Goal: Task Accomplishment & Management: Use online tool/utility

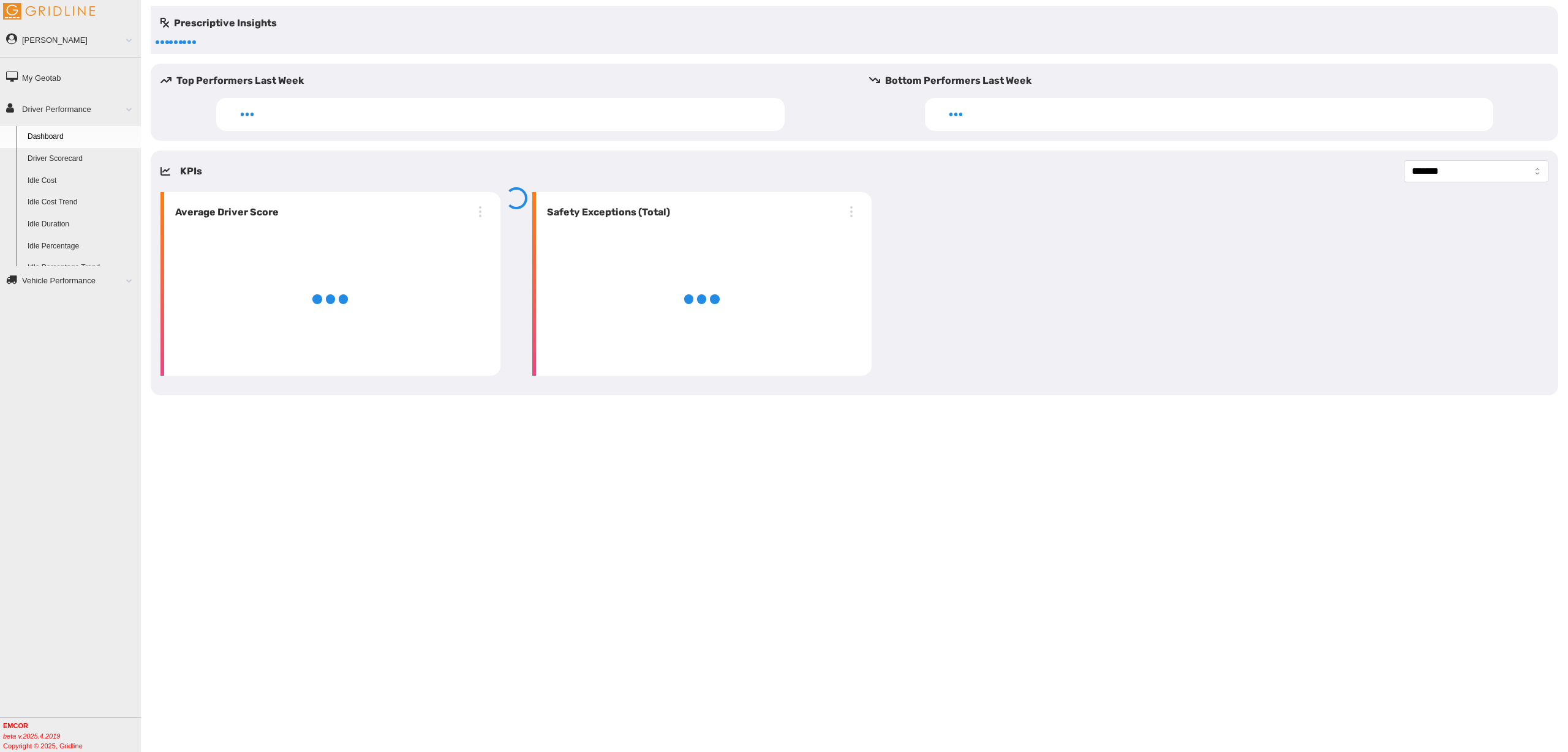
select select "**********"
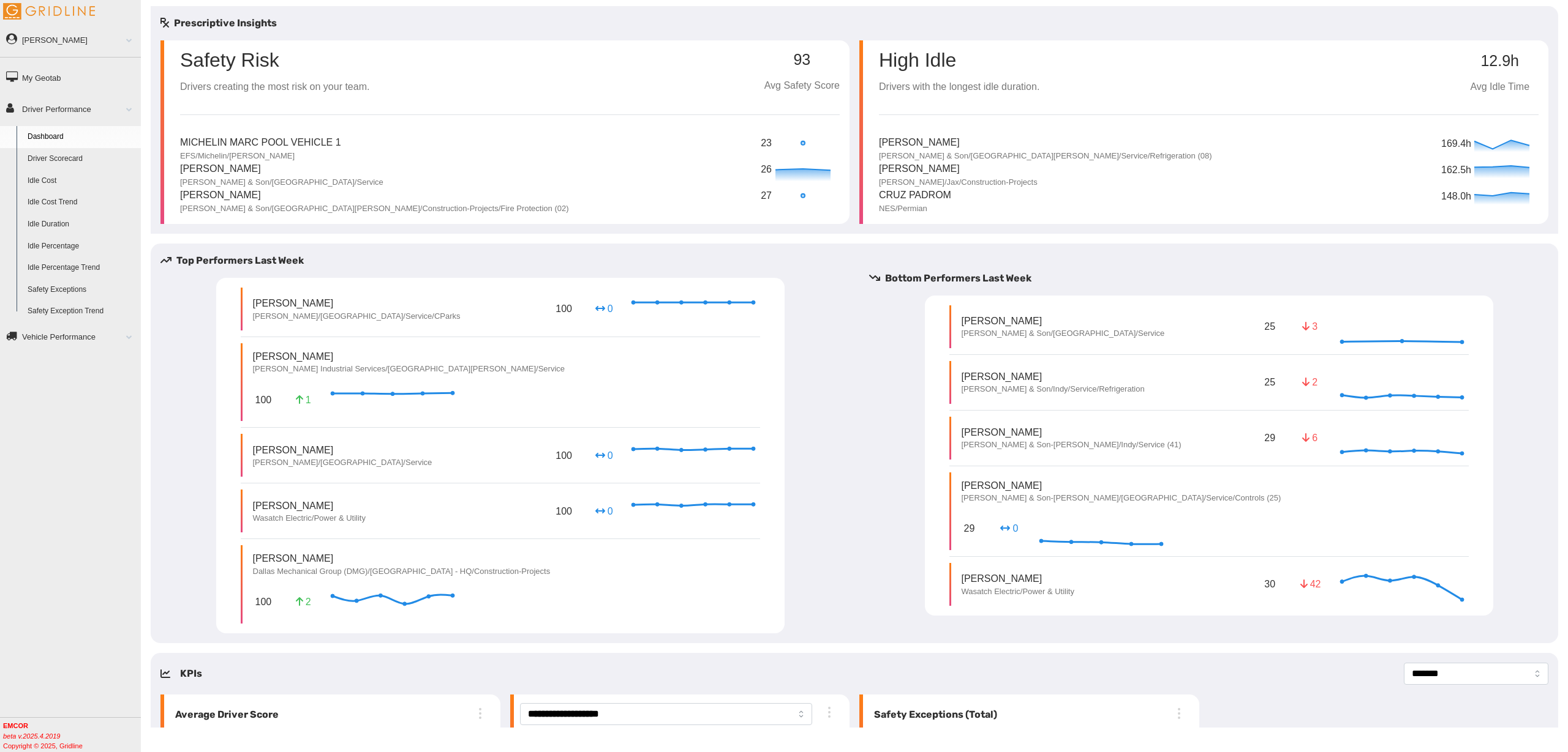
click at [68, 155] on link "Driver Scorecard" at bounding box center [81, 159] width 119 height 22
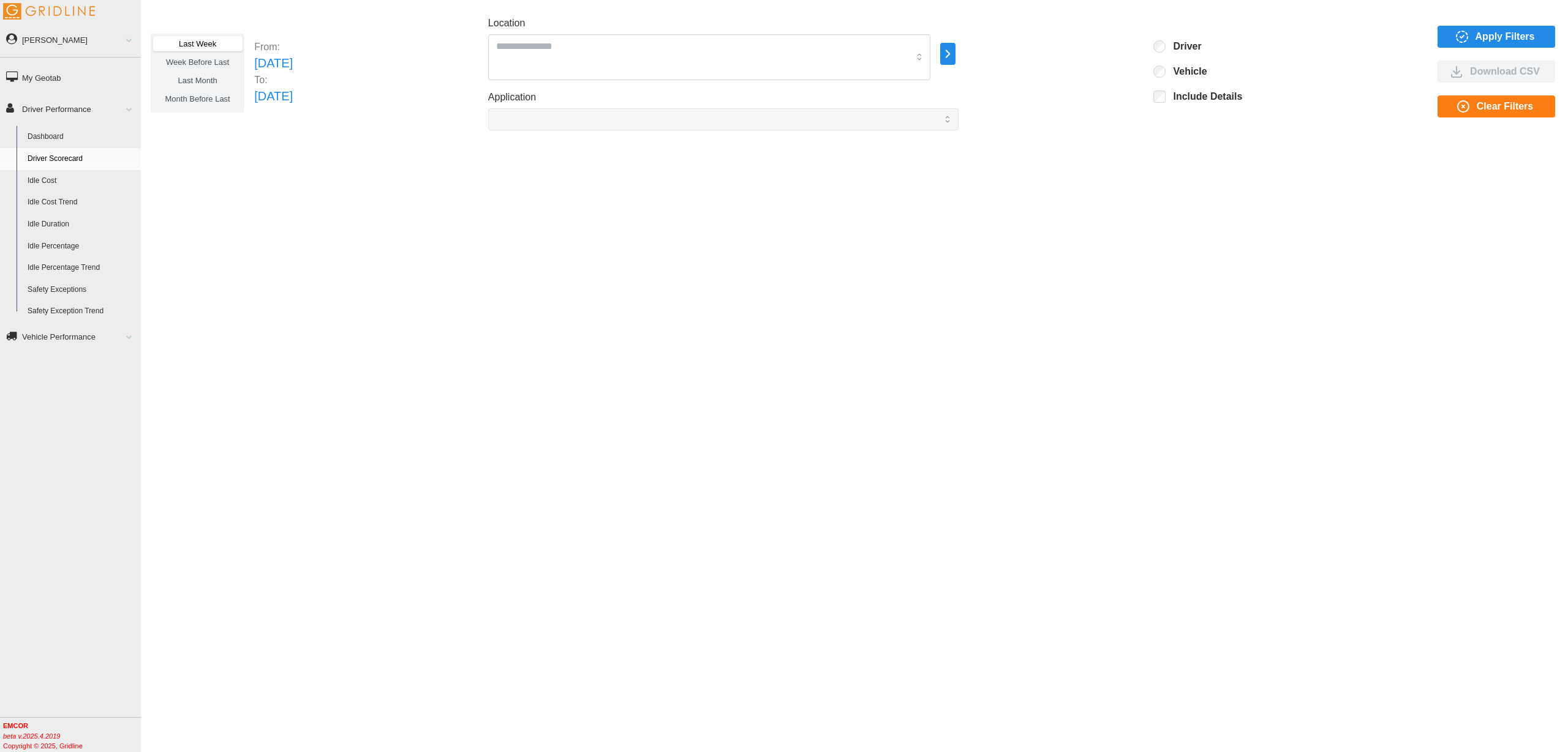
click at [1468, 37] on icon "button" at bounding box center [1467, 37] width 1 height 2
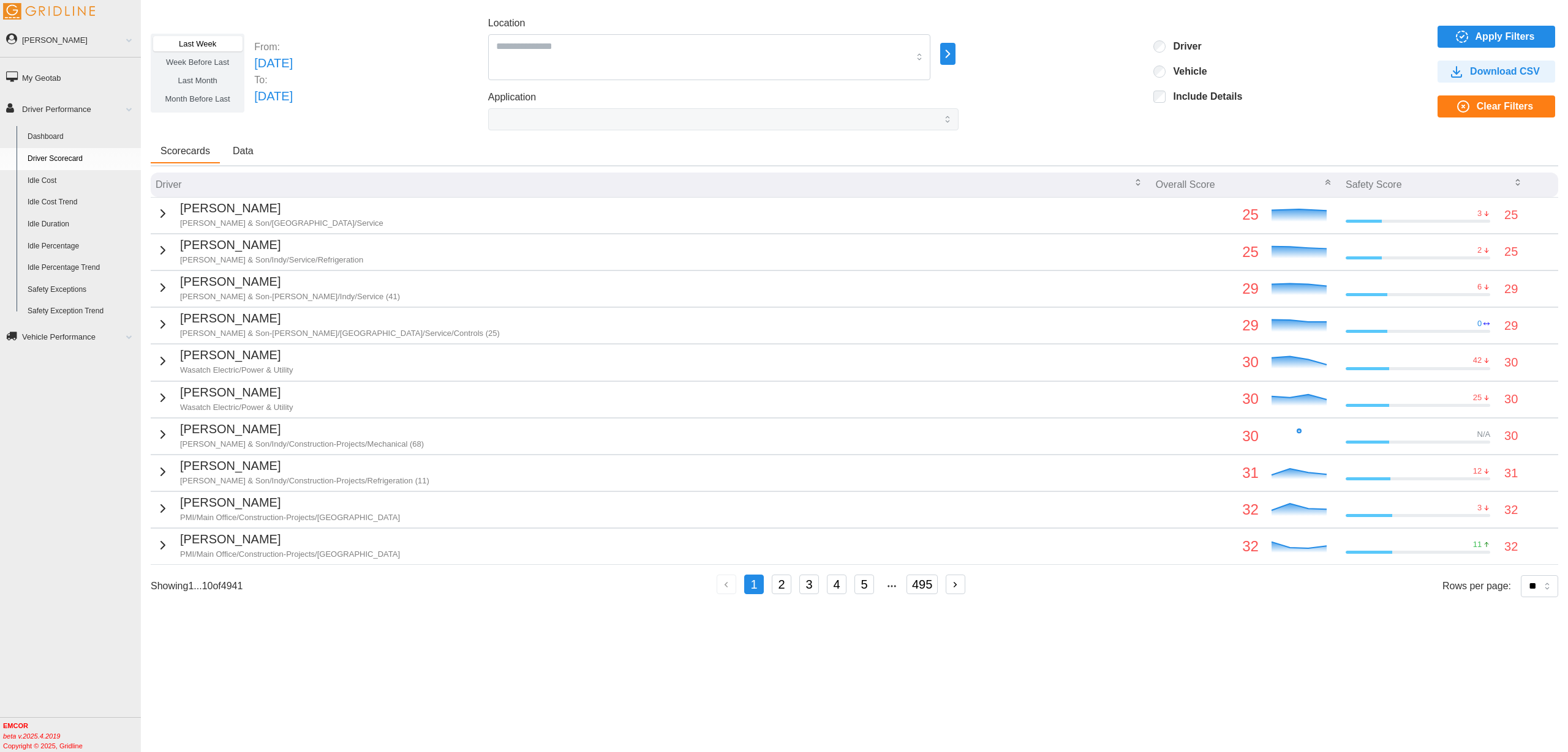
click at [902, 150] on div "Scorecards Data" at bounding box center [854, 153] width 1407 height 26
click at [1508, 64] on span "Download CSV" at bounding box center [1504, 71] width 70 height 21
click at [375, 210] on td "[PERSON_NAME] & Son/[GEOGRAPHIC_DATA]/Service" at bounding box center [651, 215] width 1000 height 36
click at [155, 215] on icon "button" at bounding box center [163, 214] width 15 height 15
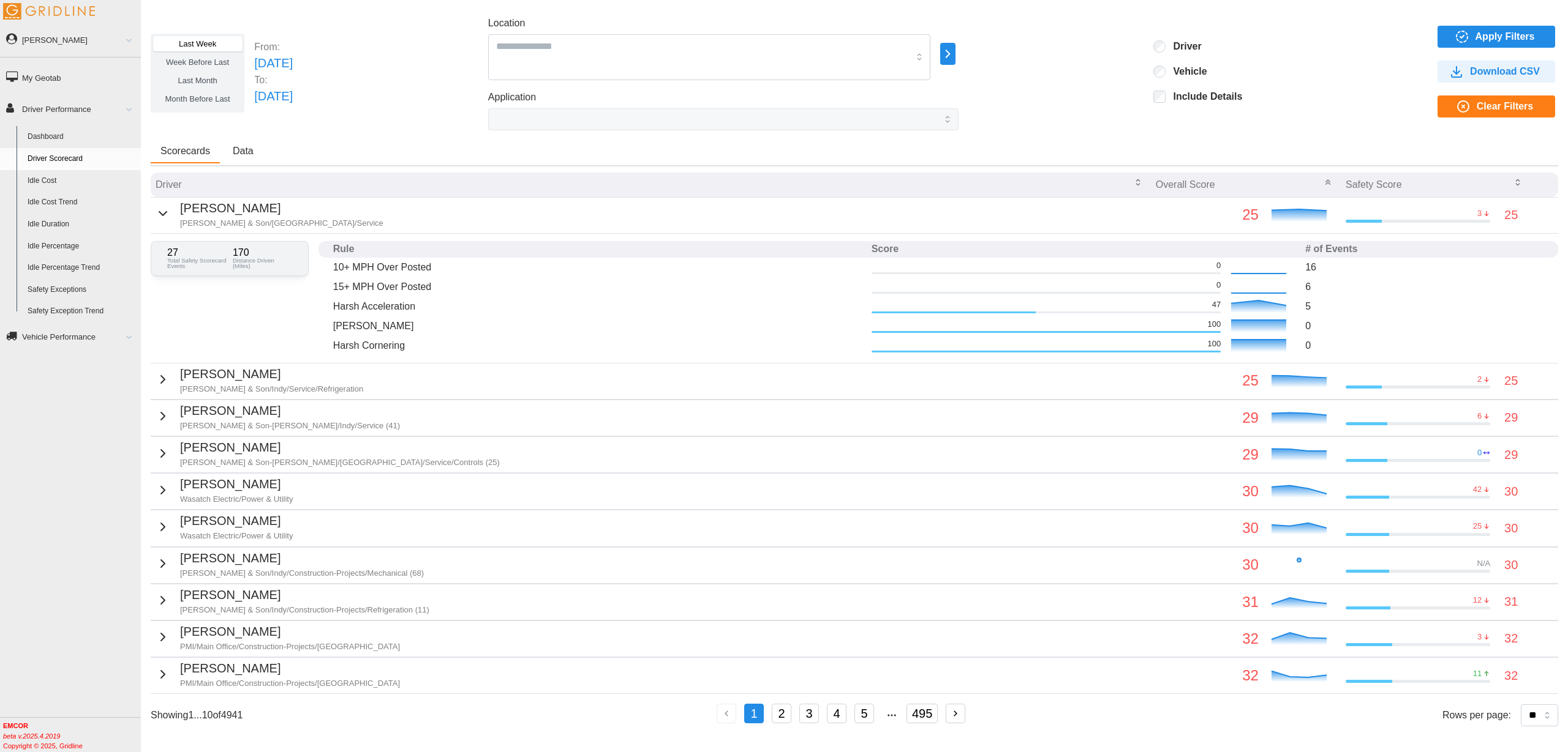
drag, startPoint x: 21, startPoint y: 515, endPoint x: 28, endPoint y: 512, distance: 7.6
click at [21, 515] on div "[PERSON_NAME] Feedback/Support Privacy Policy Log Out My Geotab Driver Performa…" at bounding box center [71, 376] width 141 height 752
click at [280, 561] on p "[PERSON_NAME]" at bounding box center [301, 559] width 244 height 19
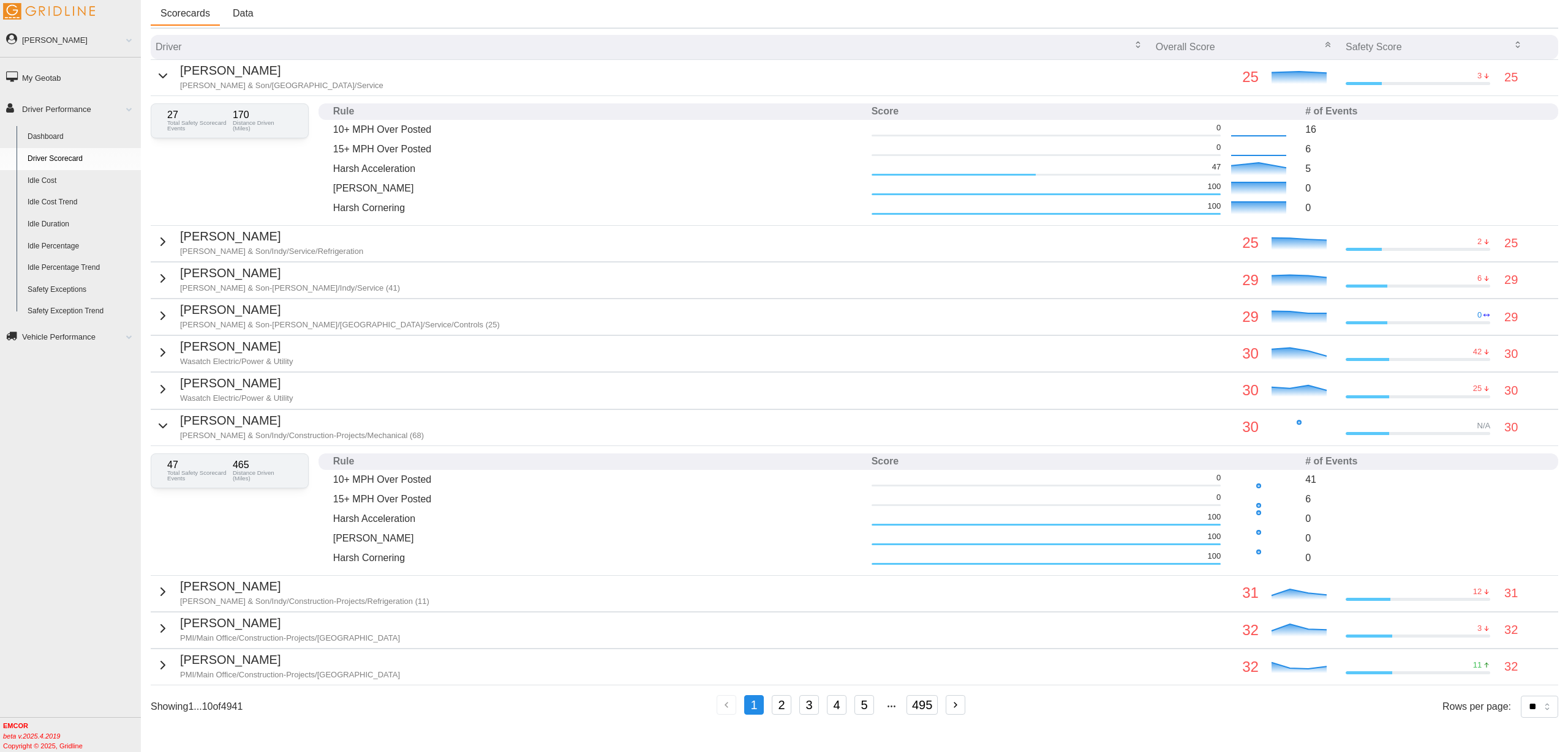
scroll to position [149, 0]
click at [486, 418] on td "Will [PERSON_NAME] [PERSON_NAME] & Son/Indy/Construction-Projects/Mechanical (6…" at bounding box center [651, 427] width 1000 height 36
click at [155, 418] on icon "button" at bounding box center [163, 426] width 15 height 15
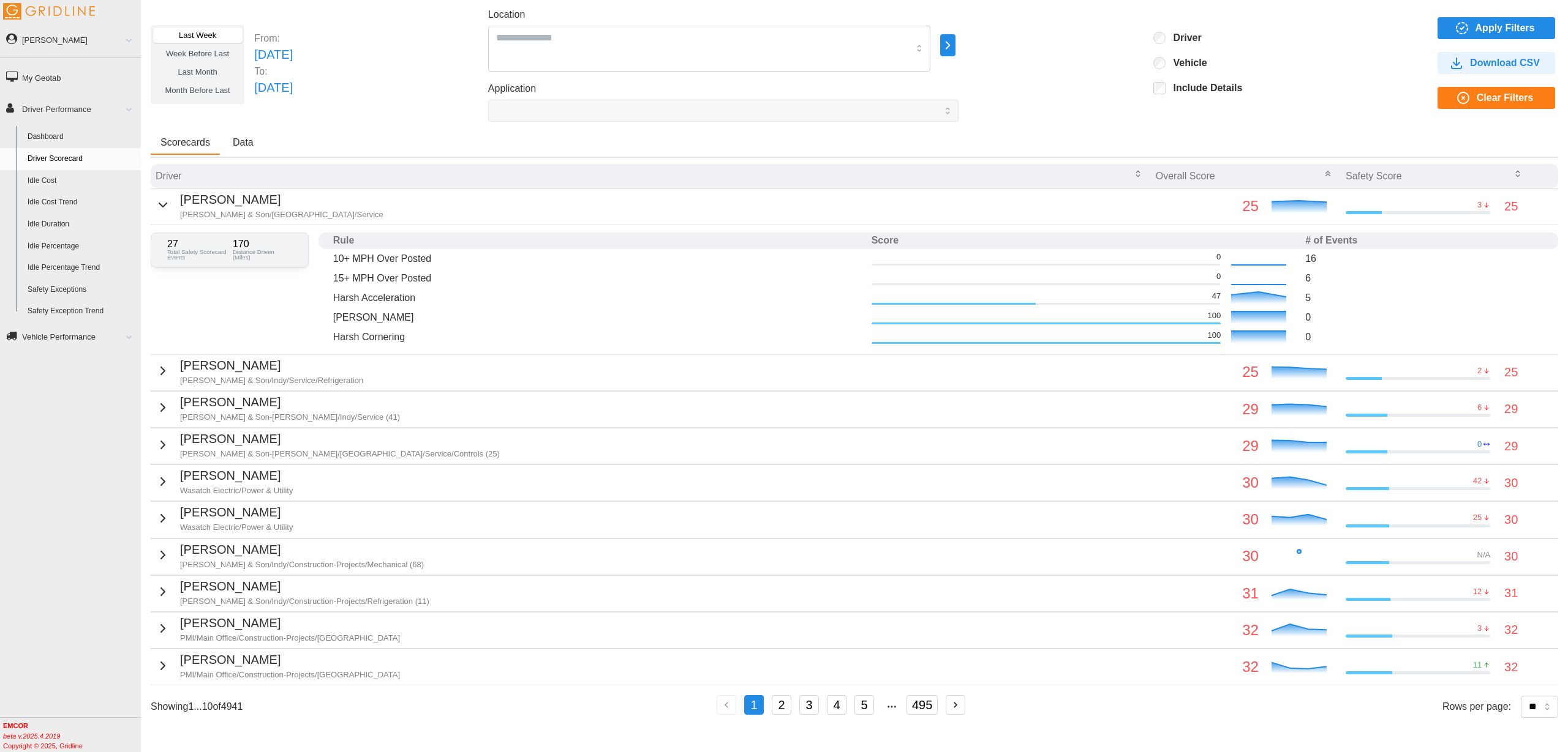
scroll to position [9, 0]
click at [116, 500] on div "[PERSON_NAME] Feedback/Support Privacy Policy Log Out My Geotab Driver Performa…" at bounding box center [71, 376] width 141 height 752
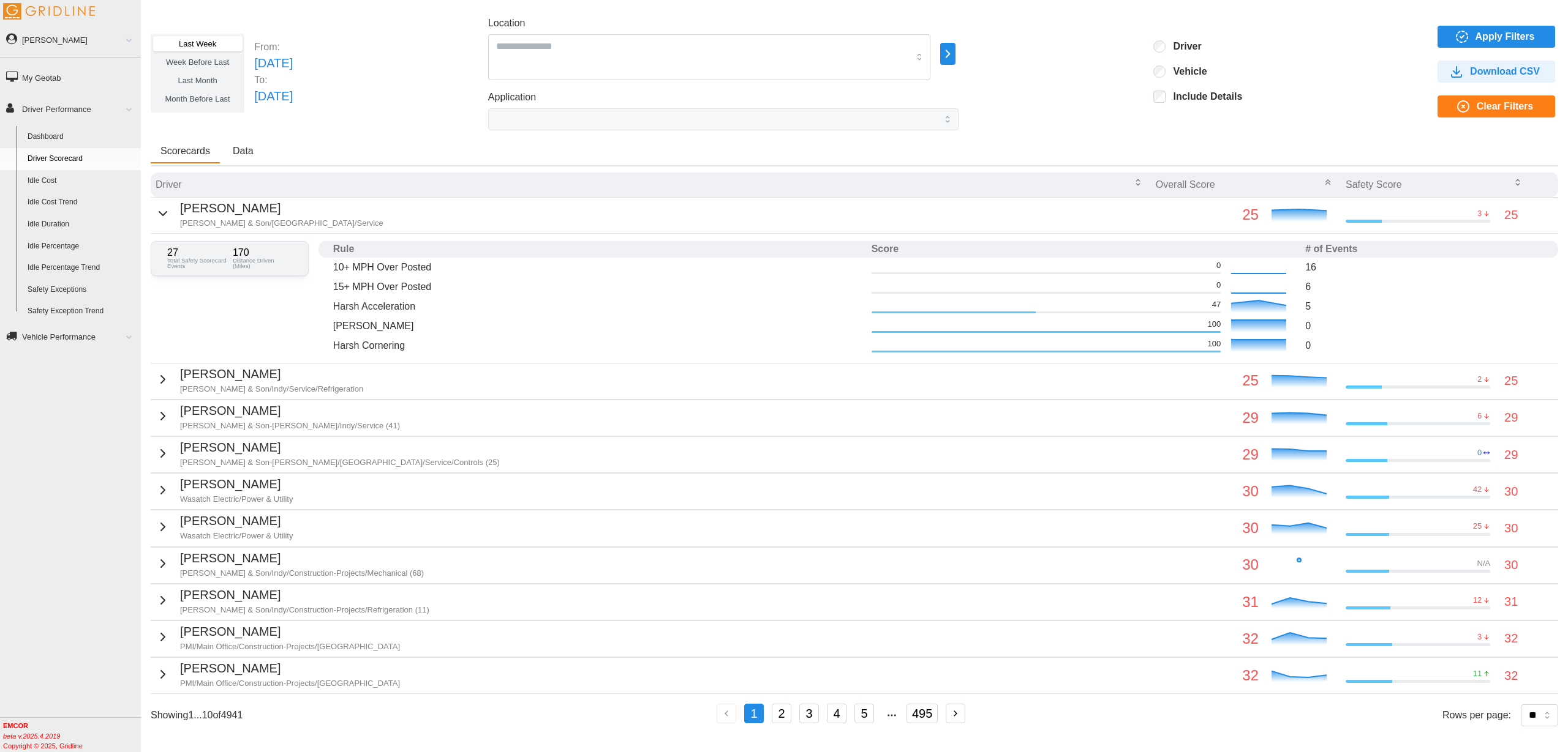
click at [1464, 35] on span "Apply Filters" at bounding box center [1494, 37] width 98 height 21
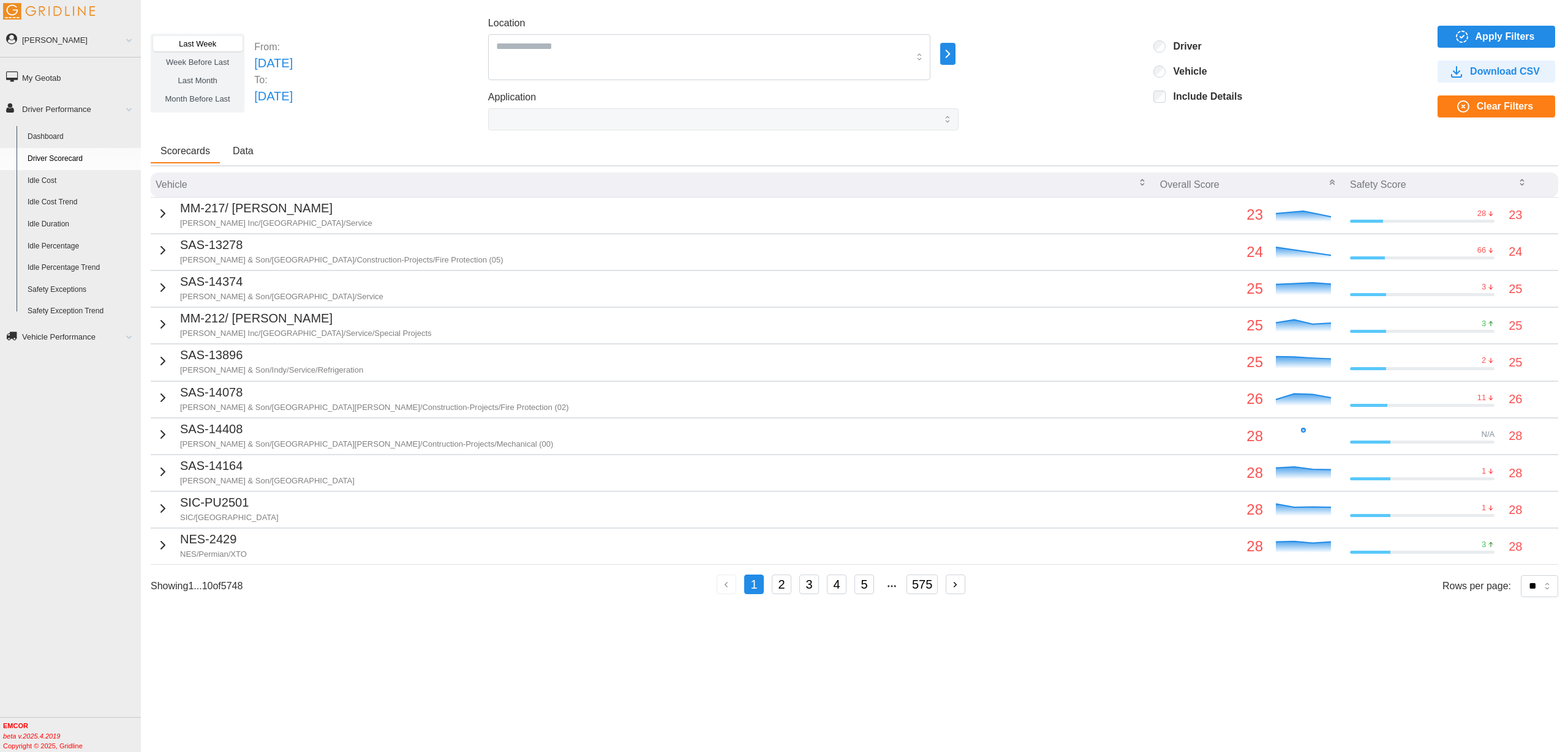
click at [1456, 69] on icon "button" at bounding box center [1457, 72] width 15 height 15
click at [191, 216] on p "MM-217/ [PERSON_NAME]" at bounding box center [275, 208] width 192 height 19
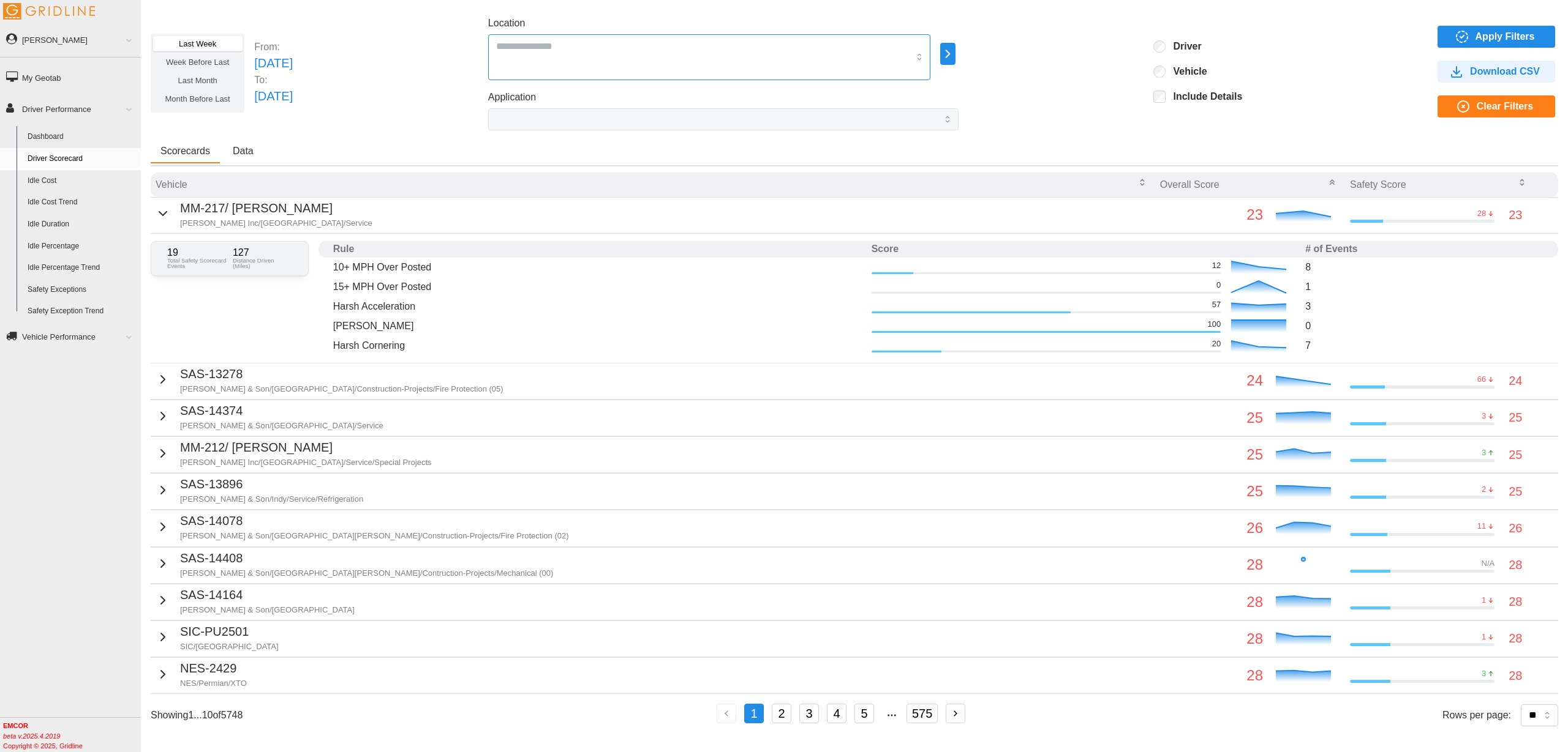
click at [650, 49] on input "Location" at bounding box center [702, 45] width 413 height 16
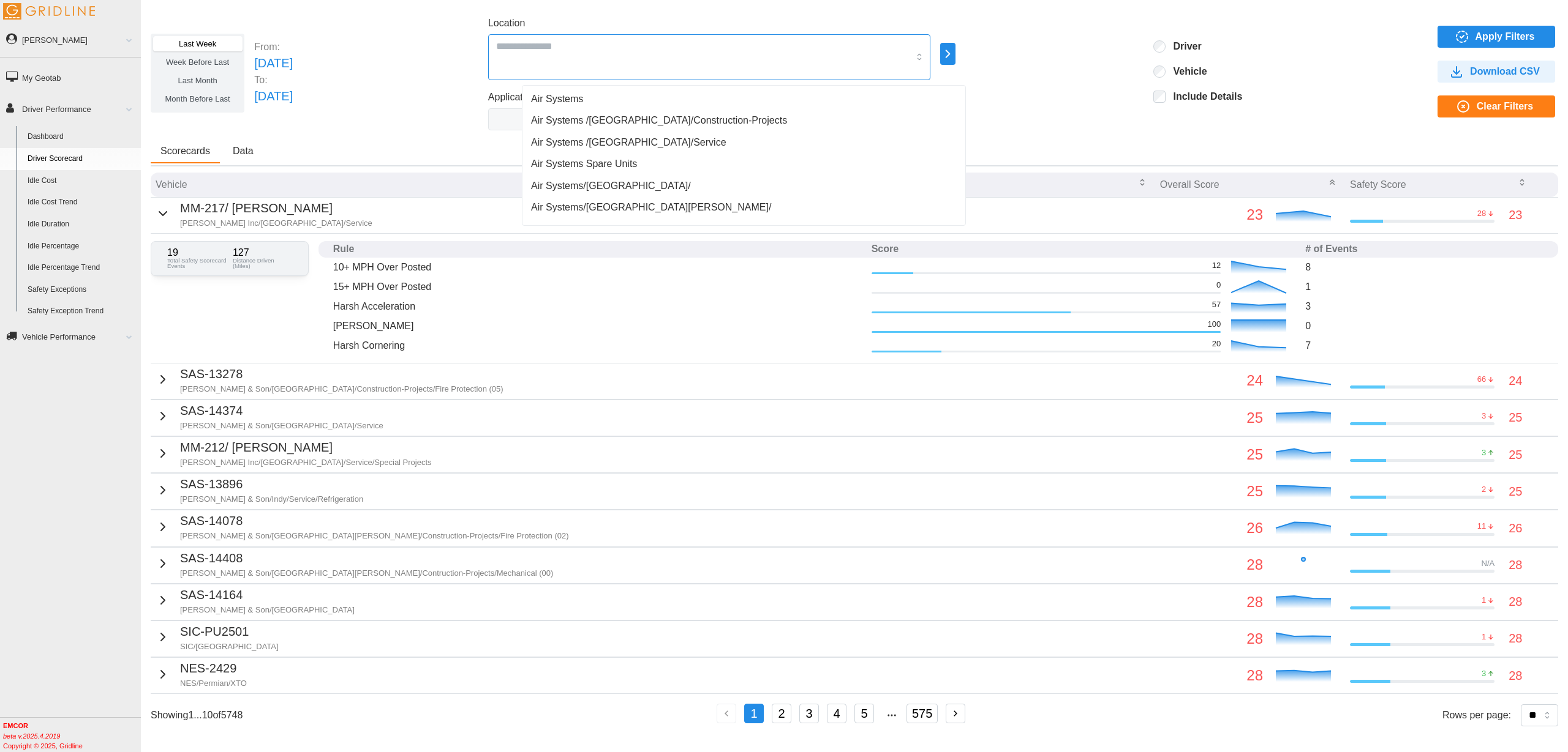
click at [605, 98] on div "Air Systems" at bounding box center [744, 99] width 438 height 22
click at [647, 42] on input "Location" at bounding box center [737, 45] width 343 height 16
type input "****"
click at [585, 95] on div "Aircond" at bounding box center [744, 99] width 438 height 22
click at [695, 47] on input "Location" at bounding box center [765, 45] width 287 height 16
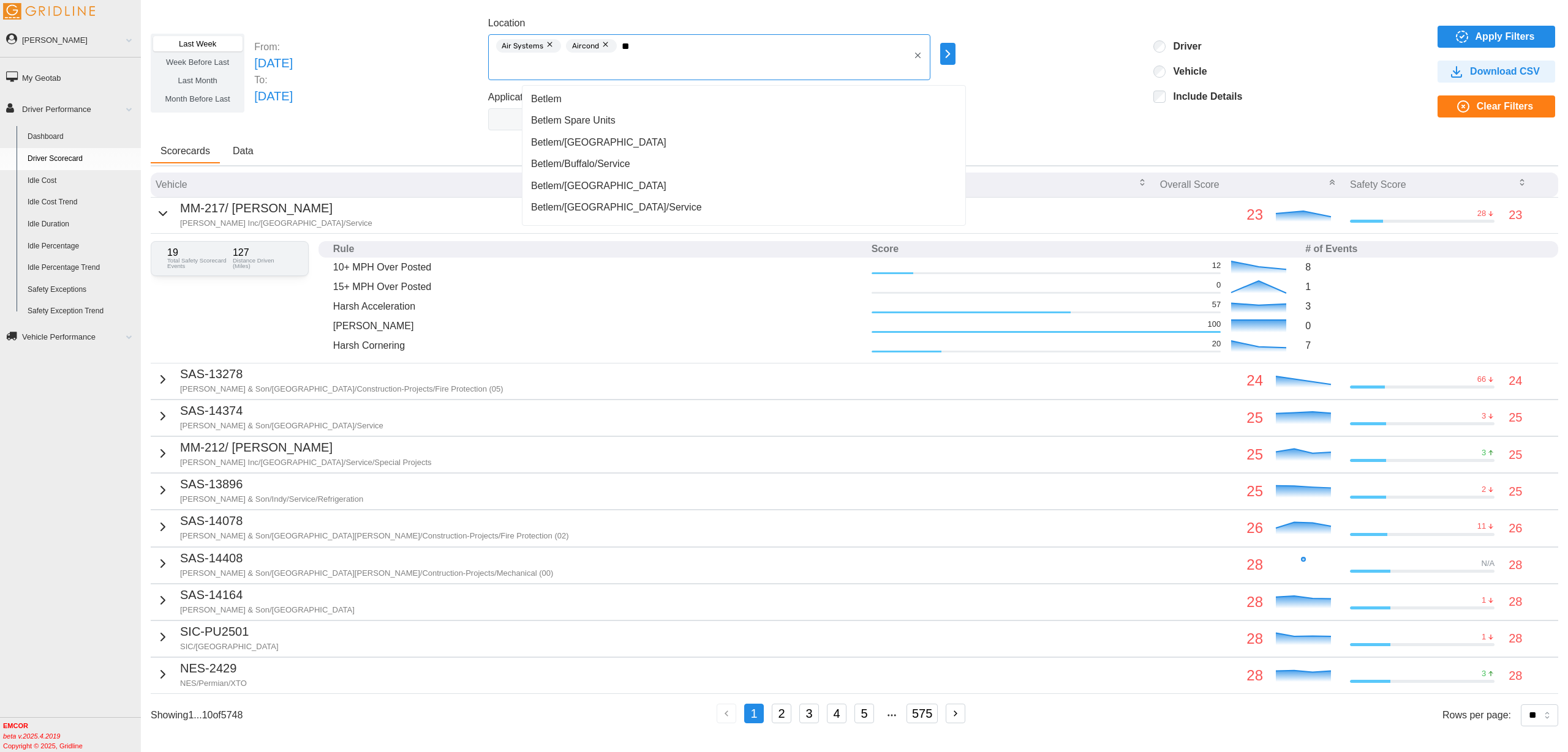
type input "***"
click at [596, 98] on div "Betlem" at bounding box center [744, 99] width 438 height 22
click at [728, 43] on input "Location" at bounding box center [792, 45] width 233 height 16
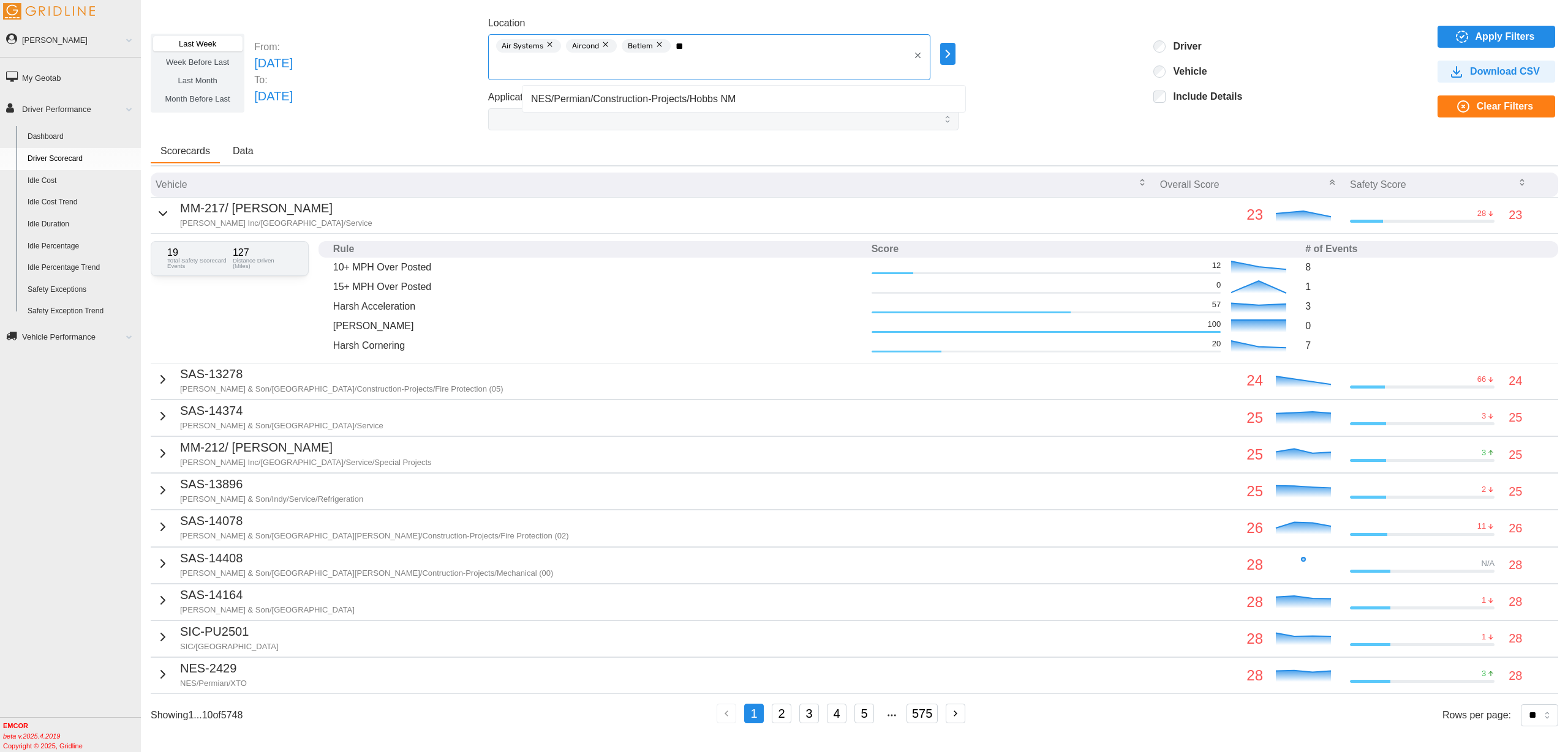
type input "*"
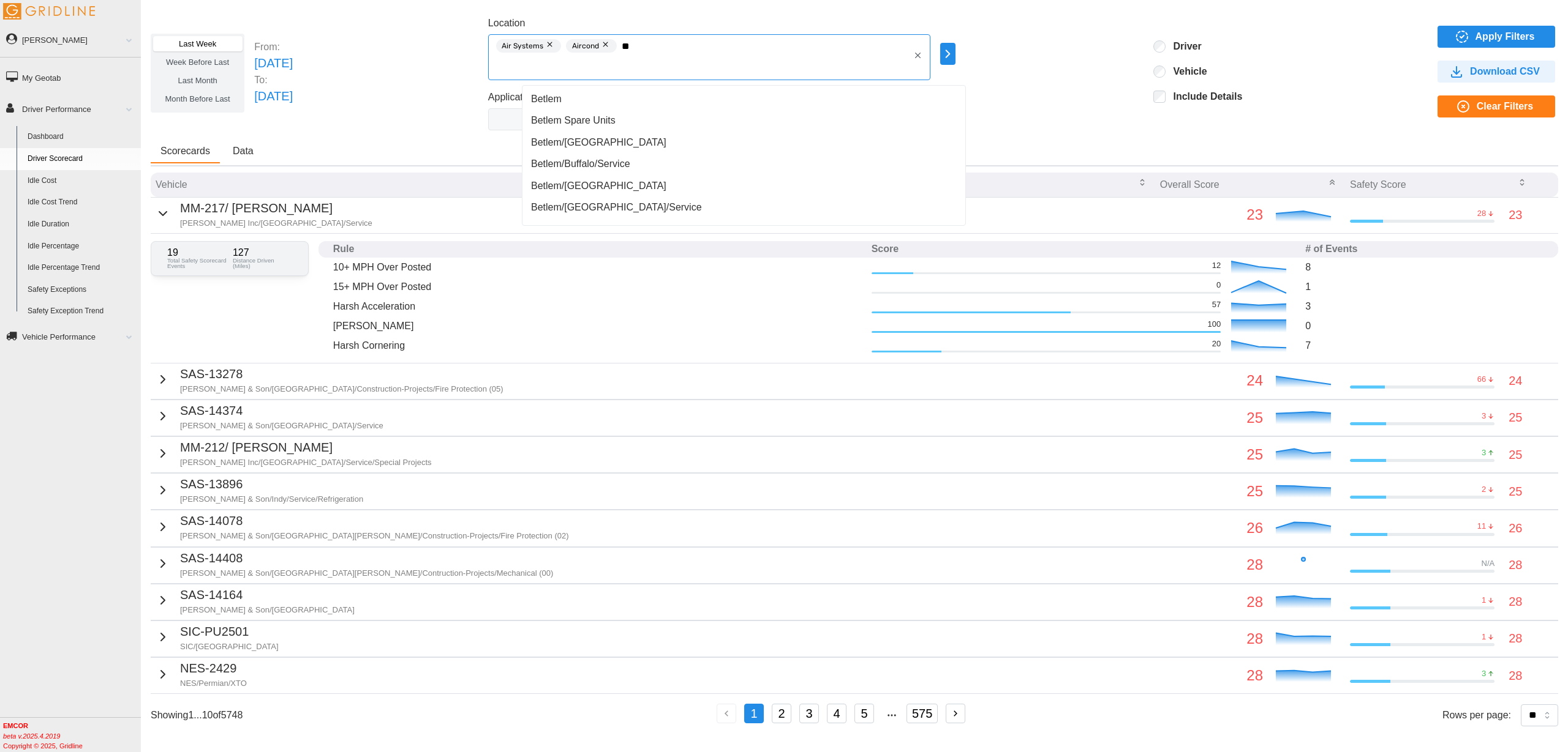
type input "***"
click at [679, 96] on div "Betlem" at bounding box center [744, 99] width 438 height 22
type input "*"
click at [660, 97] on div "[PERSON_NAME]" at bounding box center [744, 97] width 438 height 22
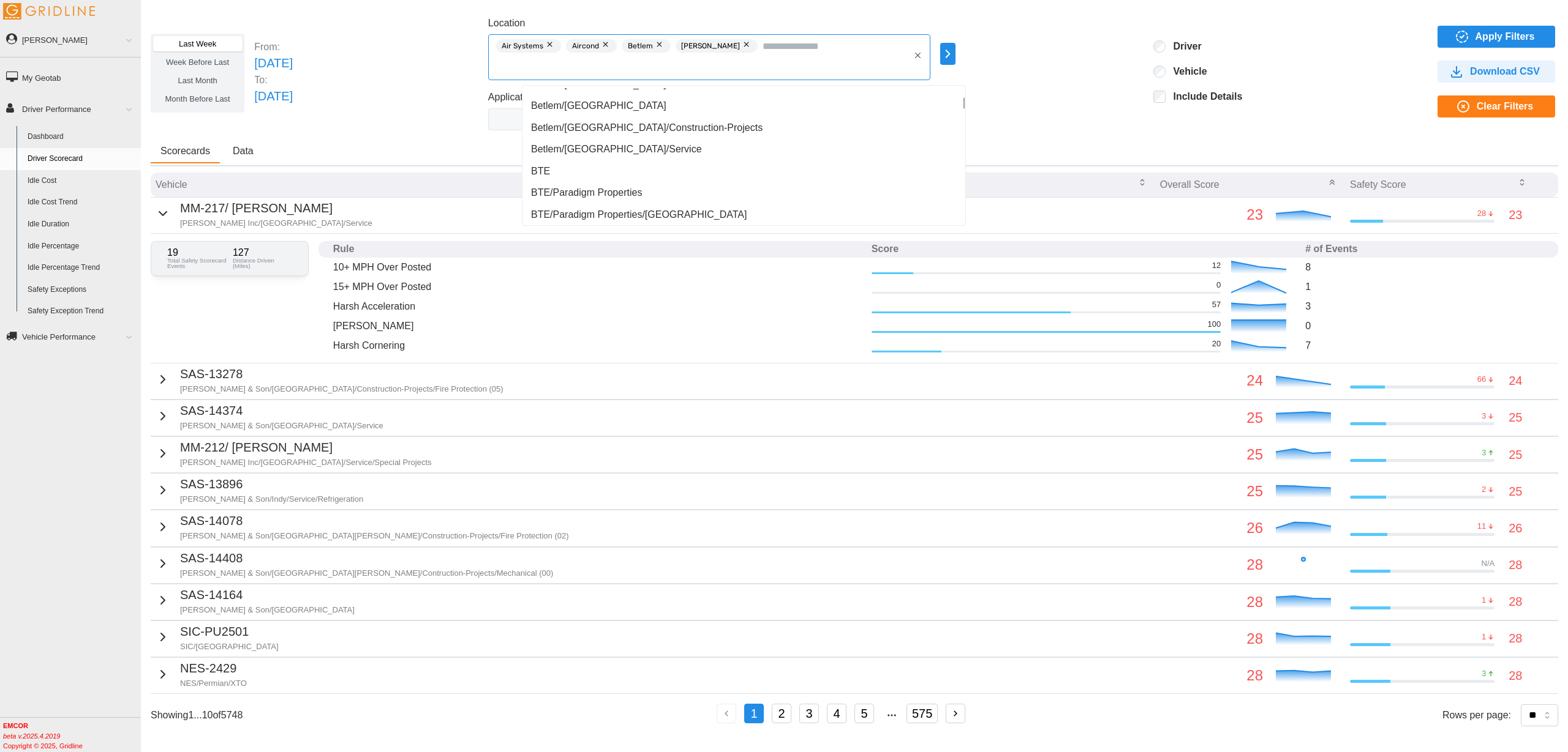
scroll to position [2005, 0]
click at [627, 98] on div "BTE" at bounding box center [744, 95] width 438 height 22
click at [581, 180] on div "CCI" at bounding box center [744, 182] width 438 height 22
click at [1049, 79] on div "Last Week Week Before Last Last Month Month Before Last From: [DATE] To: [DATE]…" at bounding box center [854, 73] width 1407 height 115
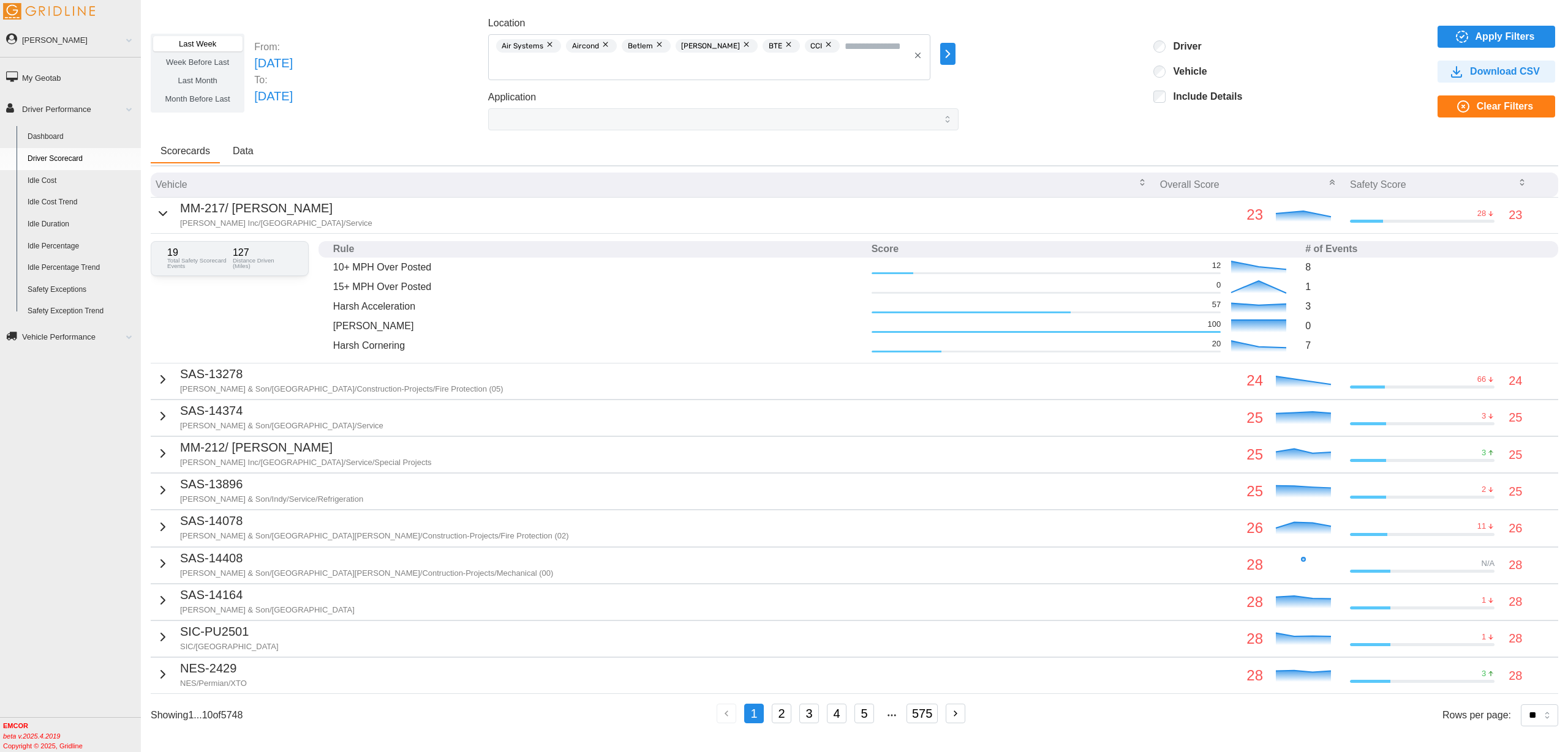
click at [1163, 104] on div "Last Week Week Before Last Last Month Month Before Last From: [DATE] To: [DATE]…" at bounding box center [854, 73] width 1407 height 115
click at [1455, 39] on icon "button" at bounding box center [1462, 37] width 15 height 15
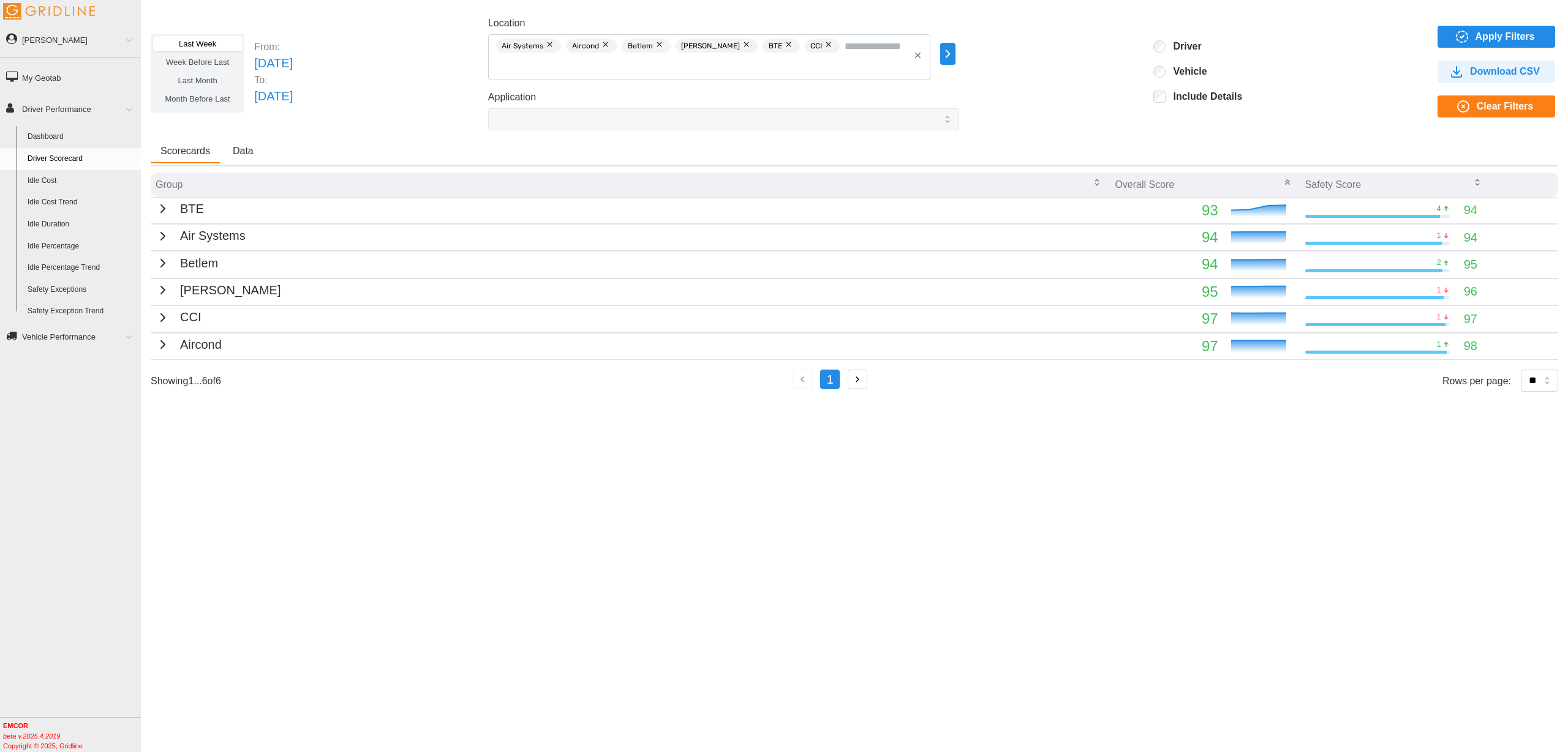
click at [163, 216] on div "BTE" at bounding box center [179, 209] width 48 height 19
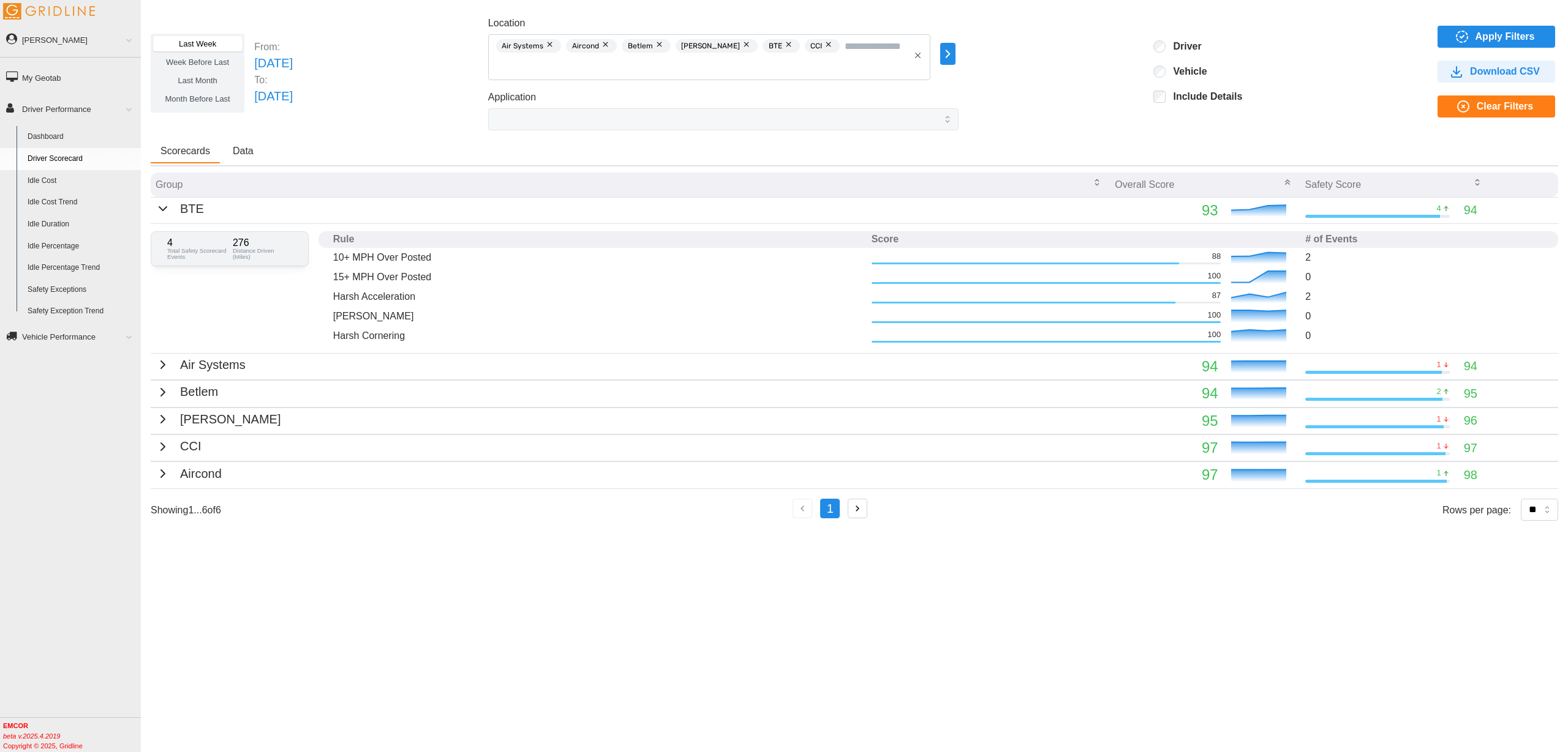
click at [163, 368] on icon "button" at bounding box center [163, 365] width 15 height 15
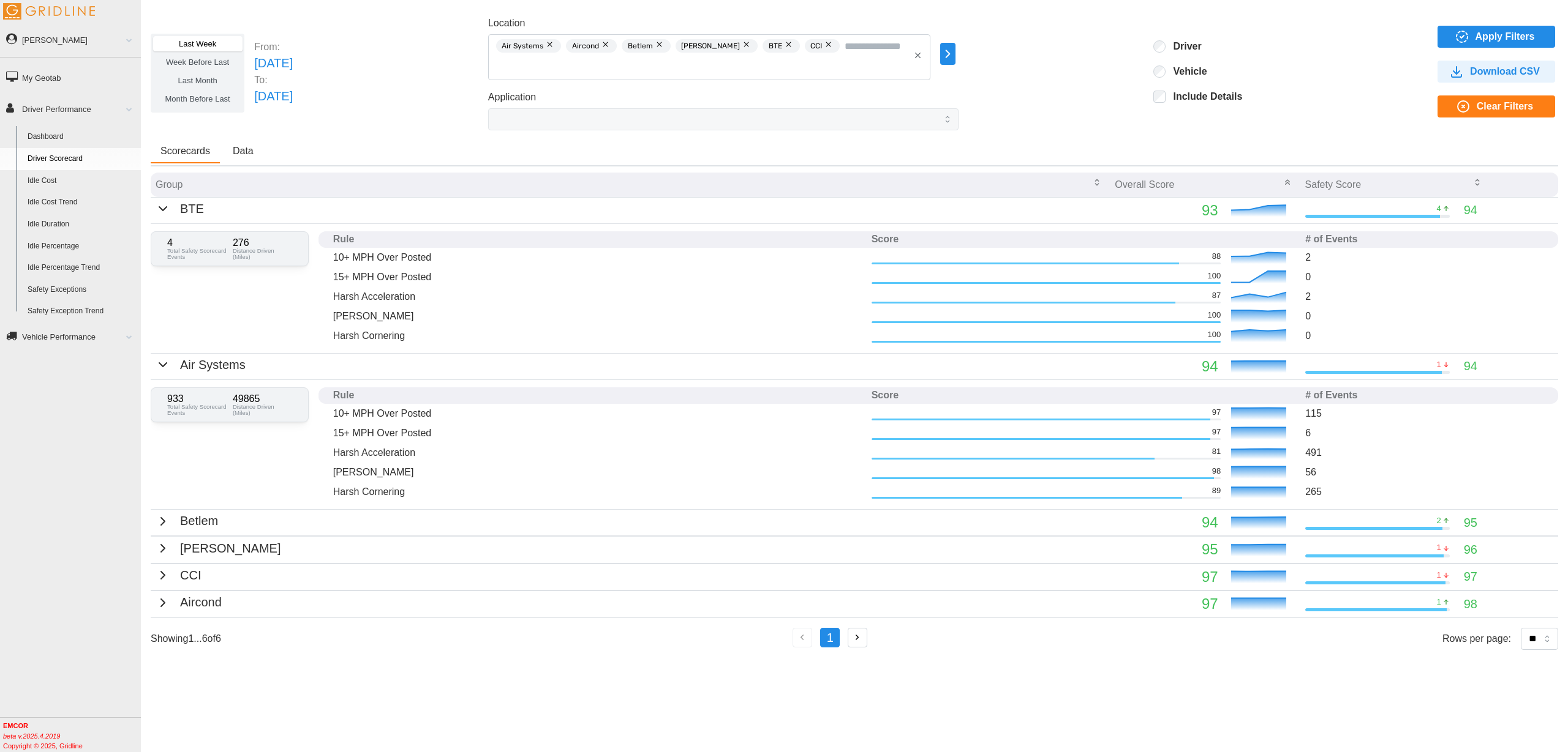
click at [1453, 75] on icon "button" at bounding box center [1457, 72] width 15 height 15
click at [157, 372] on icon "button" at bounding box center [163, 365] width 15 height 15
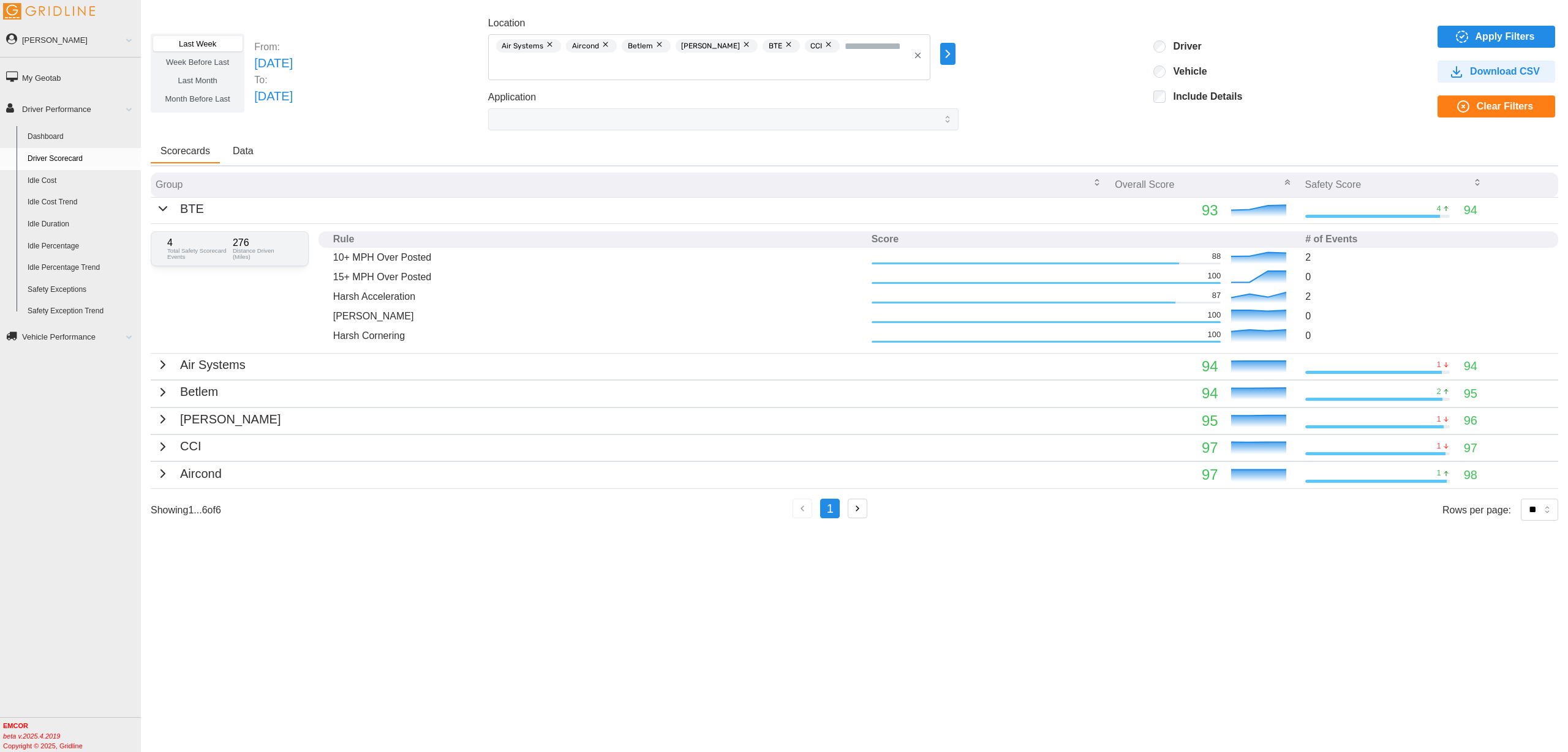
click at [161, 215] on icon "button" at bounding box center [163, 209] width 15 height 15
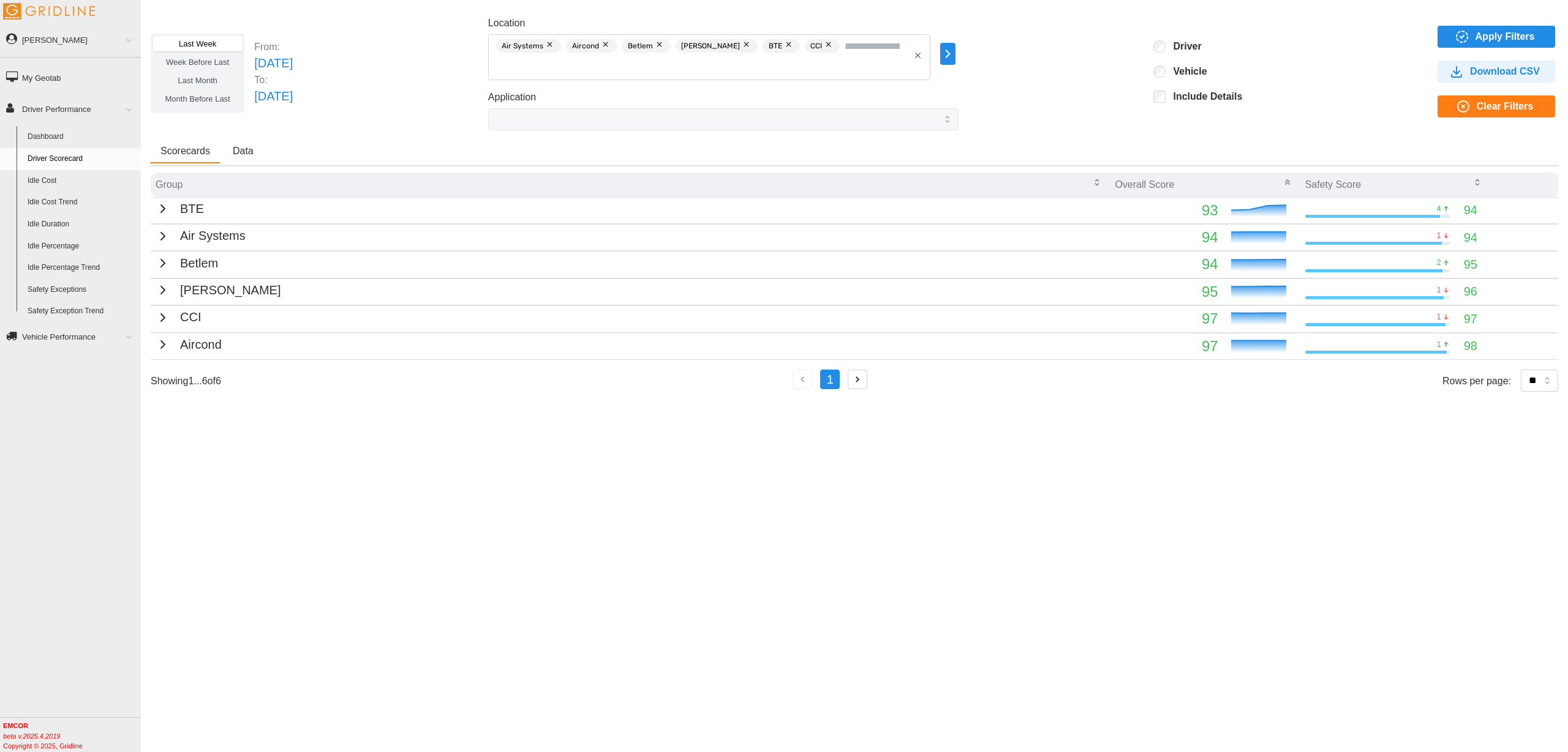
click at [244, 149] on span "Data" at bounding box center [243, 151] width 21 height 9
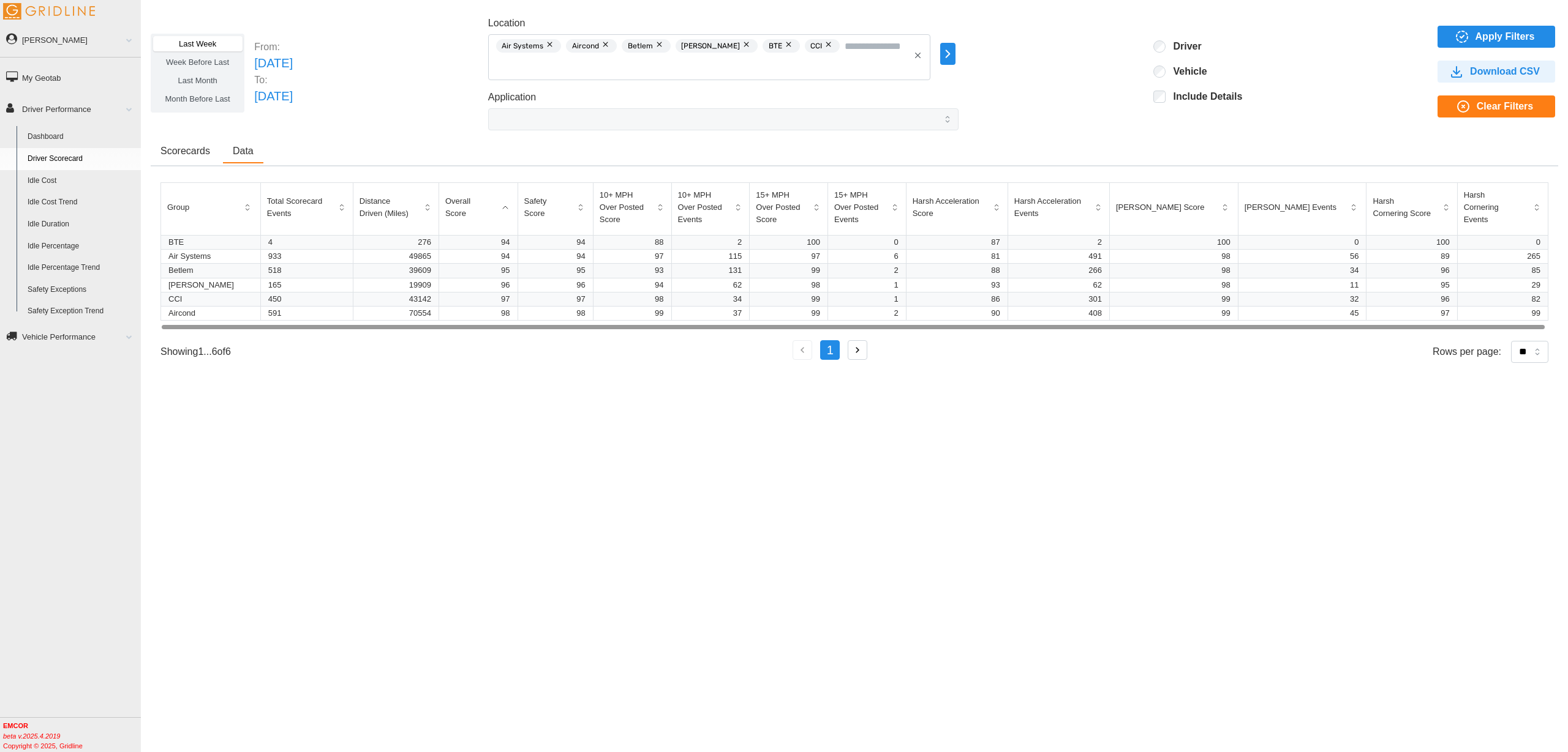
click at [185, 146] on span "Scorecards" at bounding box center [185, 151] width 50 height 9
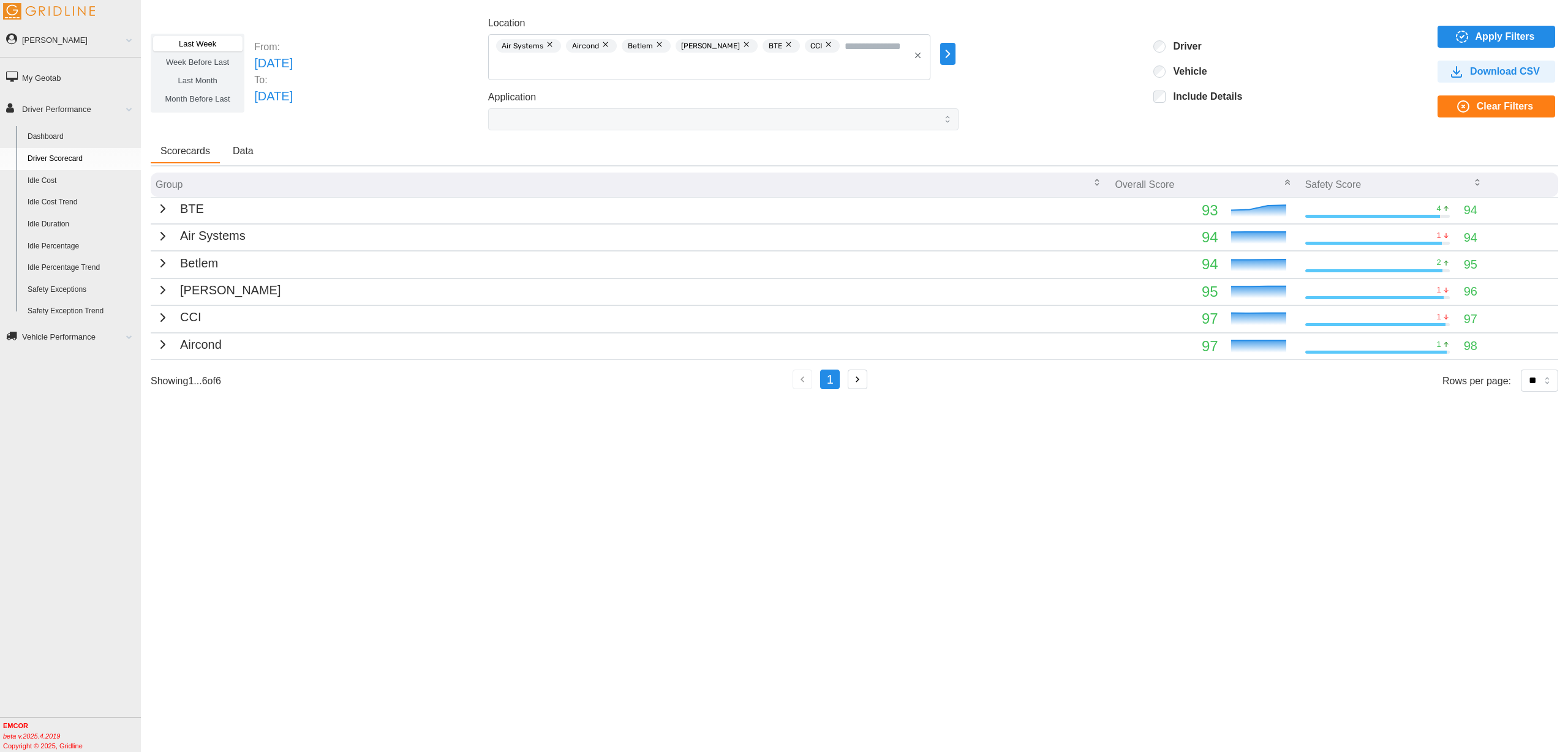
click at [245, 147] on span "Data" at bounding box center [243, 151] width 21 height 9
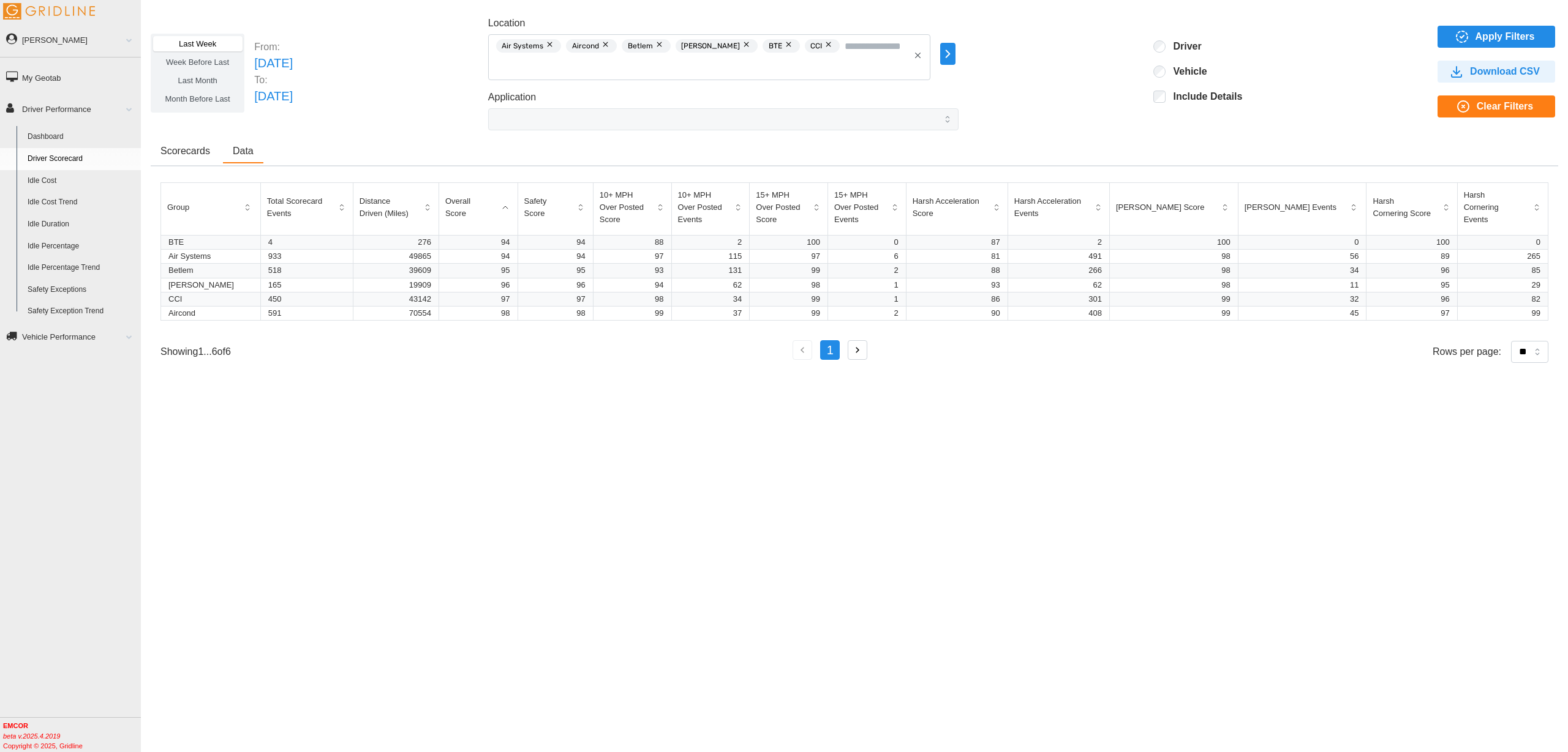
click at [206, 149] on span "Scorecards" at bounding box center [185, 151] width 50 height 9
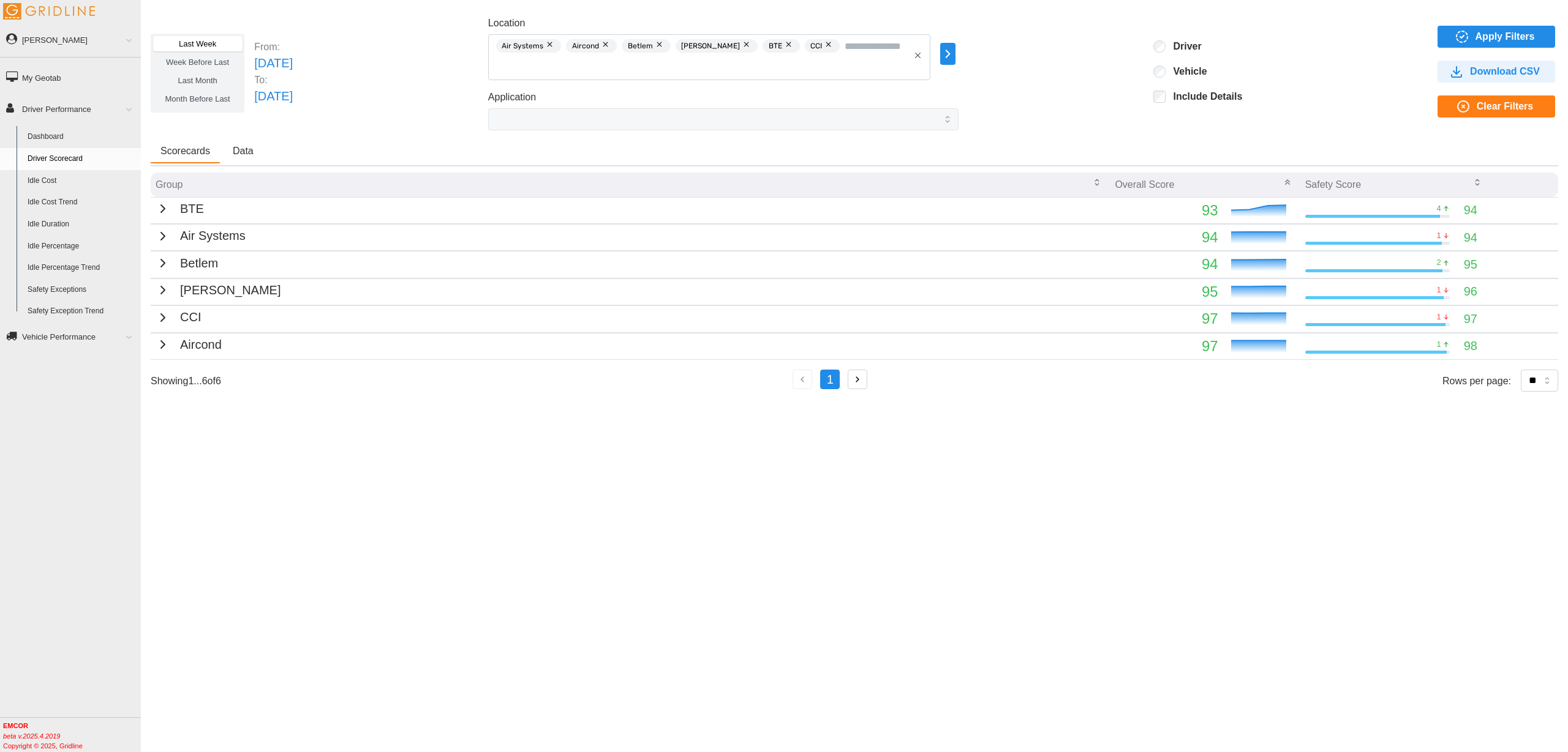
click at [254, 148] on button "Data" at bounding box center [244, 152] width 41 height 23
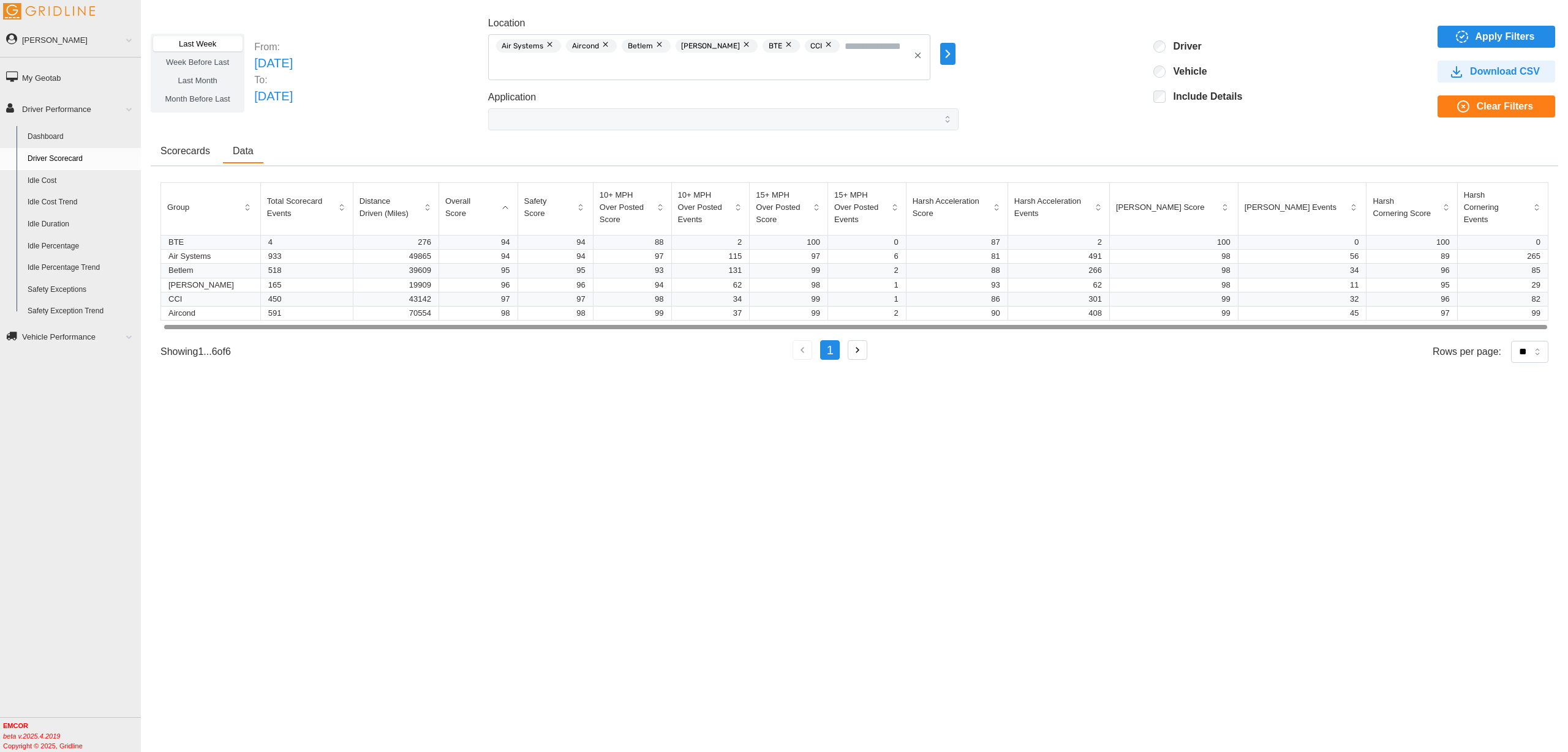
scroll to position [0, 3]
click at [370, 325] on div at bounding box center [856, 327] width 1383 height 4
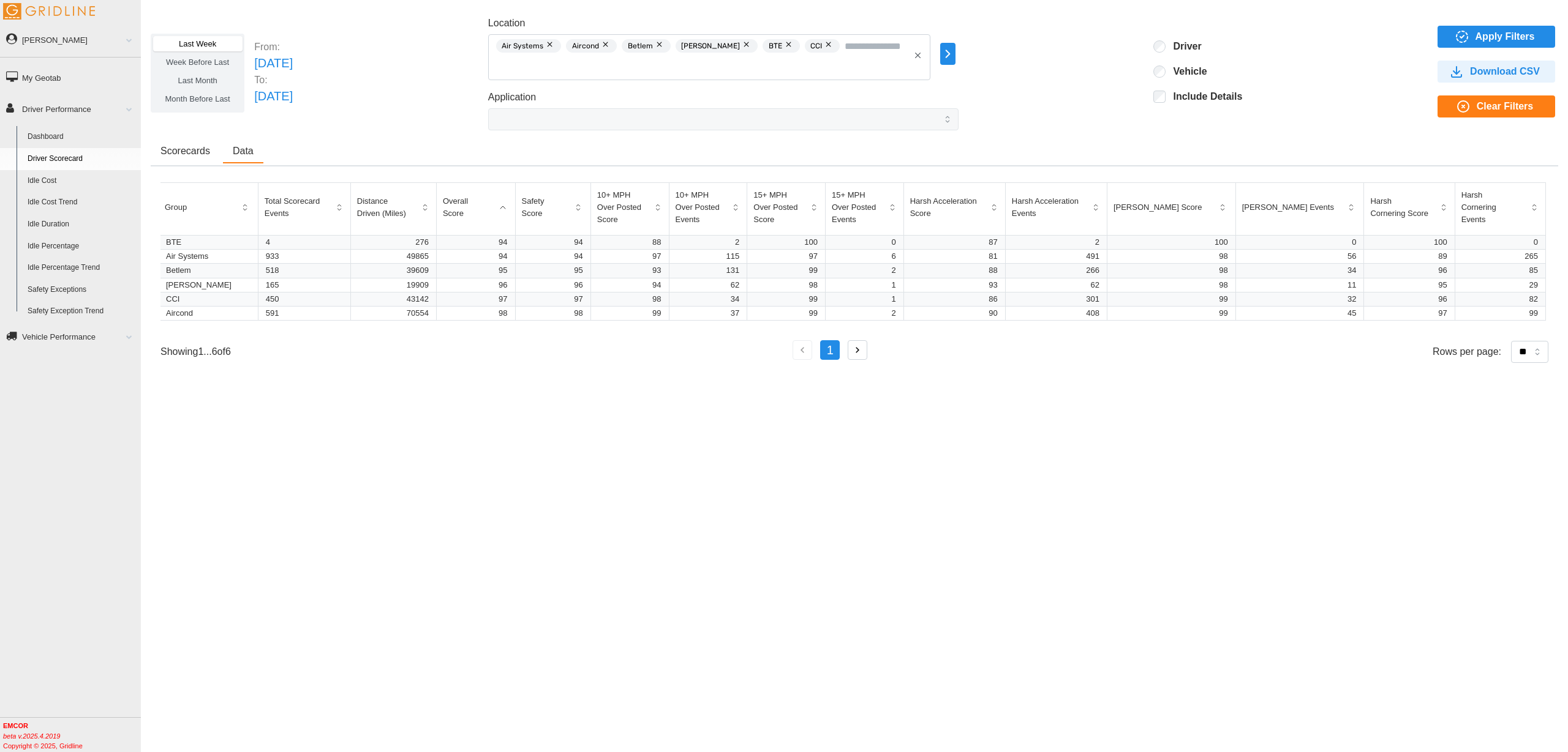
click at [204, 154] on span "Scorecards" at bounding box center [185, 151] width 50 height 9
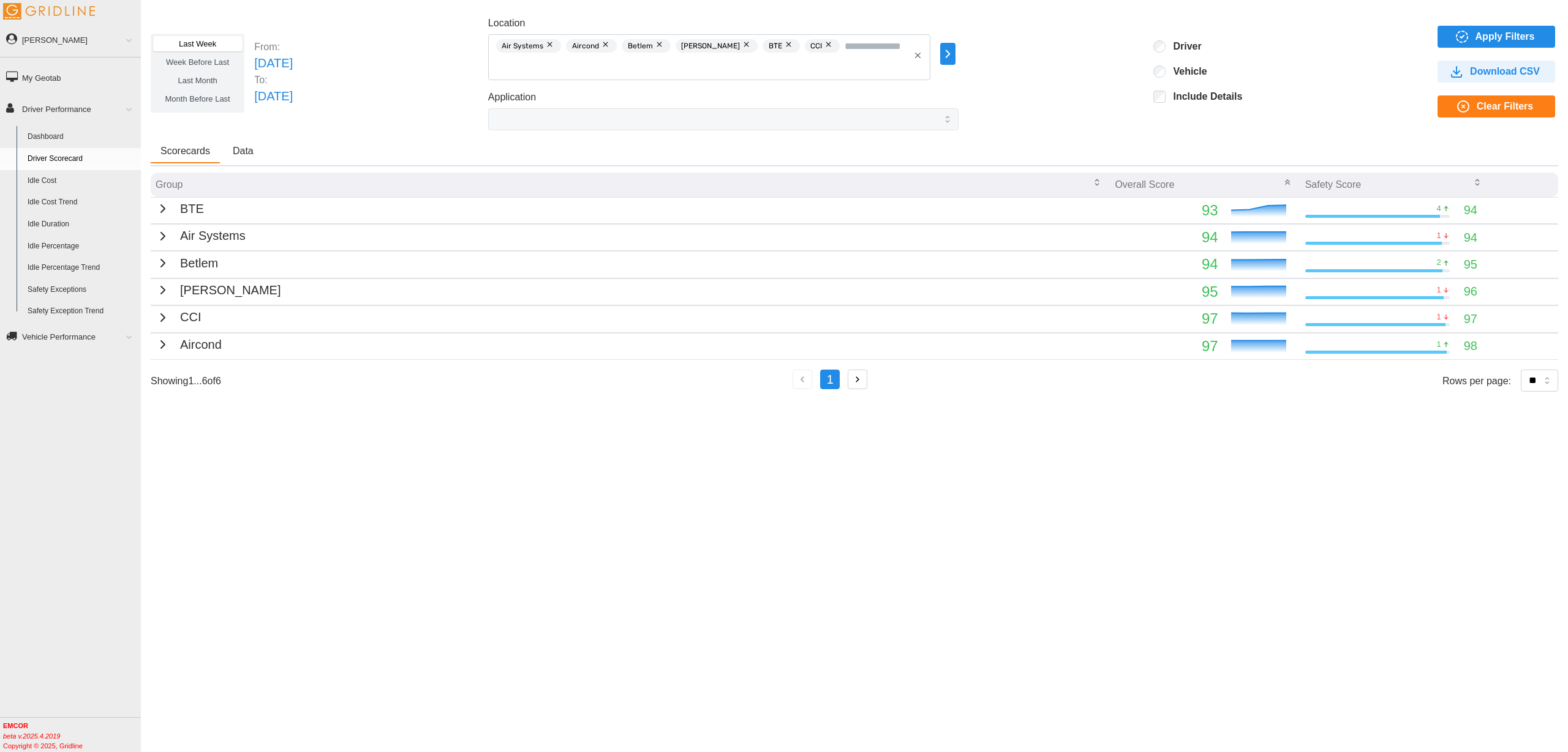
click at [253, 153] on button "Data" at bounding box center [244, 152] width 41 height 23
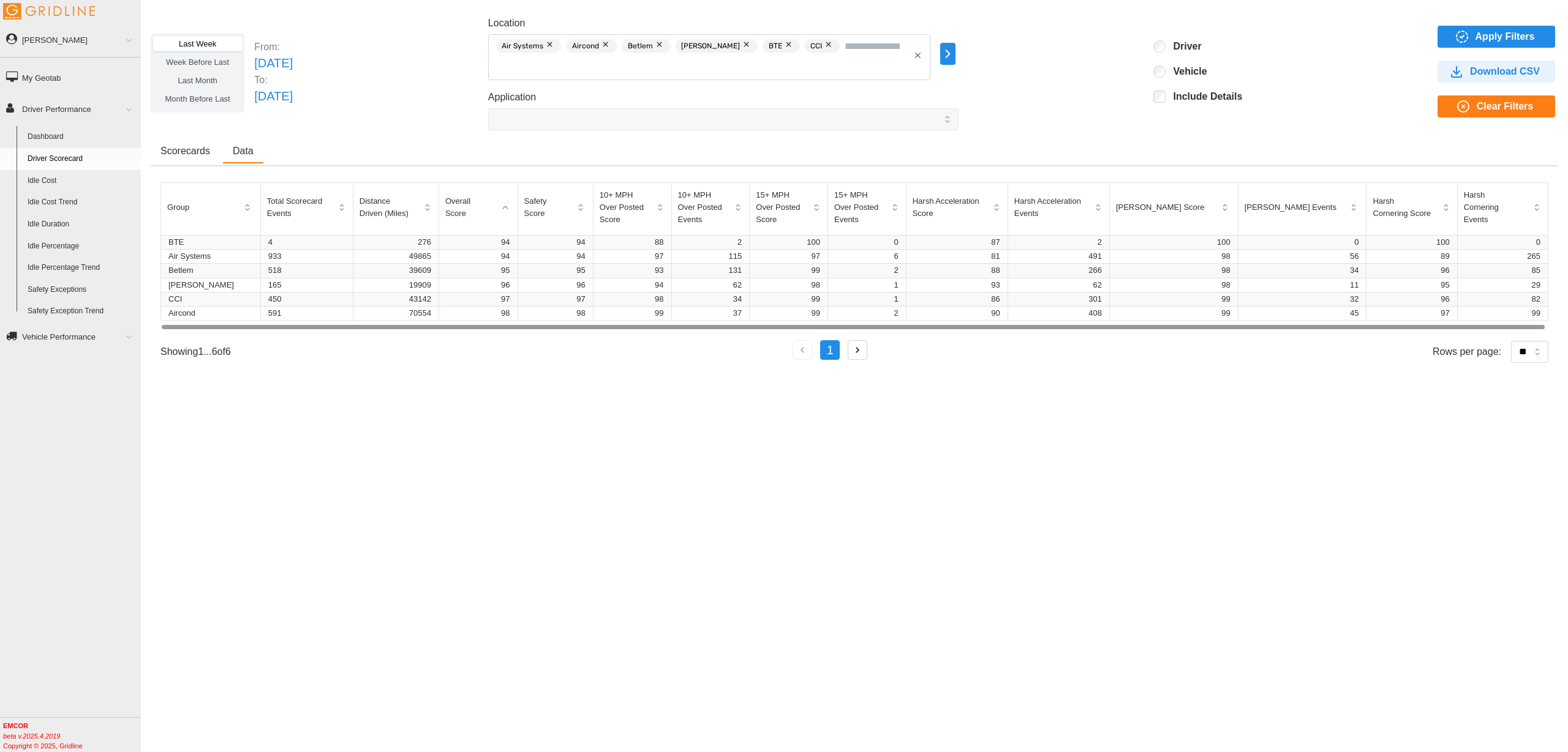
click at [190, 151] on span "Scorecards" at bounding box center [185, 151] width 50 height 9
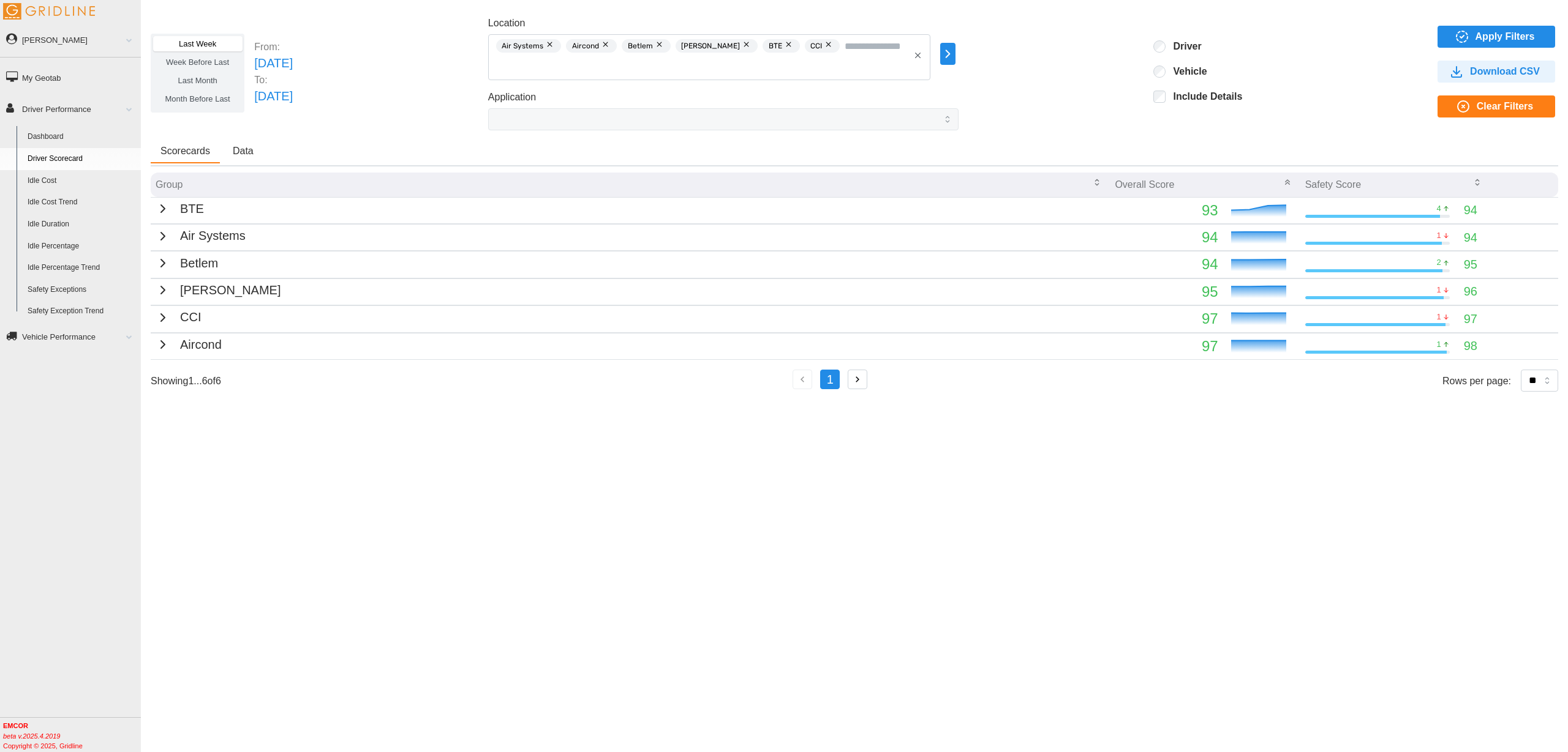
click at [242, 155] on span "Data" at bounding box center [243, 151] width 21 height 9
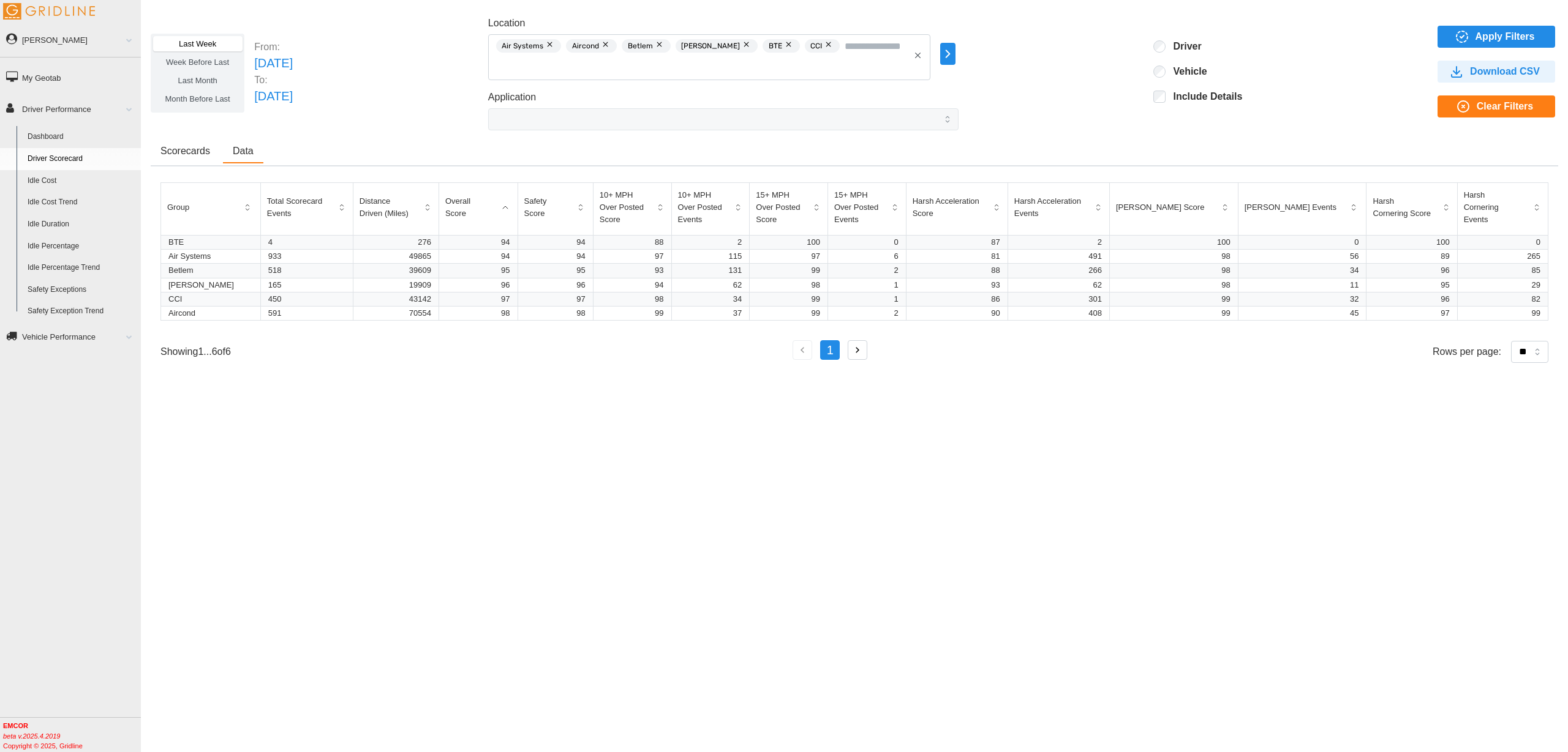
drag, startPoint x: 189, startPoint y: 154, endPoint x: 198, endPoint y: 154, distance: 9.0
click at [189, 153] on span "Scorecards" at bounding box center [185, 151] width 50 height 9
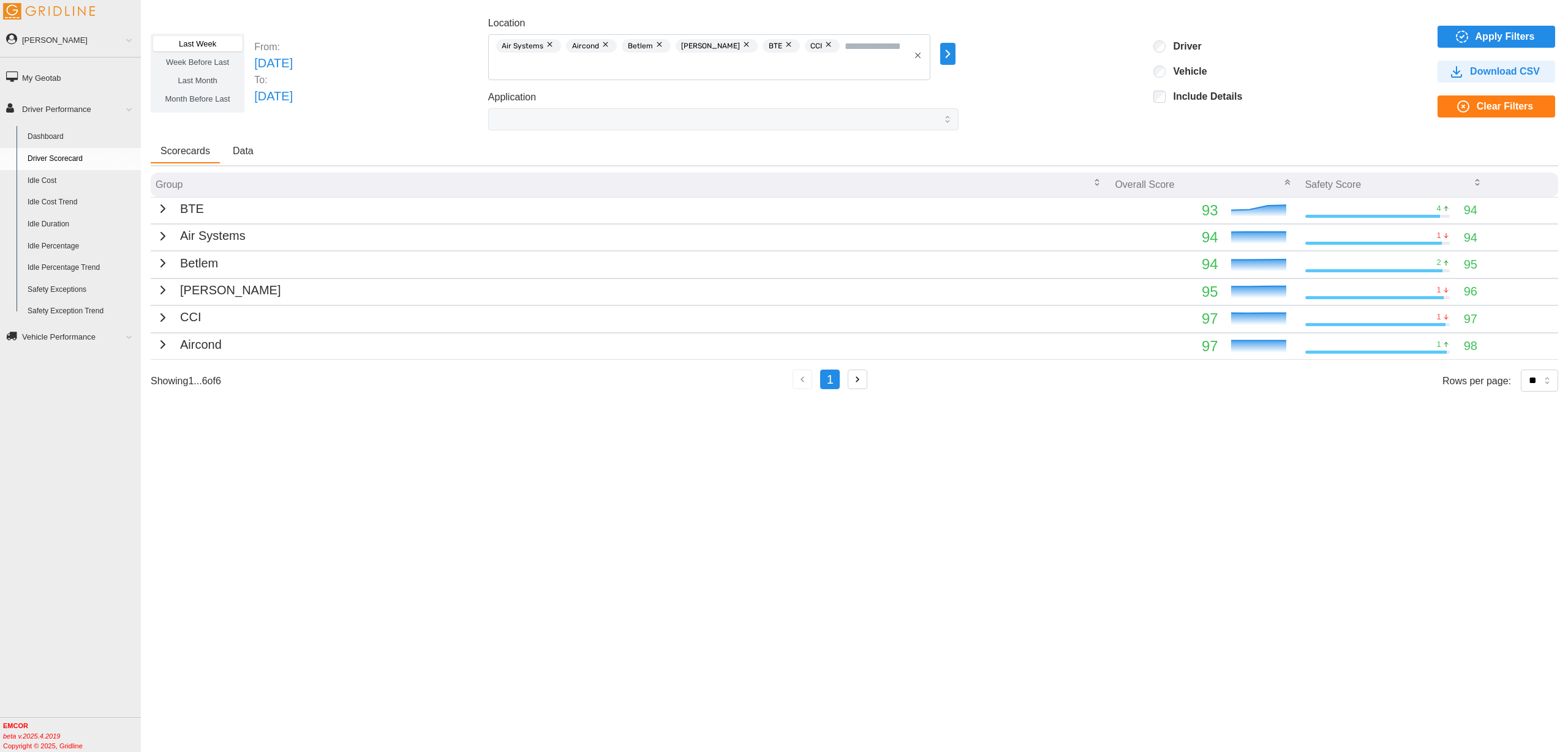
click at [246, 150] on span "Data" at bounding box center [243, 151] width 21 height 9
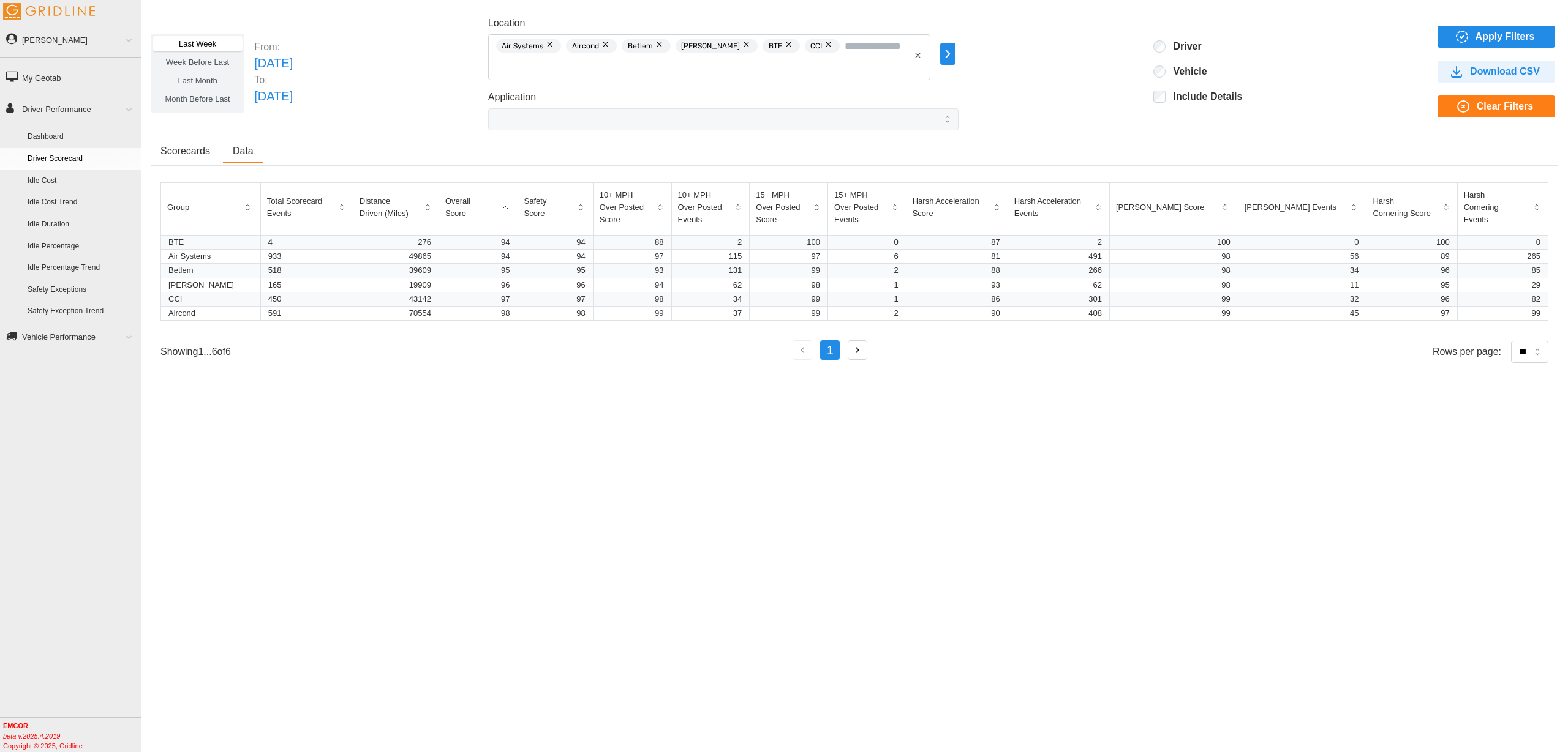
click at [193, 151] on span "Scorecards" at bounding box center [185, 151] width 50 height 9
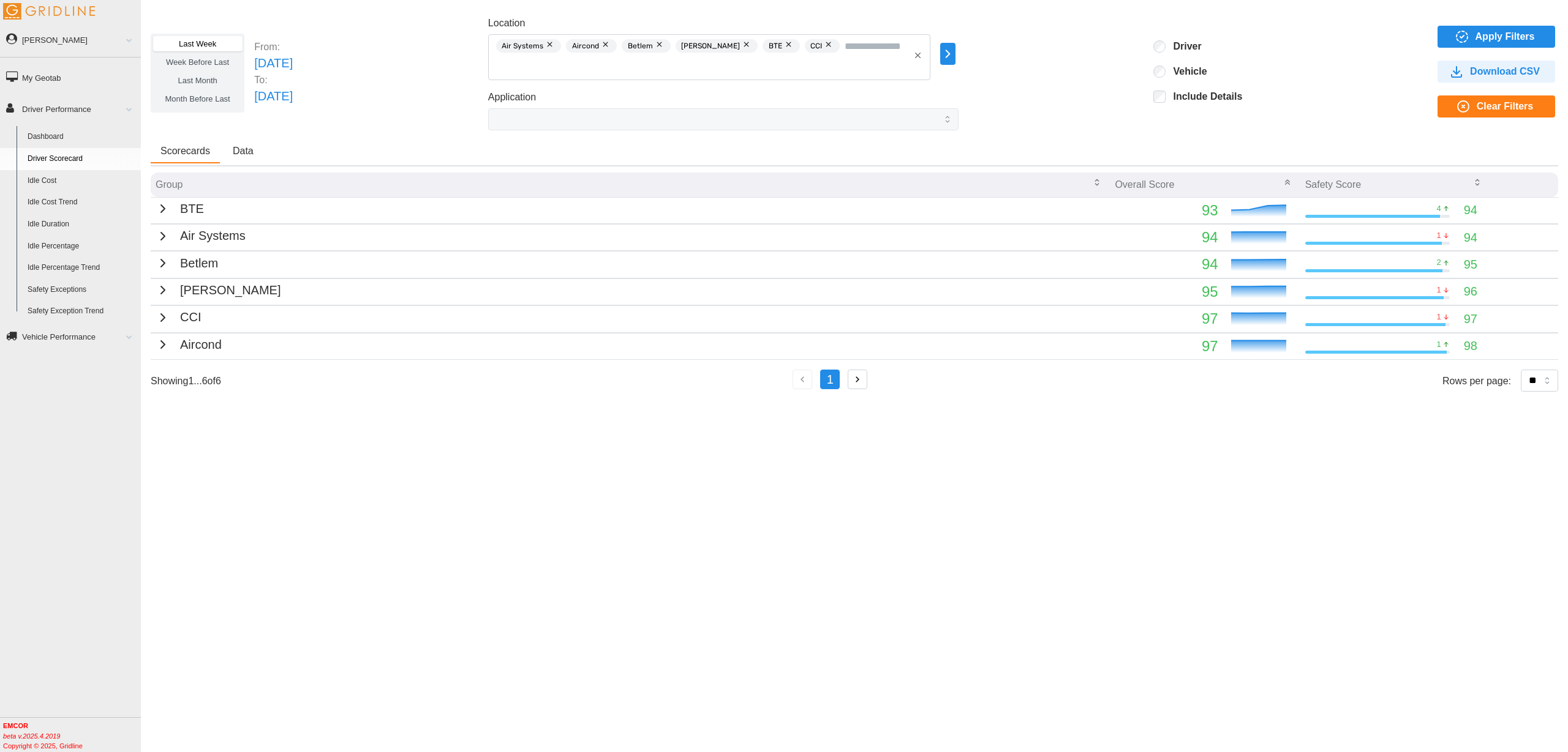
click at [242, 150] on span "Data" at bounding box center [243, 151] width 21 height 9
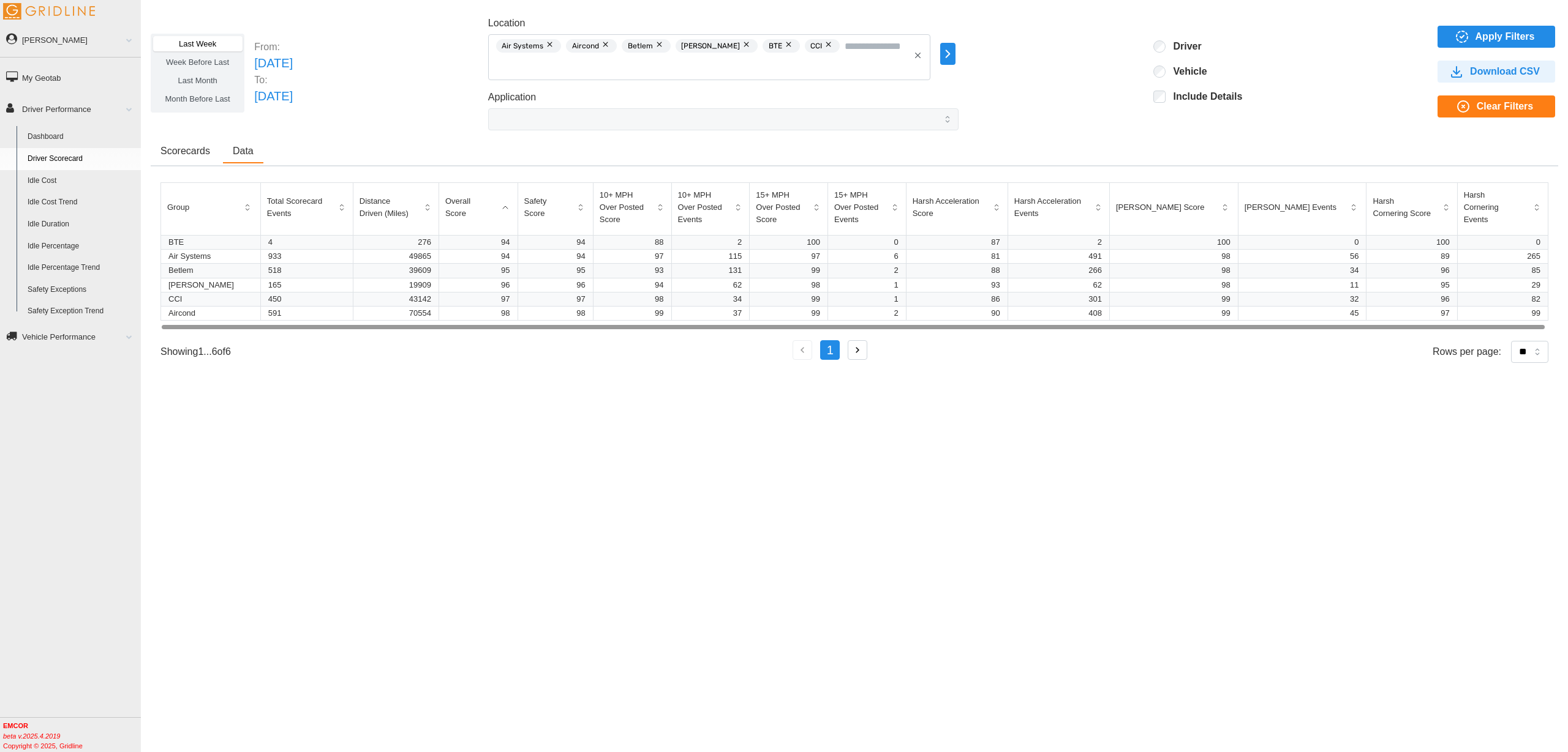
click at [185, 144] on button "Scorecards" at bounding box center [185, 152] width 69 height 23
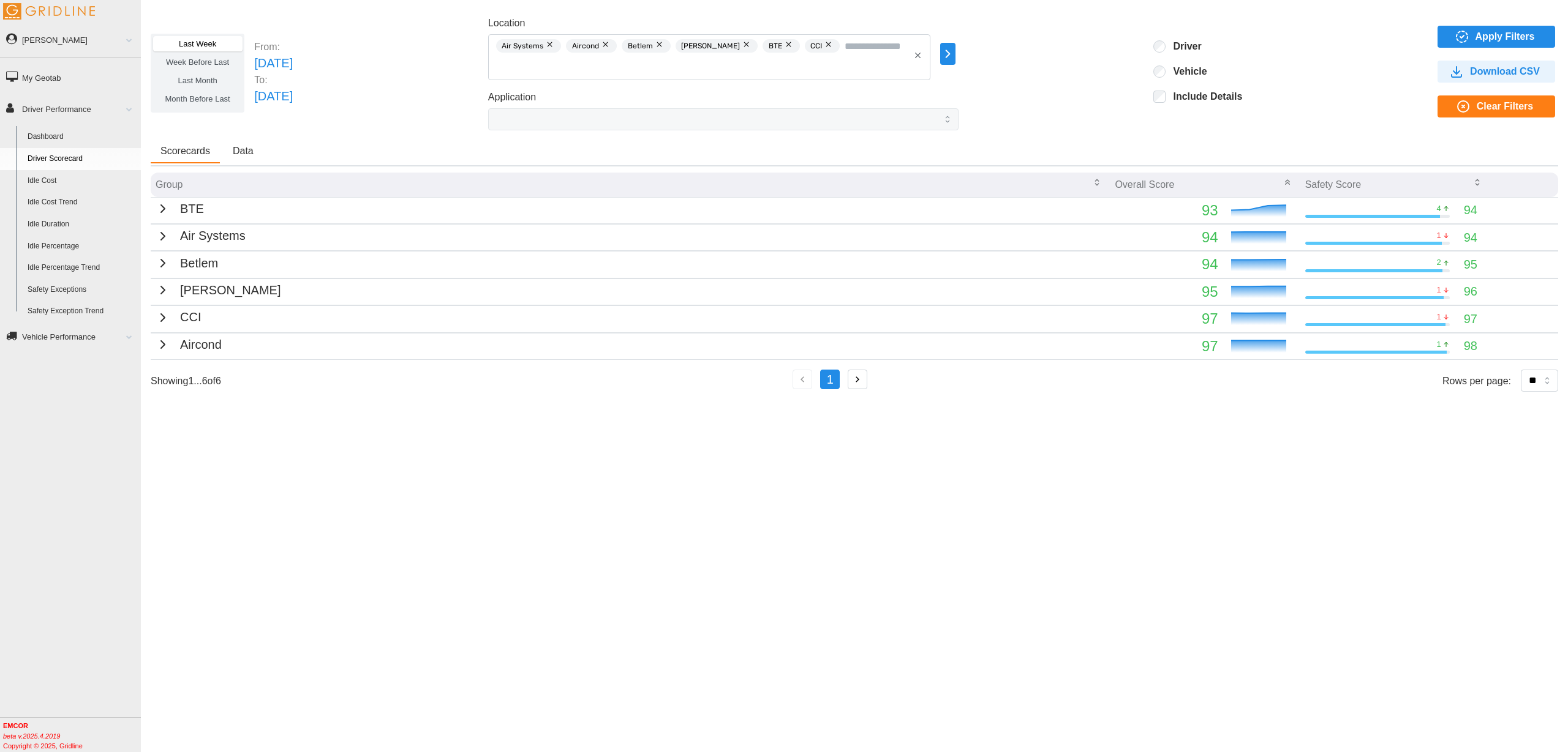
click at [235, 153] on span "Data" at bounding box center [243, 151] width 21 height 9
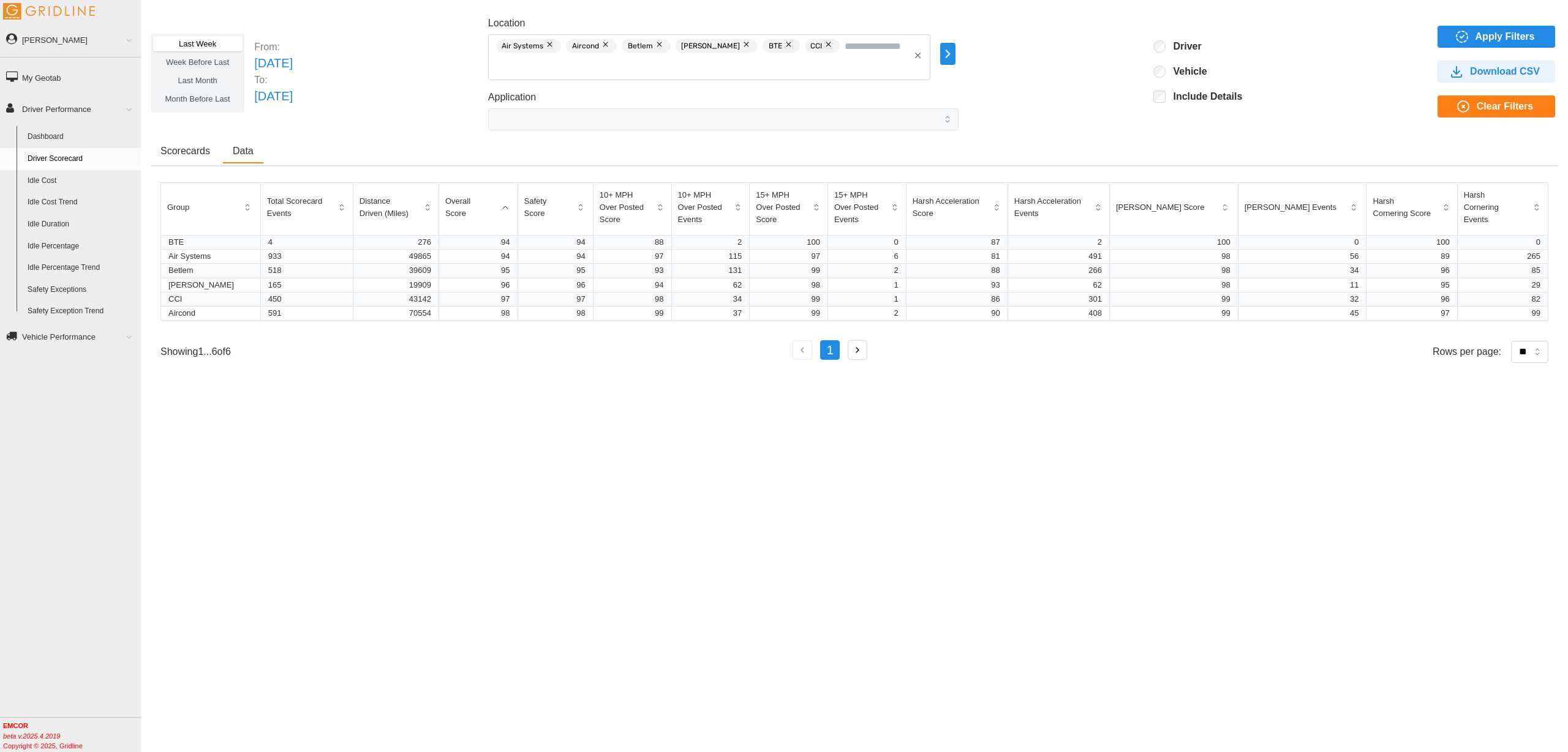
click at [178, 153] on span "Scorecards" at bounding box center [185, 151] width 50 height 9
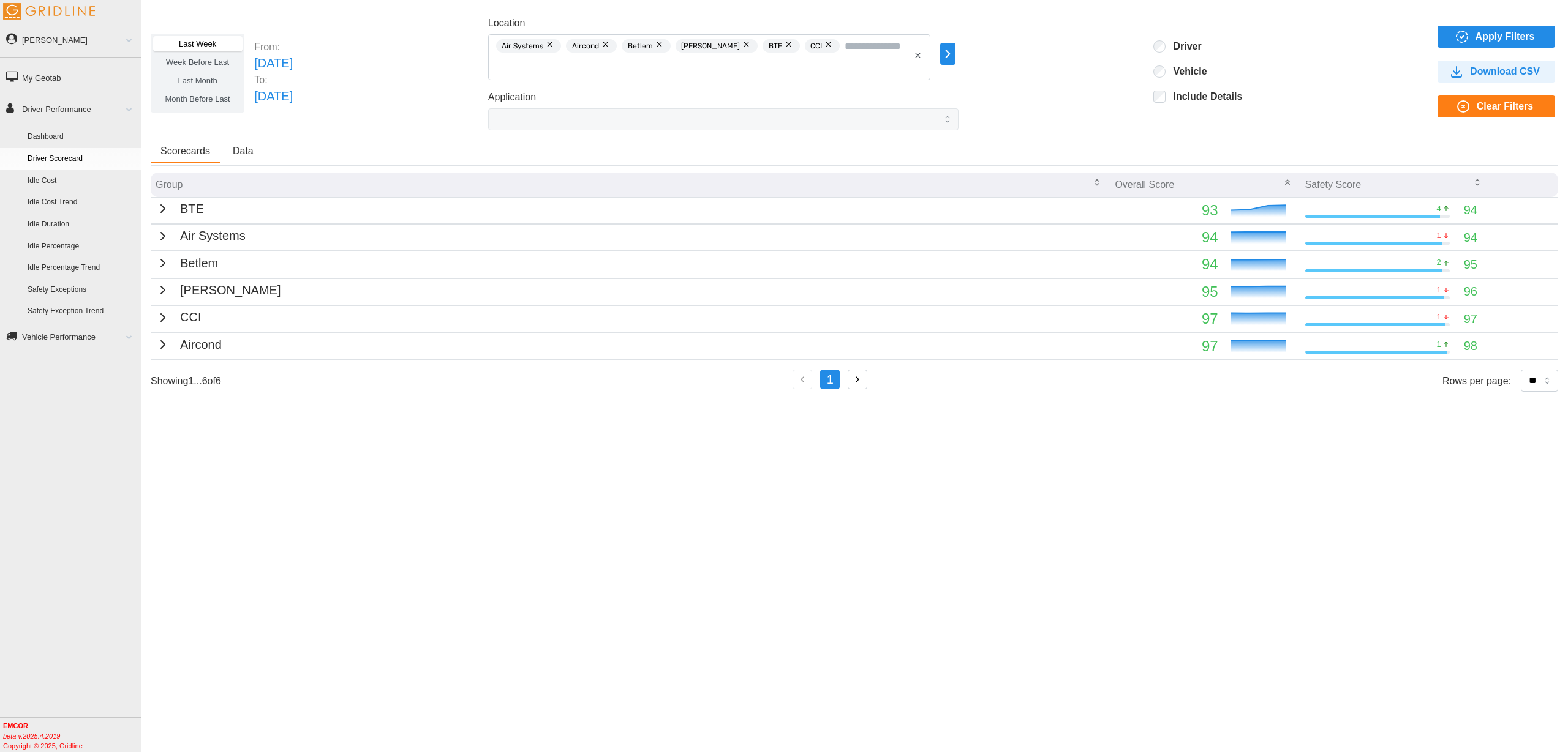
click at [922, 57] on icon "button" at bounding box center [918, 56] width 9 height 9
click at [1469, 30] on icon "button" at bounding box center [1462, 37] width 15 height 15
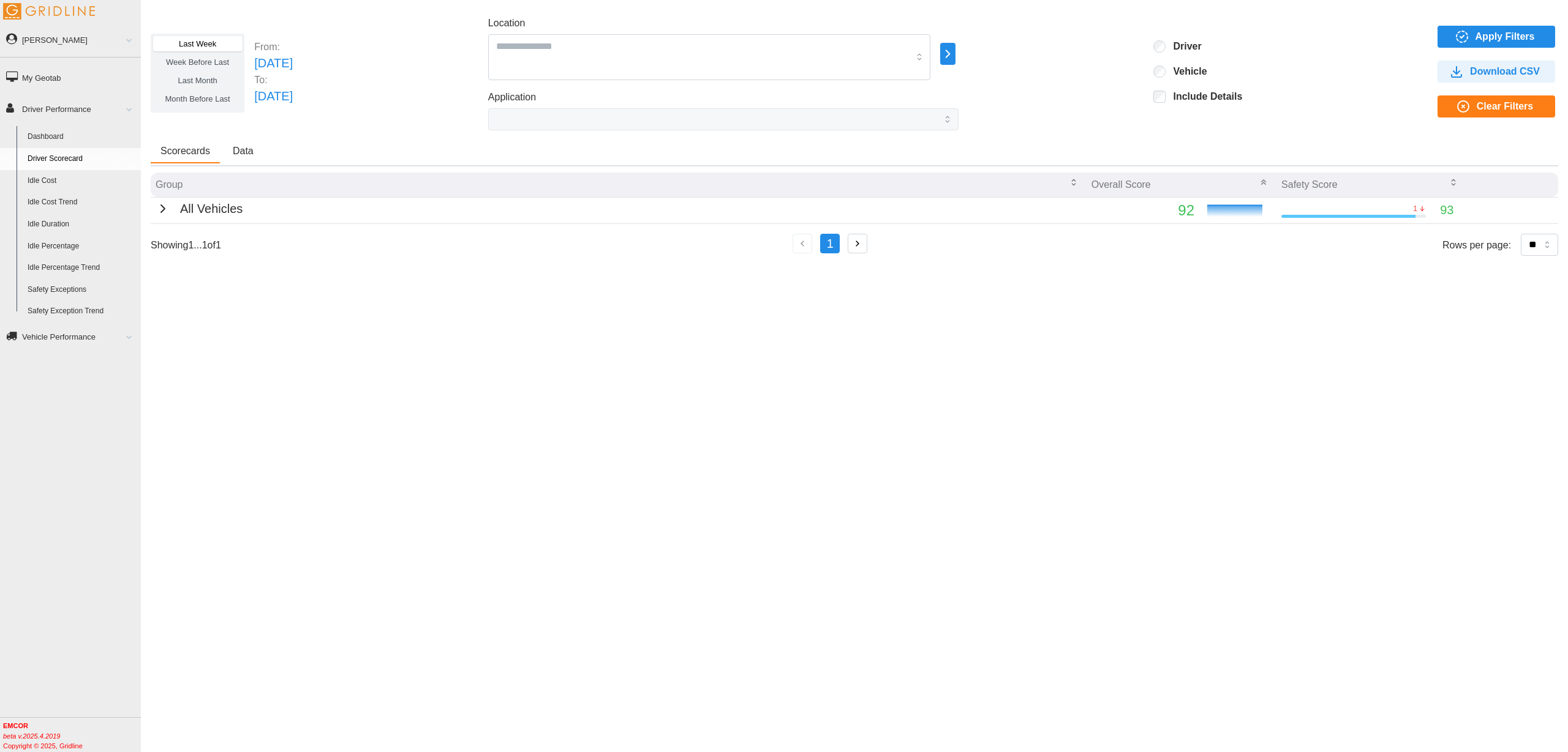
click at [262, 153] on button "Data" at bounding box center [244, 152] width 41 height 23
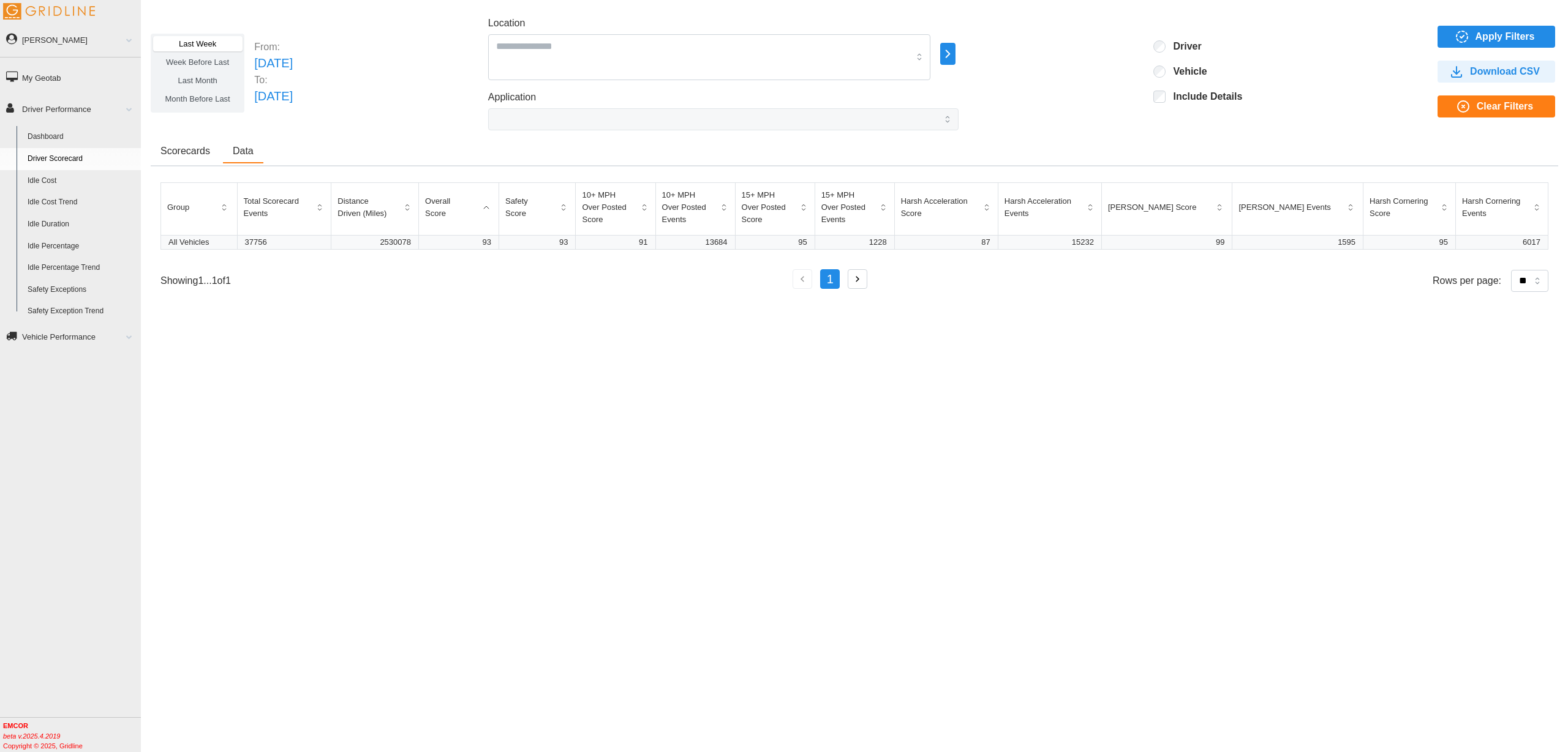
click at [191, 151] on span "Scorecards" at bounding box center [185, 151] width 50 height 9
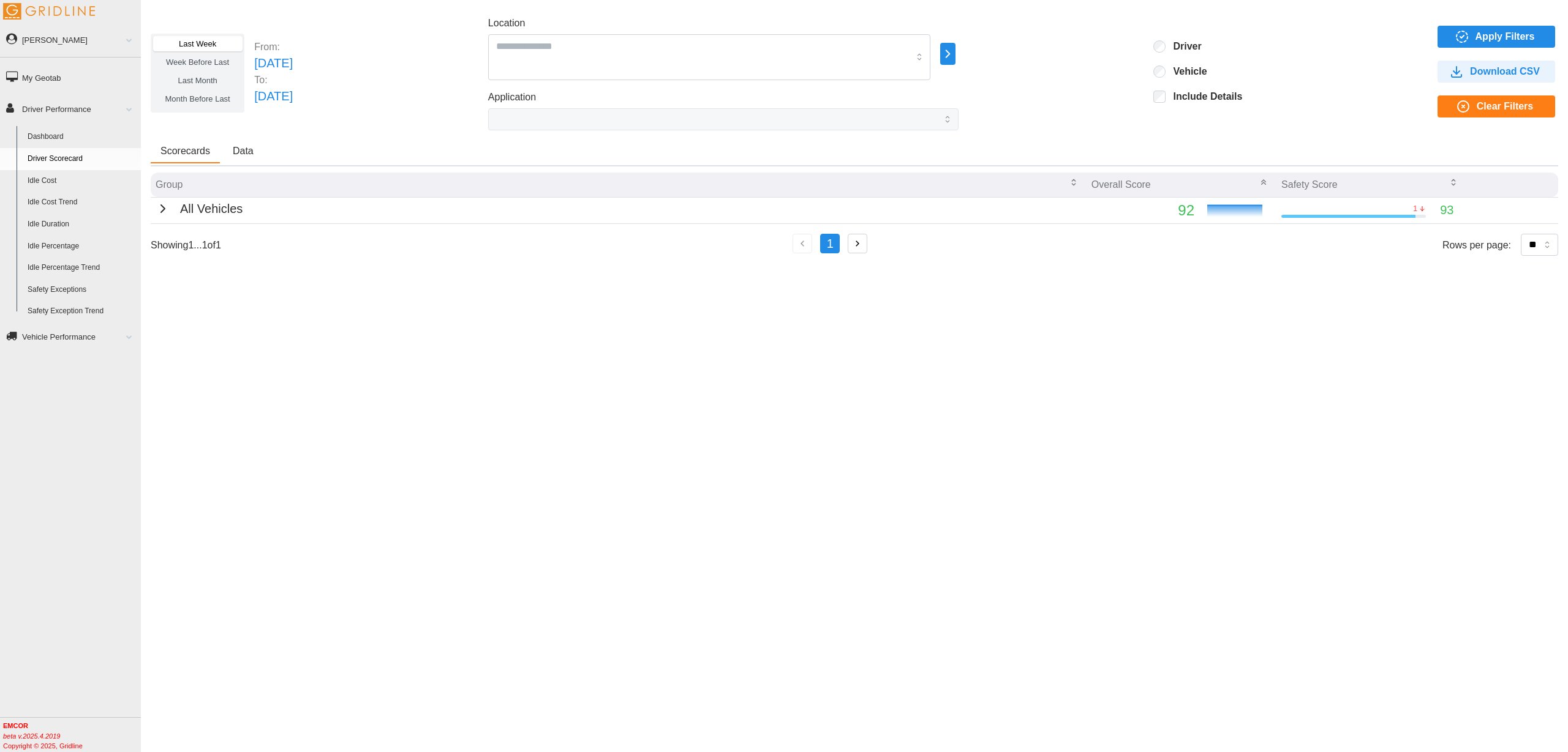
click at [387, 212] on td "All Vehicles" at bounding box center [618, 210] width 936 height 26
click at [157, 214] on icon "button" at bounding box center [163, 209] width 15 height 15
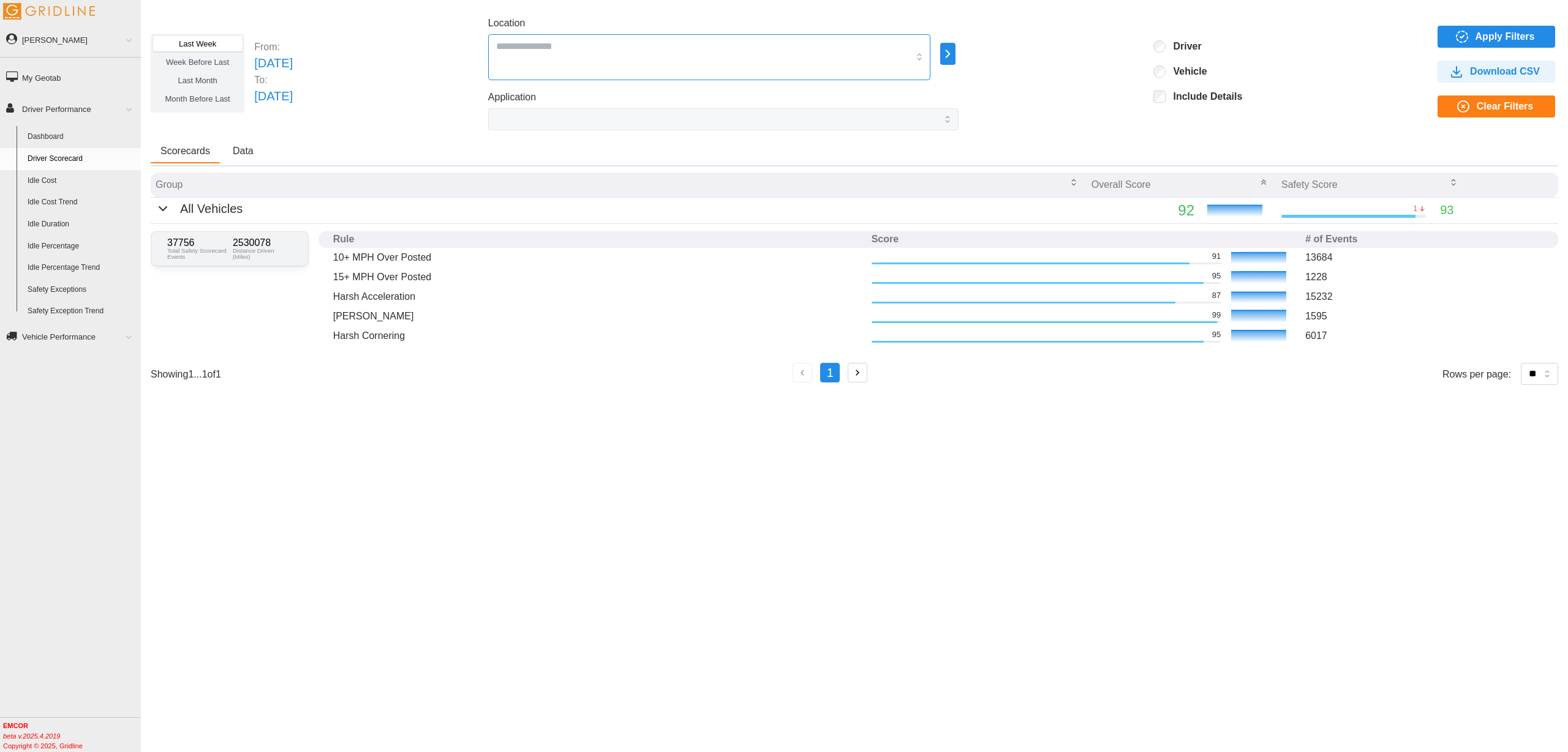
click at [672, 50] on input "Location" at bounding box center [702, 45] width 413 height 16
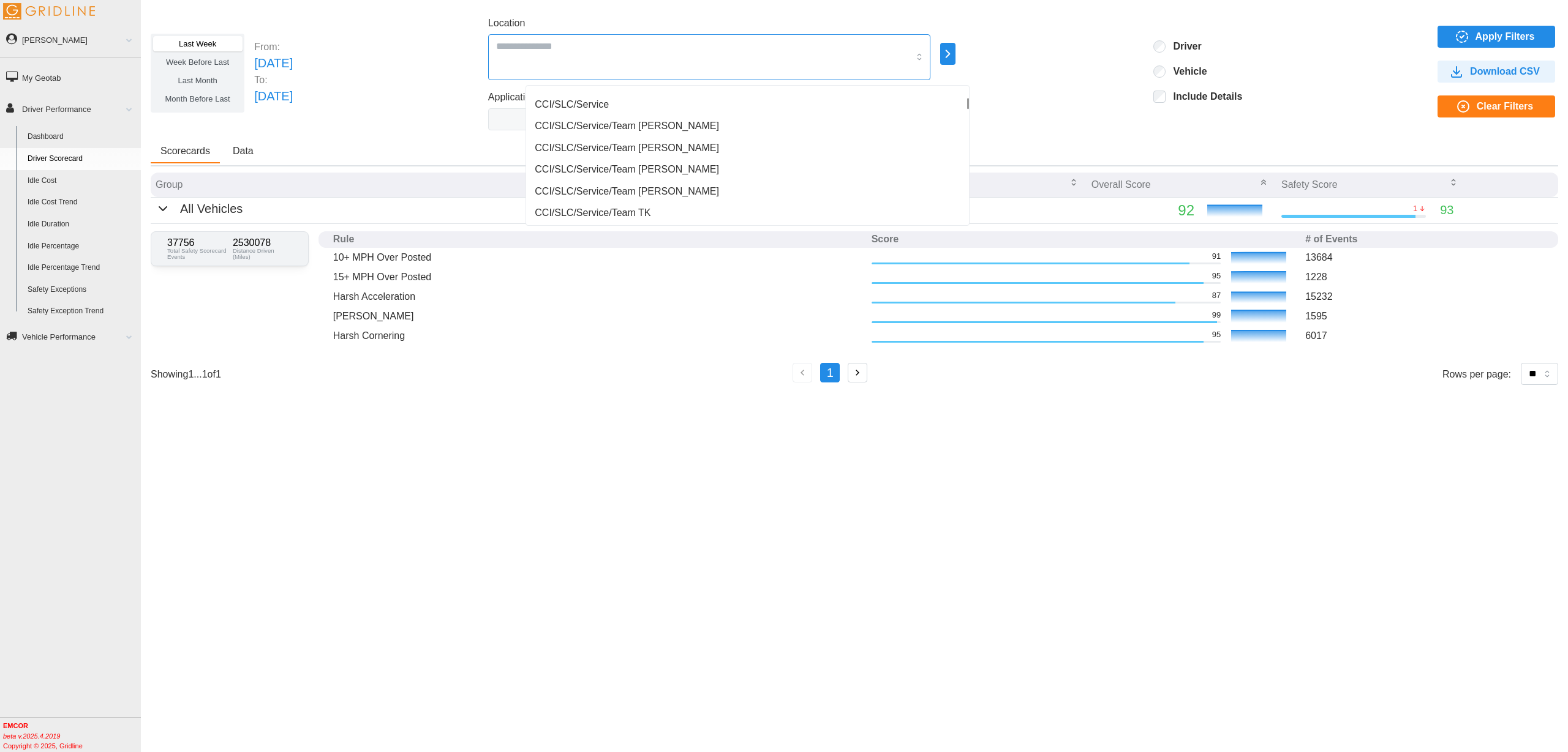
scroll to position [2082, 0]
click at [1139, 86] on div "Last Week Week Before Last Last Month Month Before Last From: [DATE] To: [DATE]…" at bounding box center [854, 73] width 1407 height 115
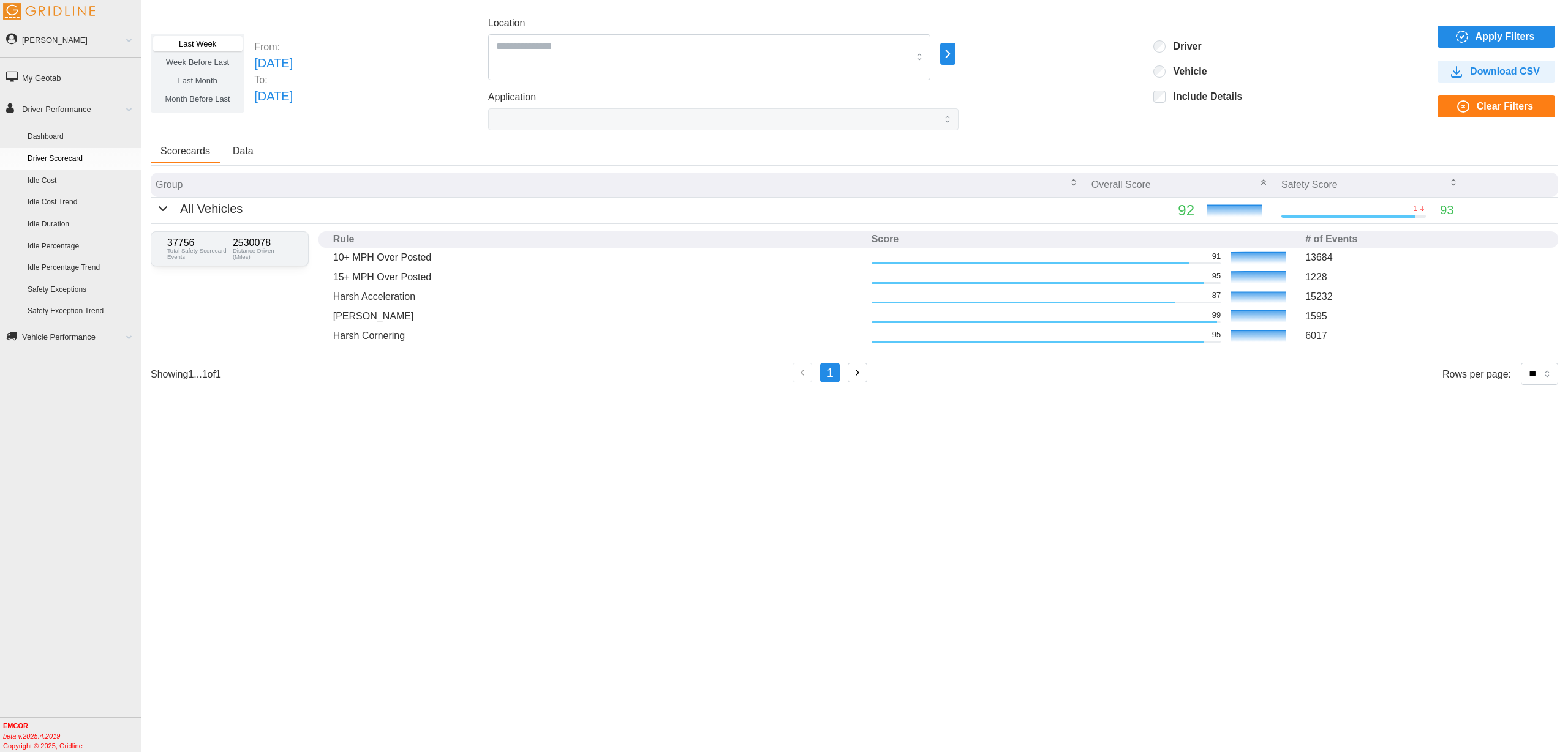
click at [1502, 32] on span "Apply Filters" at bounding box center [1505, 37] width 60 height 21
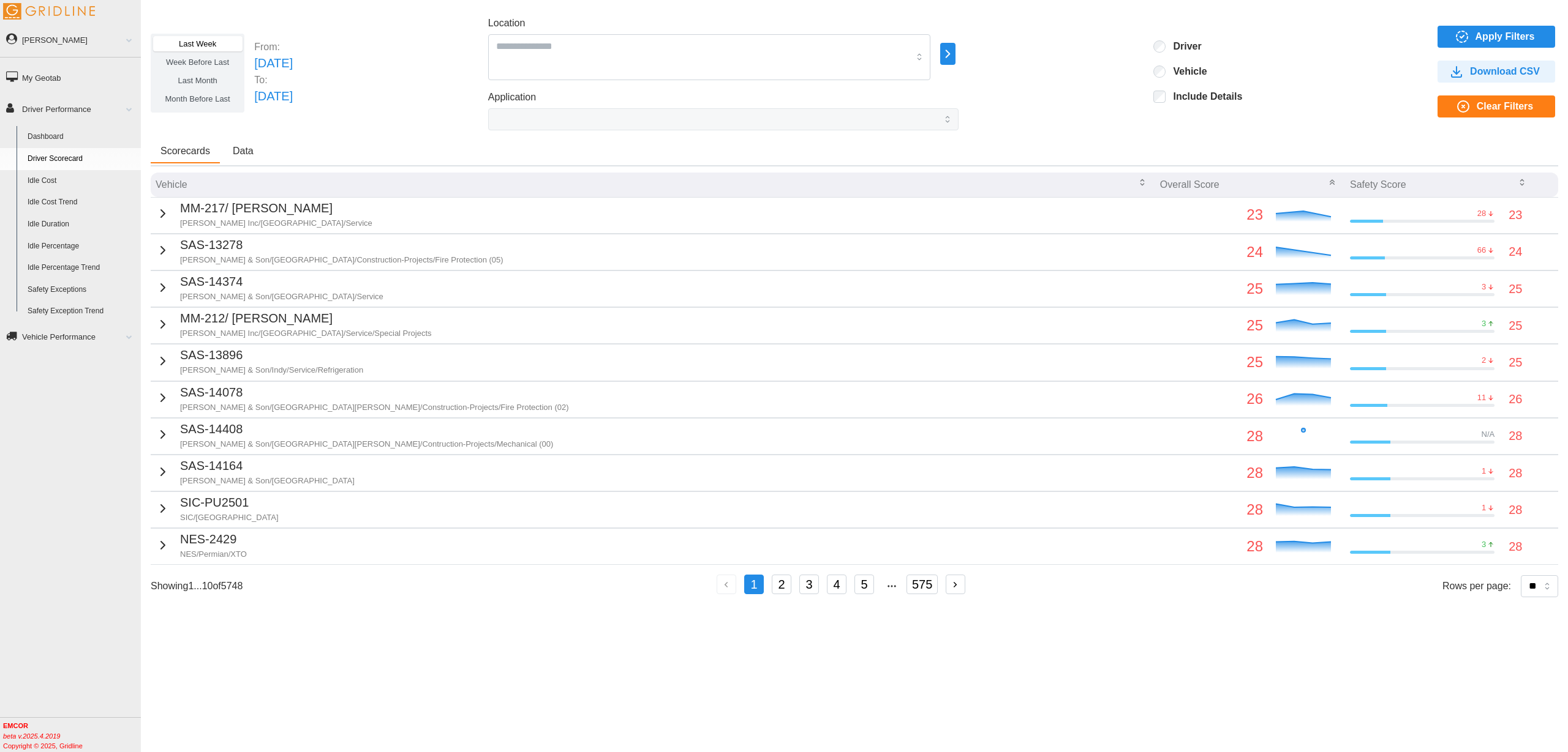
click at [245, 148] on span "Data" at bounding box center [243, 151] width 21 height 9
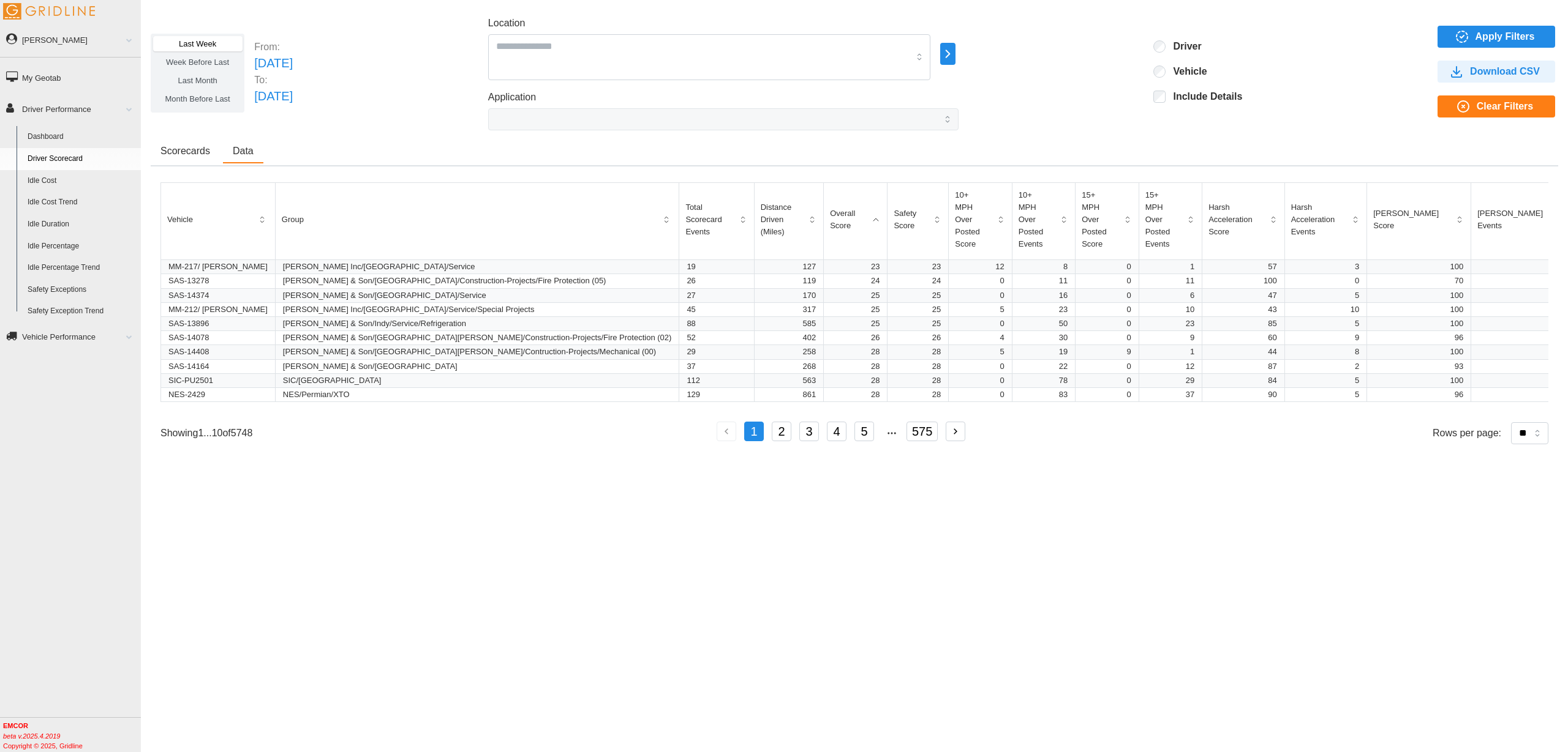
click at [197, 154] on span "Scorecards" at bounding box center [185, 151] width 50 height 9
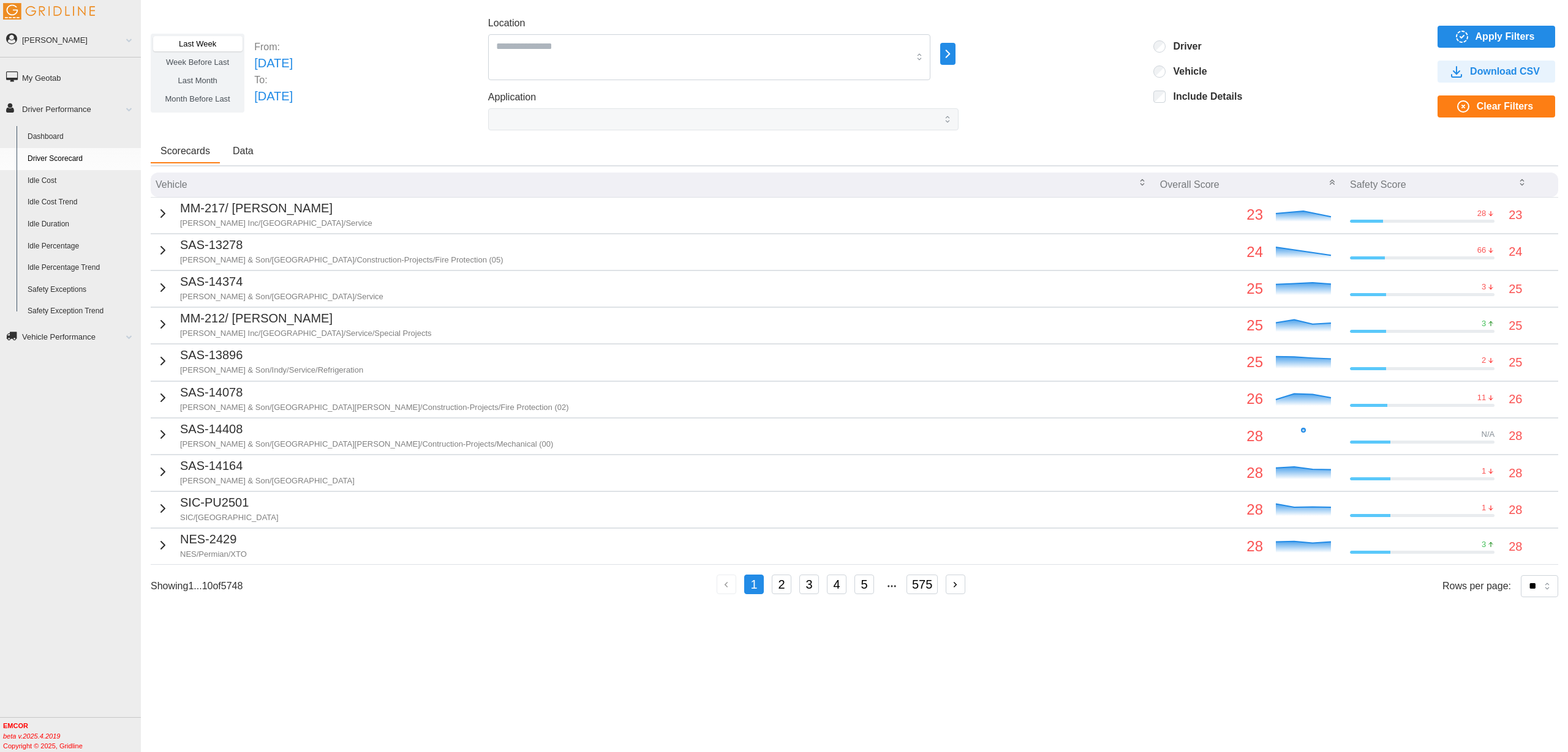
click at [168, 212] on div "MM-217/ [PERSON_NAME] [PERSON_NAME] Inc/[GEOGRAPHIC_DATA]/Service" at bounding box center [264, 214] width 217 height 30
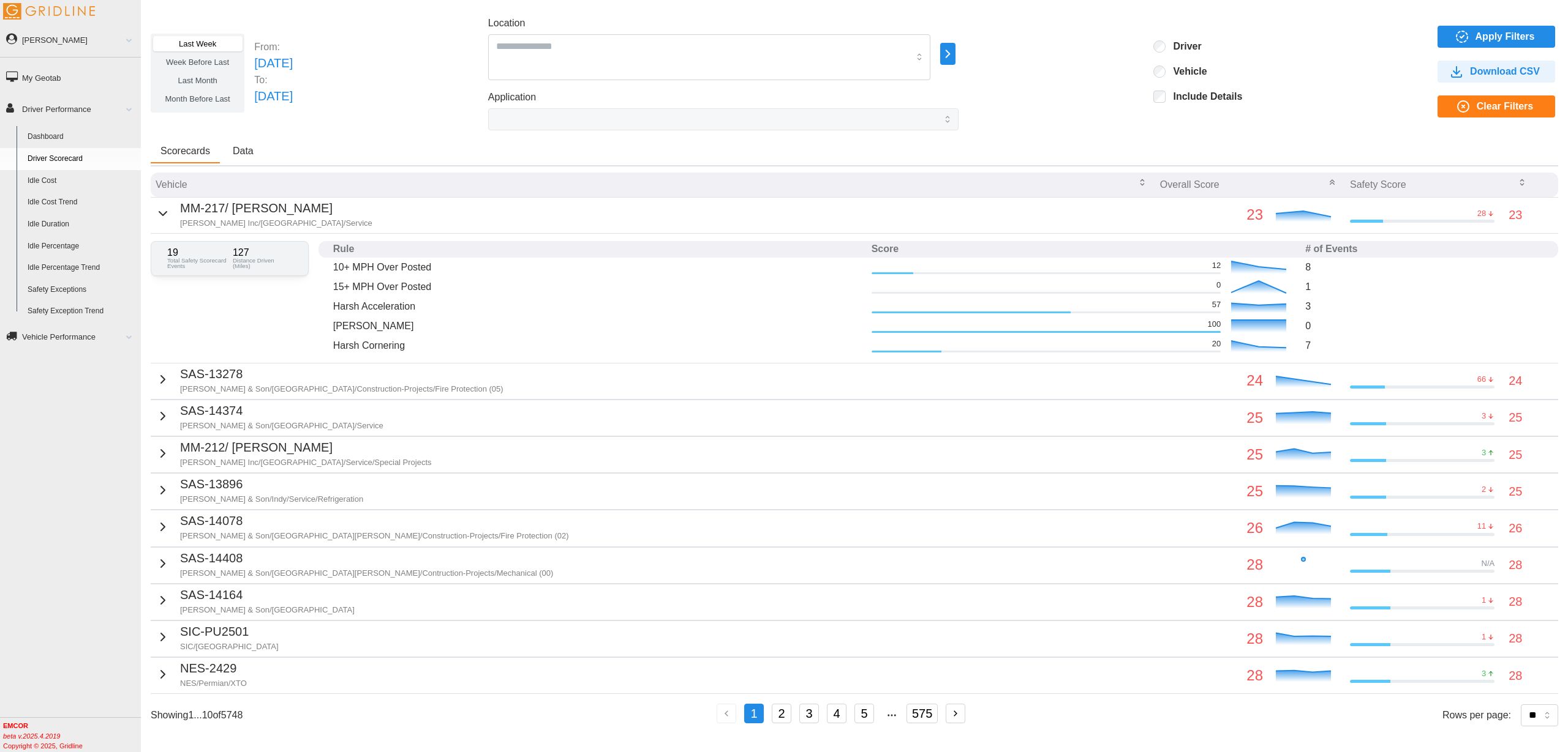
click at [160, 212] on icon "button" at bounding box center [163, 214] width 15 height 15
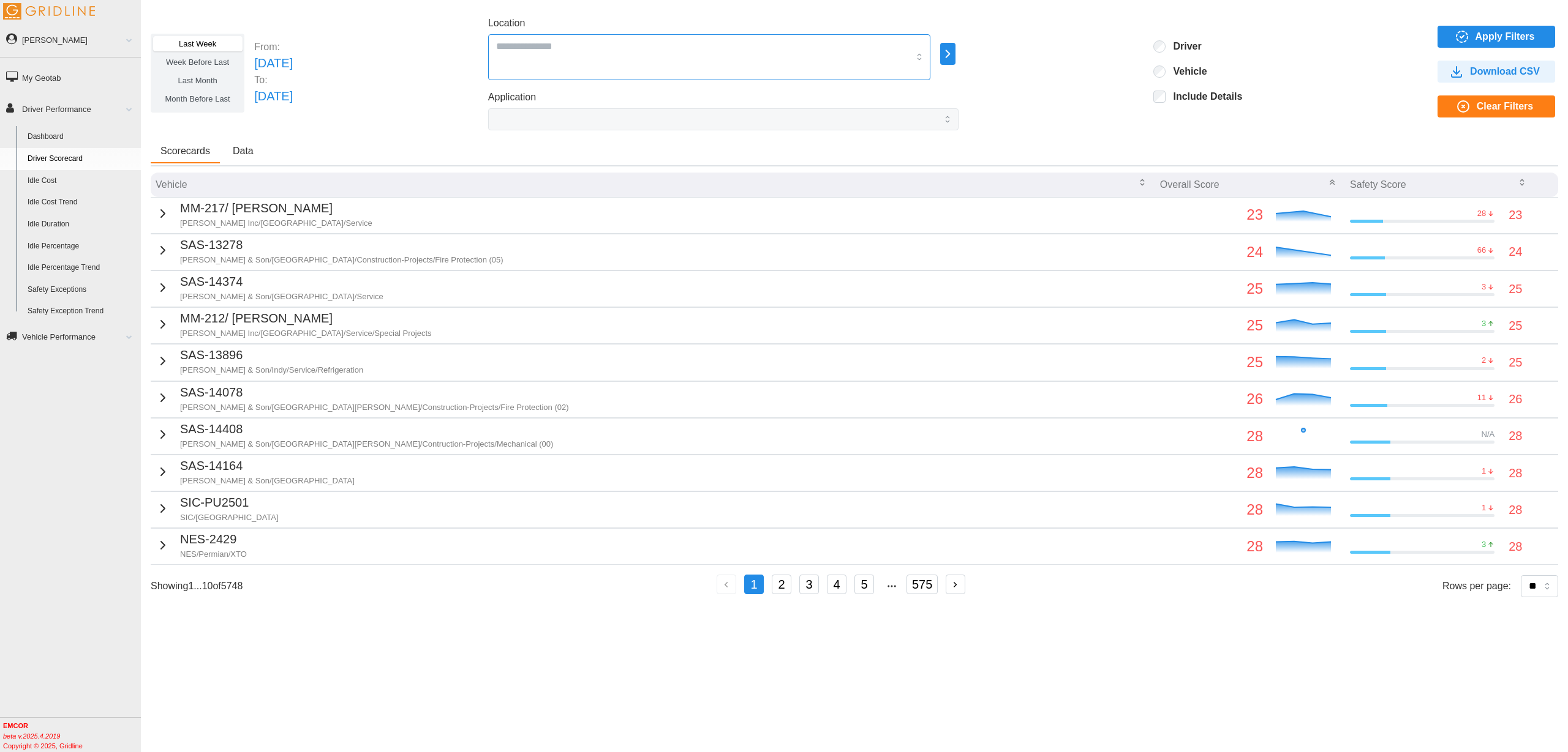
click at [754, 55] on div at bounding box center [709, 58] width 442 height 46
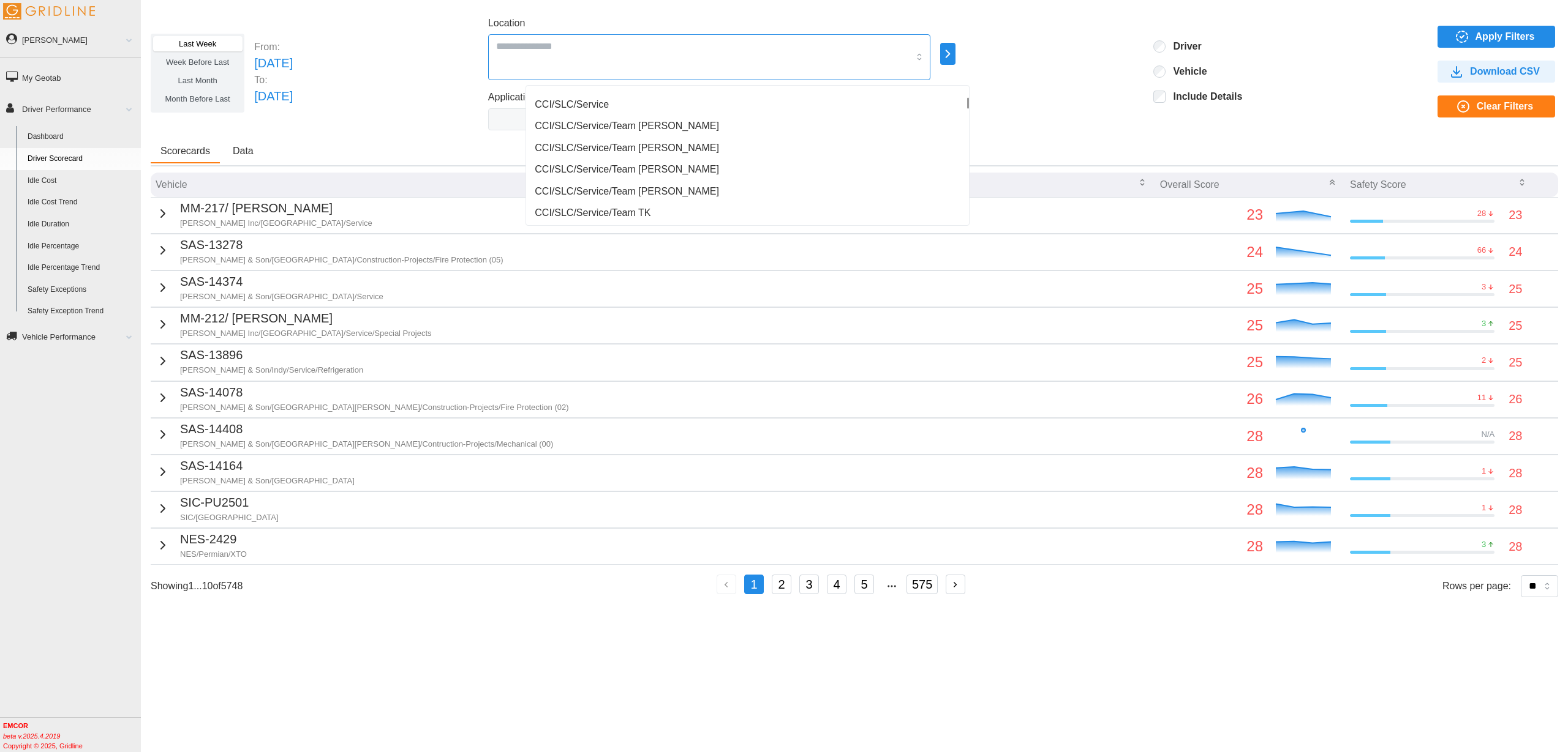
scroll to position [1928, 0]
click at [993, 46] on div "Last Week Week Before Last Last Month Month Before Last From: [DATE] To: [DATE]…" at bounding box center [854, 73] width 1407 height 115
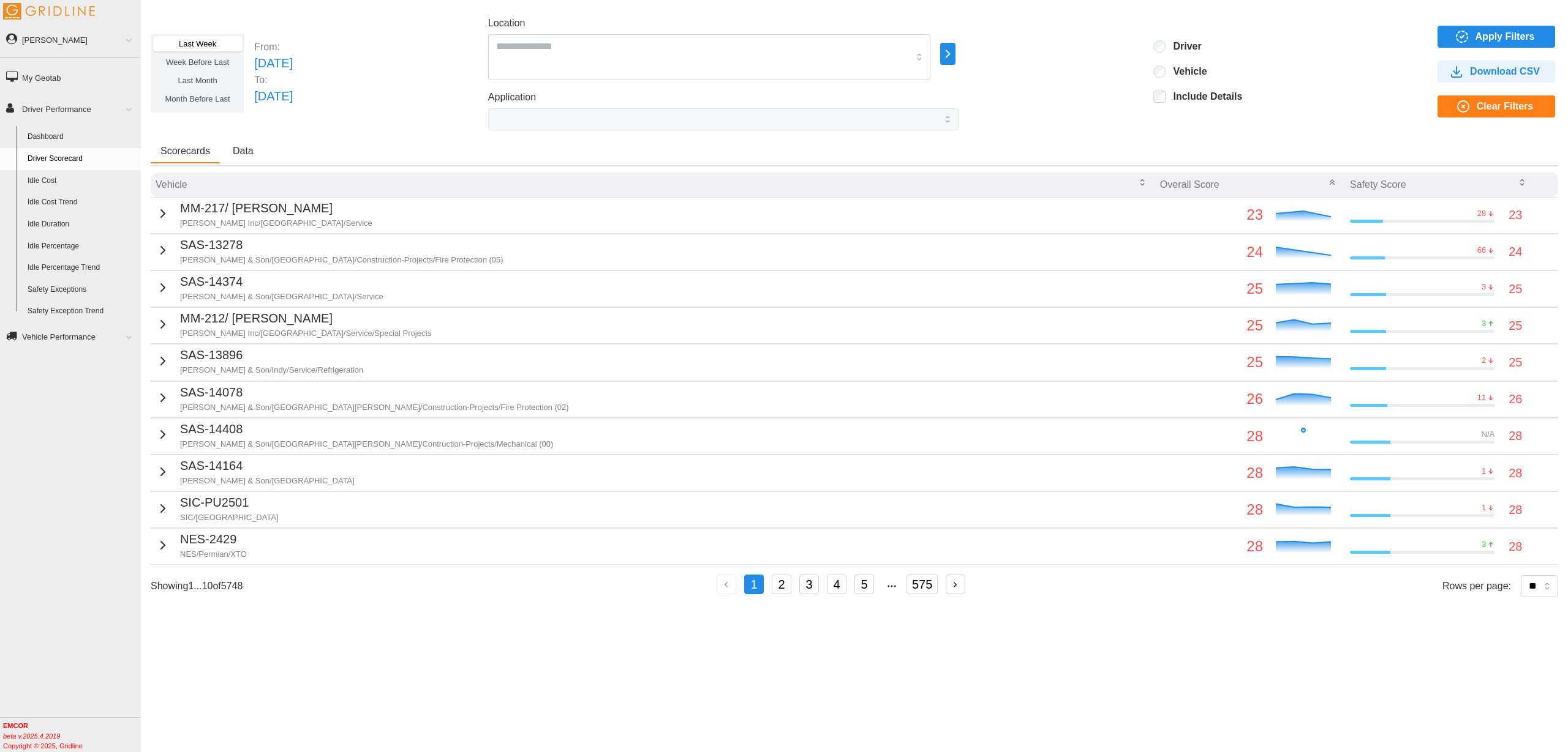
click at [955, 52] on icon "button" at bounding box center [947, 54] width 14 height 15
click at [1044, 53] on p "All Vehicles" at bounding box center [1059, 55] width 41 height 11
click at [1050, 59] on icon at bounding box center [1044, 62] width 12 height 12
click at [1094, 56] on p "EMCOR Building Services - EBS" at bounding box center [1124, 56] width 116 height 11
click at [1113, 46] on p "EMCOR Building Services - EBS" at bounding box center [1124, 46] width 116 height 11
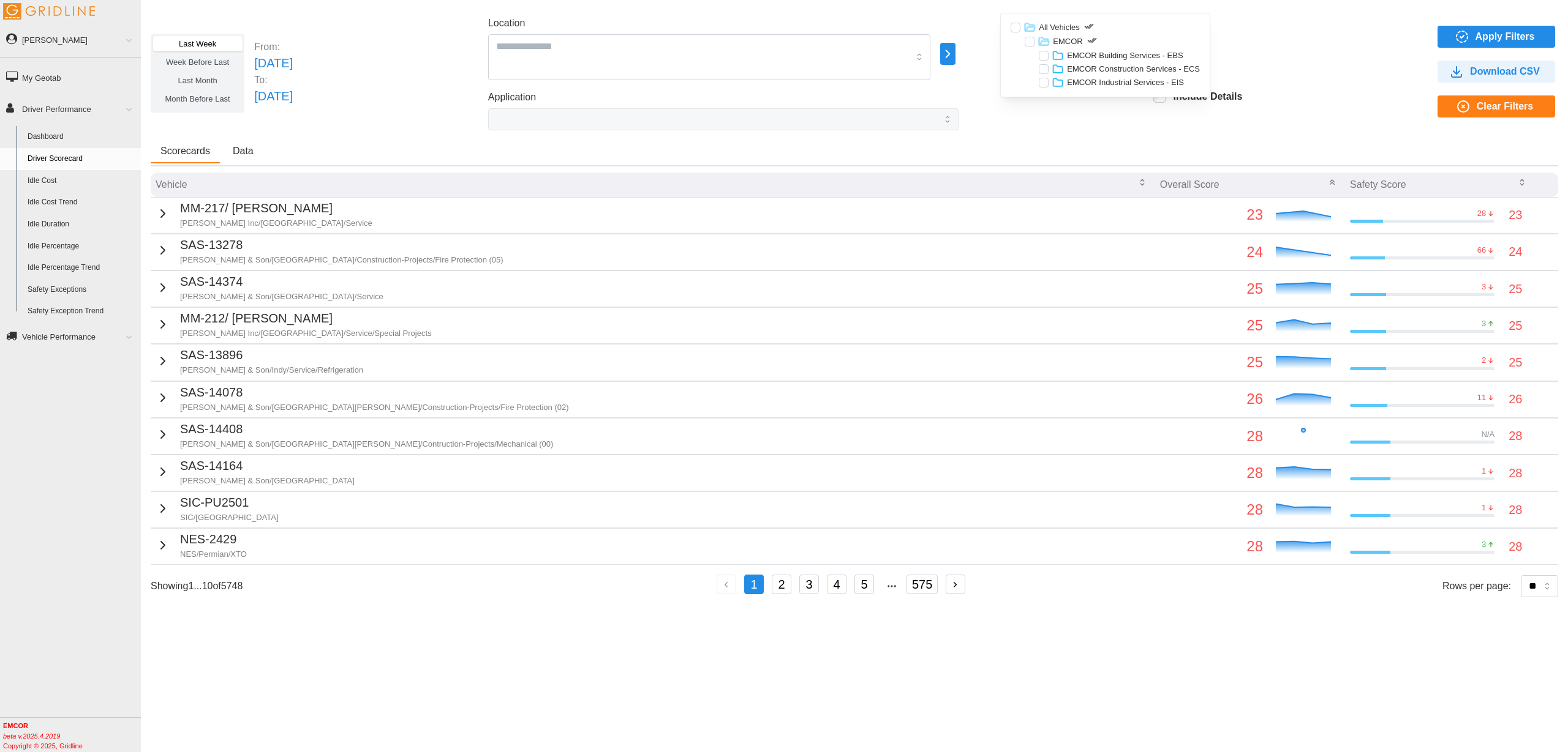
click at [1103, 73] on p "EMCOR Construction Services - ECS" at bounding box center [1133, 69] width 133 height 11
click at [1113, 57] on p "EMCOR Construction Services - ECS" at bounding box center [1133, 59] width 133 height 11
click at [1098, 85] on p "EMCOR Industrial Services - EIS" at bounding box center [1125, 83] width 117 height 11
click at [1120, 77] on p "EMCOR Industrial Services - EIS" at bounding box center [1125, 73] width 117 height 11
click at [1110, 56] on p "EMCOR Building Services - EBS" at bounding box center [1124, 56] width 116 height 11
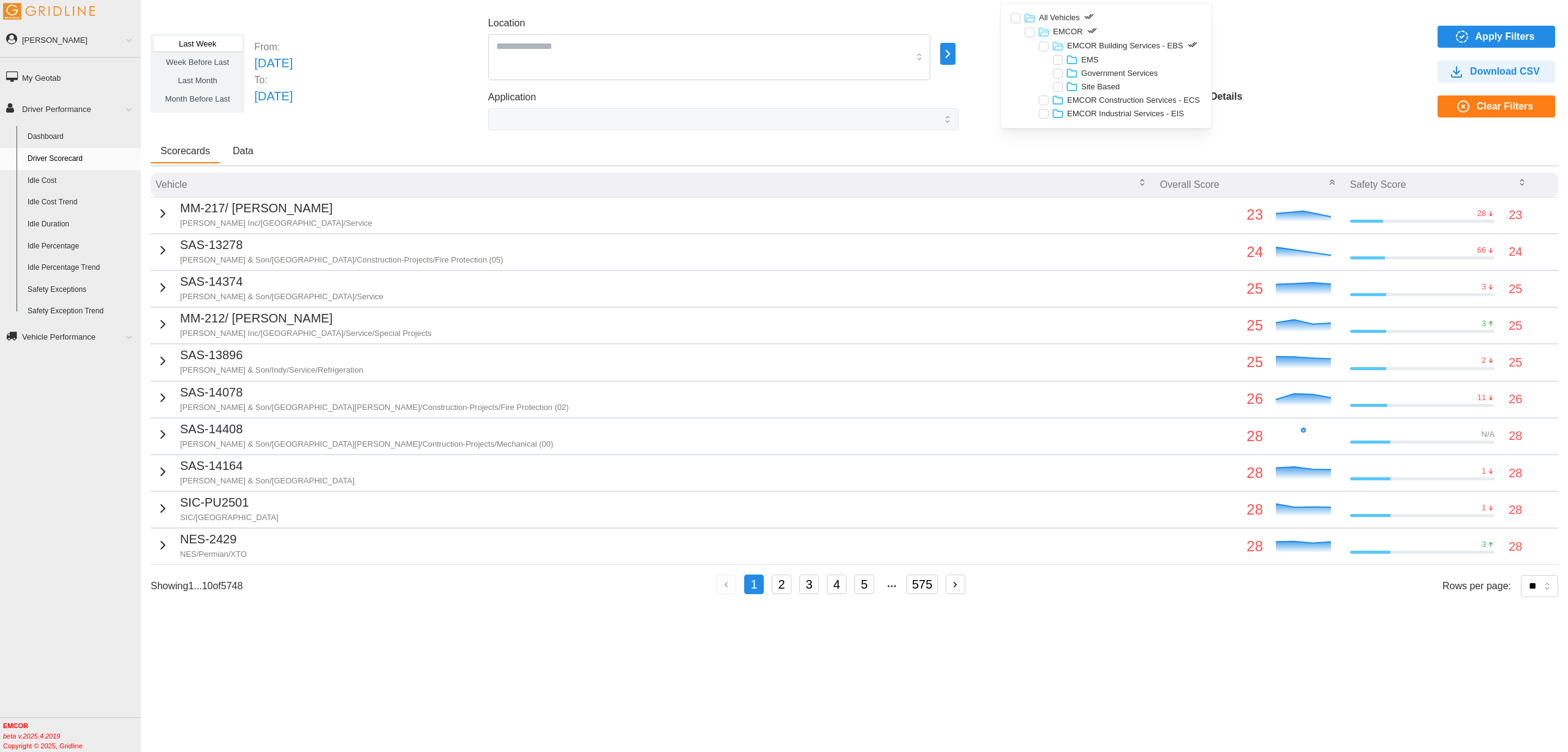
click at [1084, 62] on p "EMS" at bounding box center [1089, 60] width 17 height 11
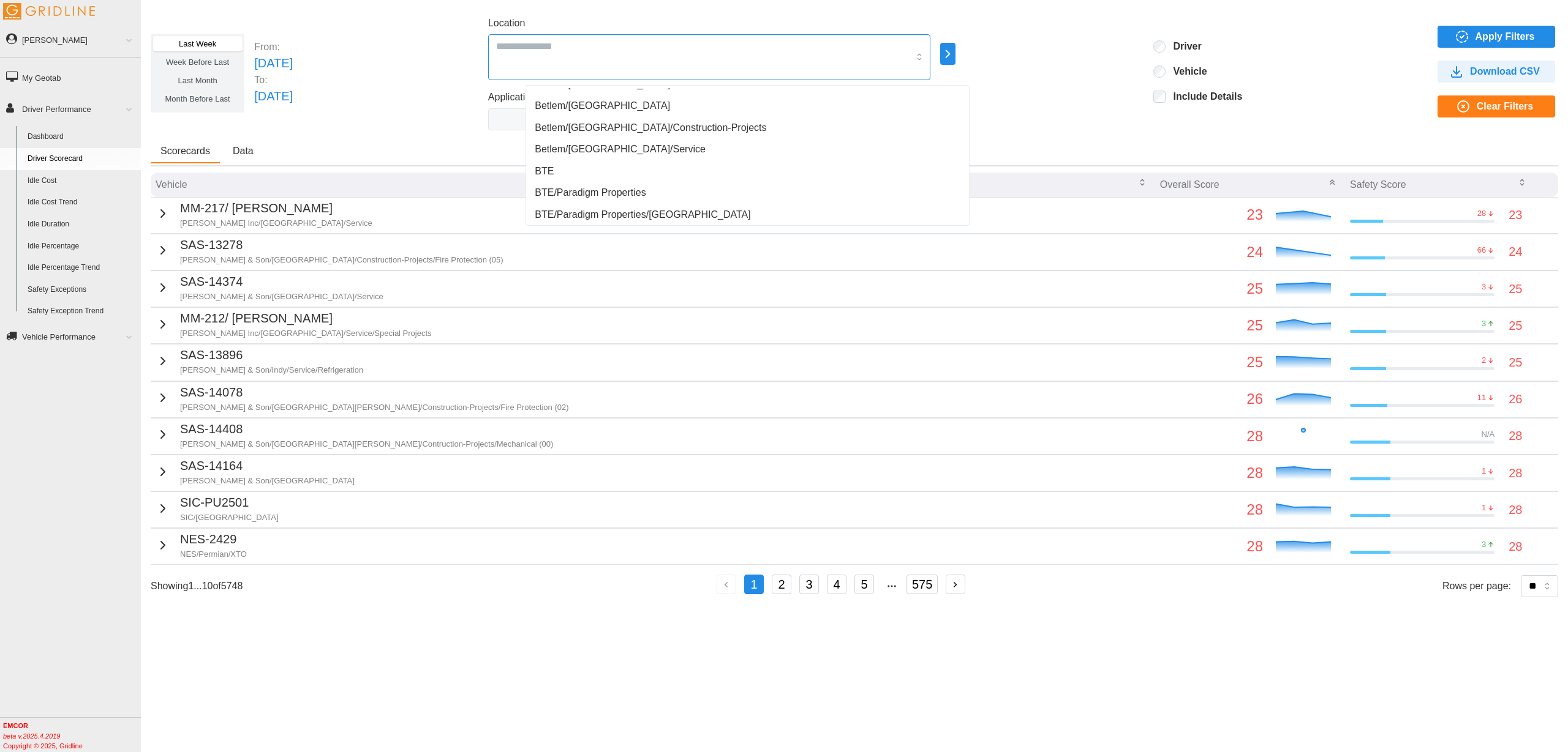
click at [722, 66] on div at bounding box center [709, 58] width 442 height 46
type input "*"
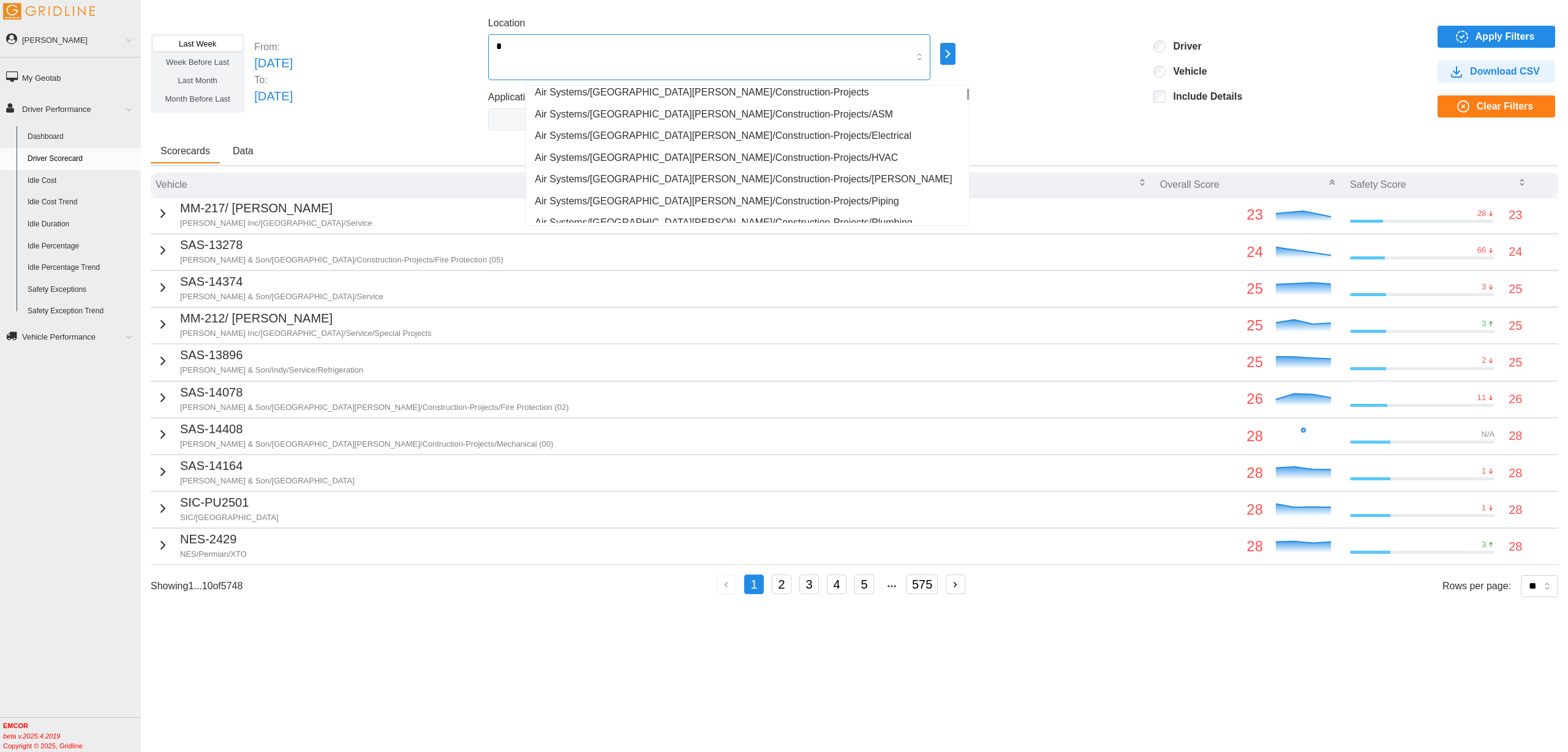
scroll to position [0, 0]
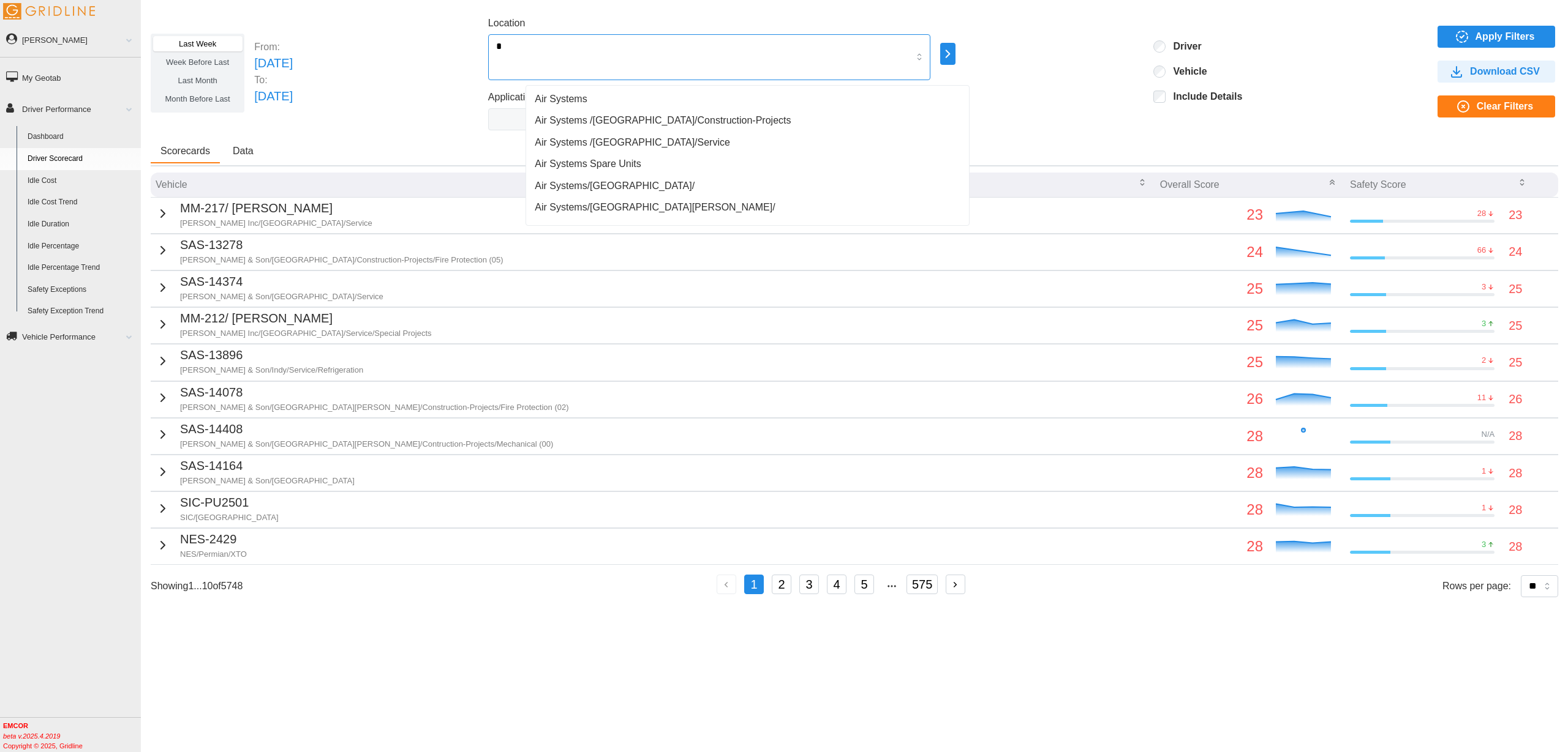
click at [648, 98] on div "Air Systems" at bounding box center [747, 99] width 438 height 22
click at [664, 46] on input "Location" at bounding box center [737, 45] width 343 height 16
type input "*"
click at [655, 47] on input "***" at bounding box center [737, 45] width 343 height 16
click at [649, 45] on input "***" at bounding box center [737, 45] width 343 height 16
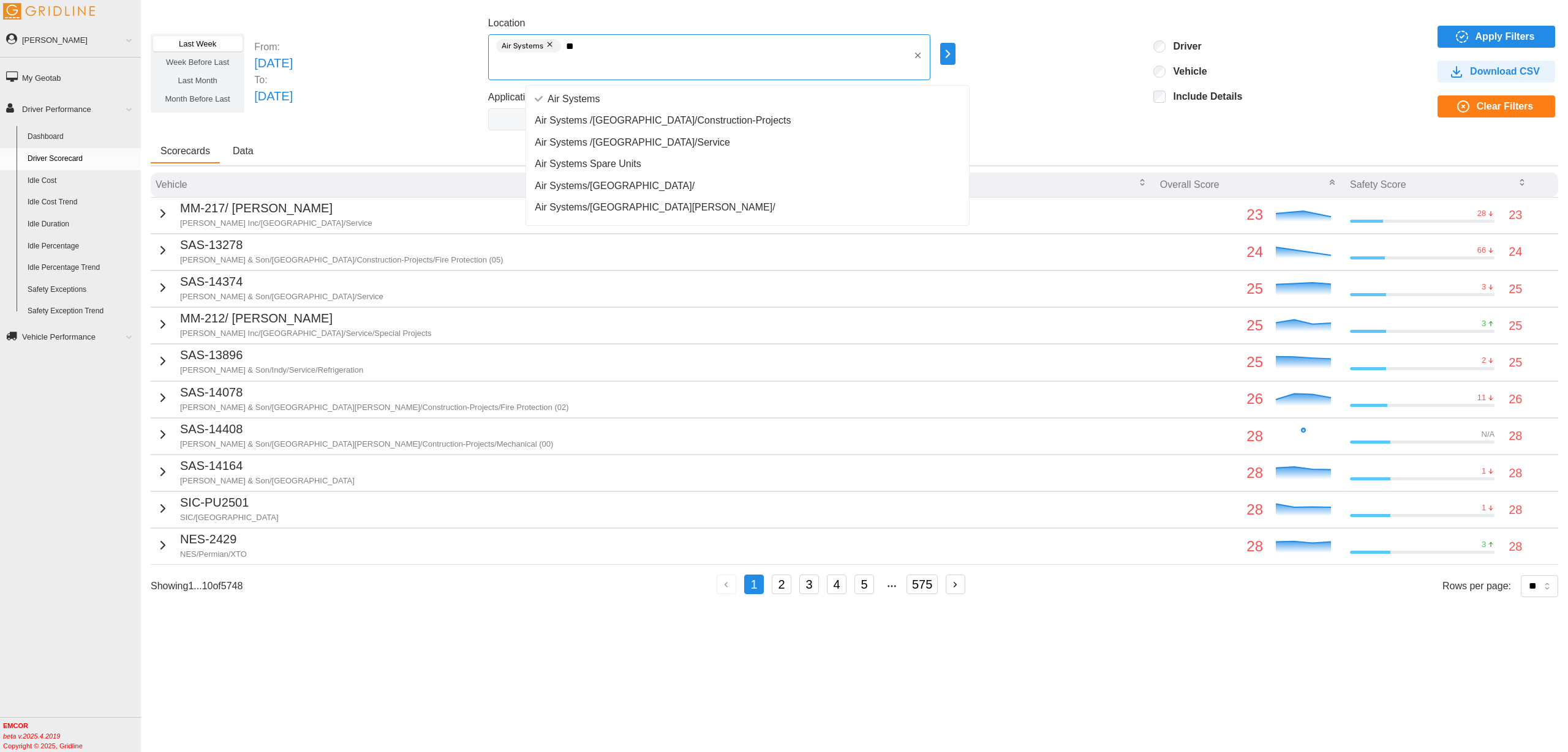
type input "*"
type input "***"
click at [635, 91] on div "Air Systems" at bounding box center [747, 99] width 438 height 22
type input "*****"
click at [618, 94] on div "Aircond" at bounding box center [747, 99] width 438 height 22
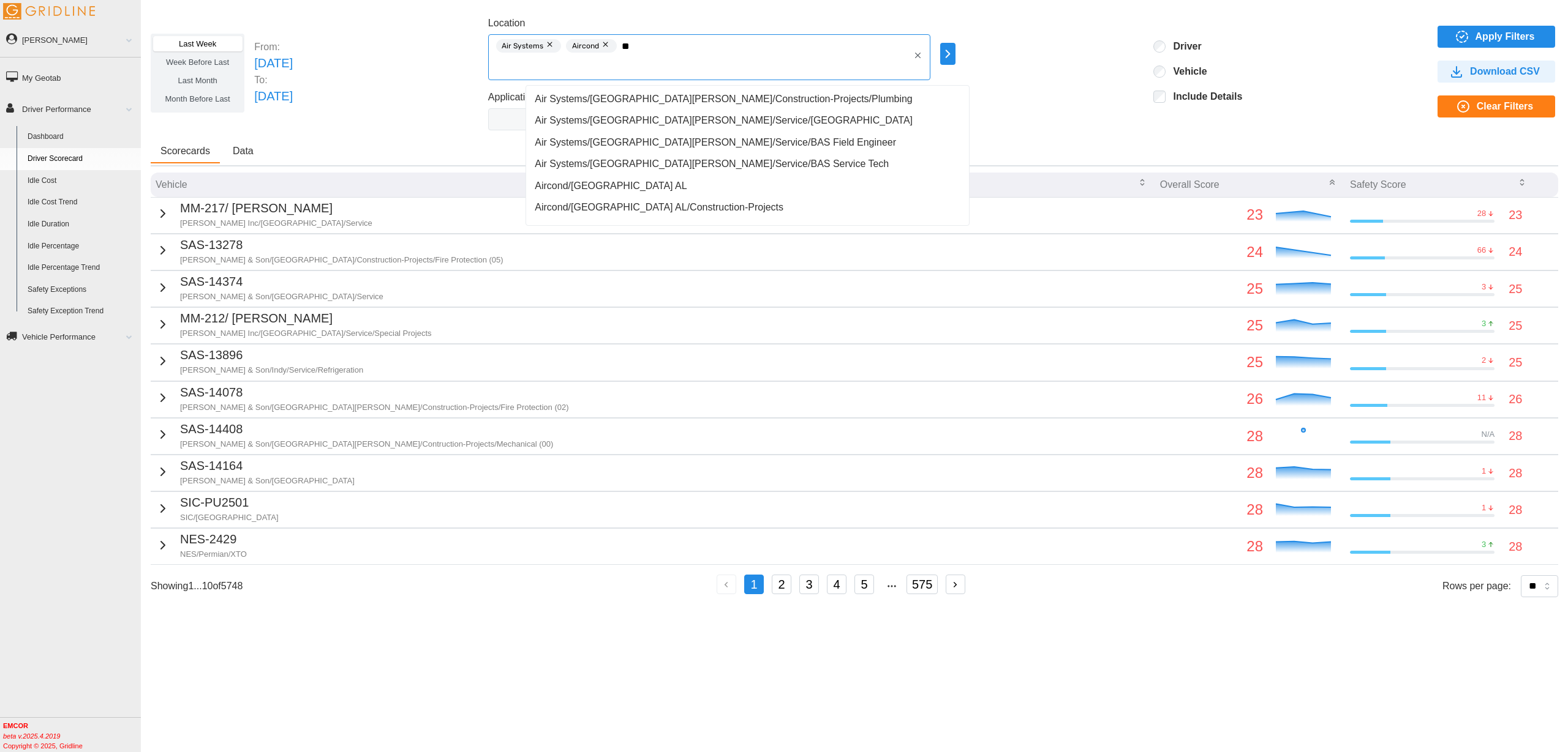
type input "***"
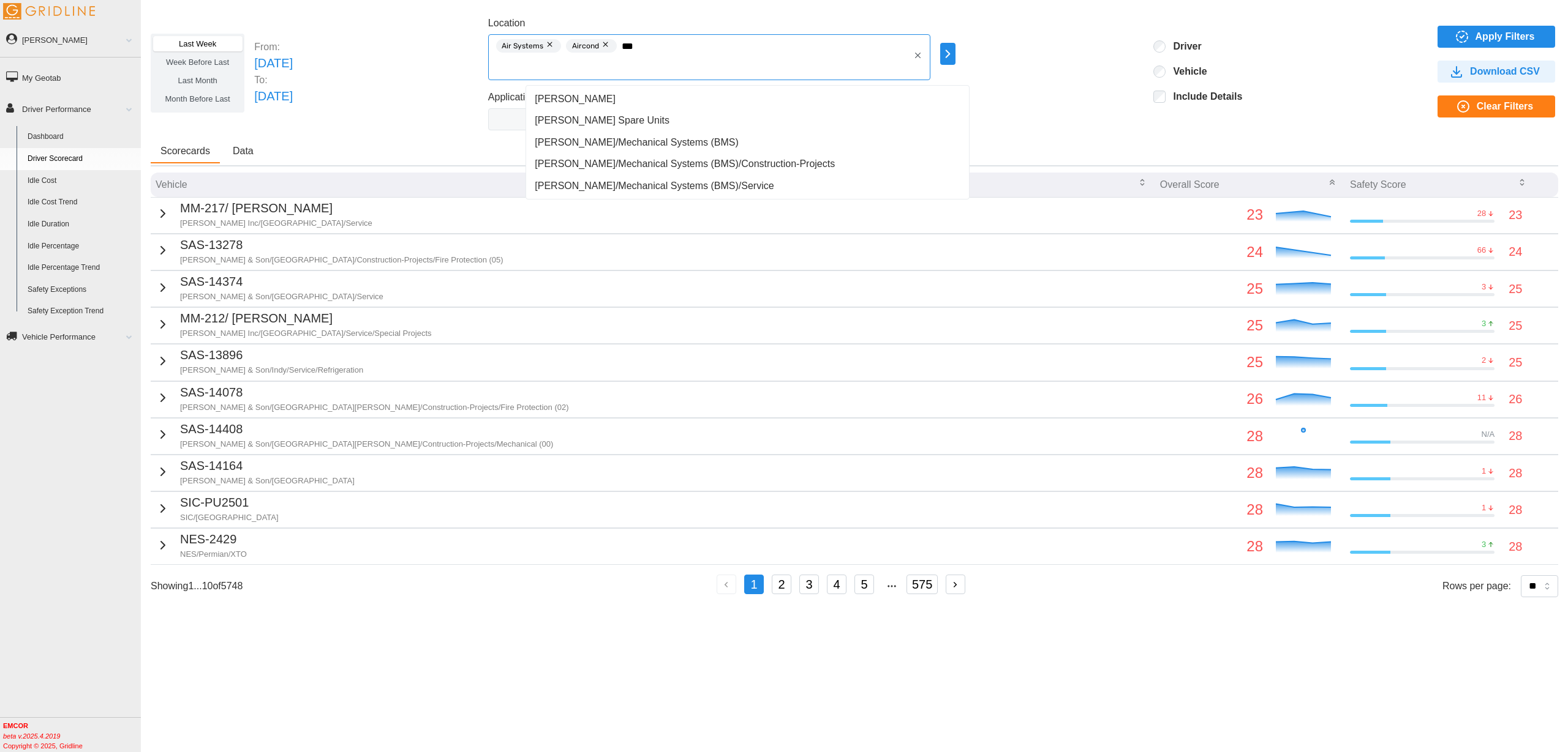
click at [645, 96] on div "[PERSON_NAME]" at bounding box center [747, 99] width 438 height 22
type input "**"
click at [670, 98] on div "Betlem" at bounding box center [747, 99] width 438 height 22
type input "***"
click at [780, 102] on div "BTE" at bounding box center [747, 99] width 438 height 22
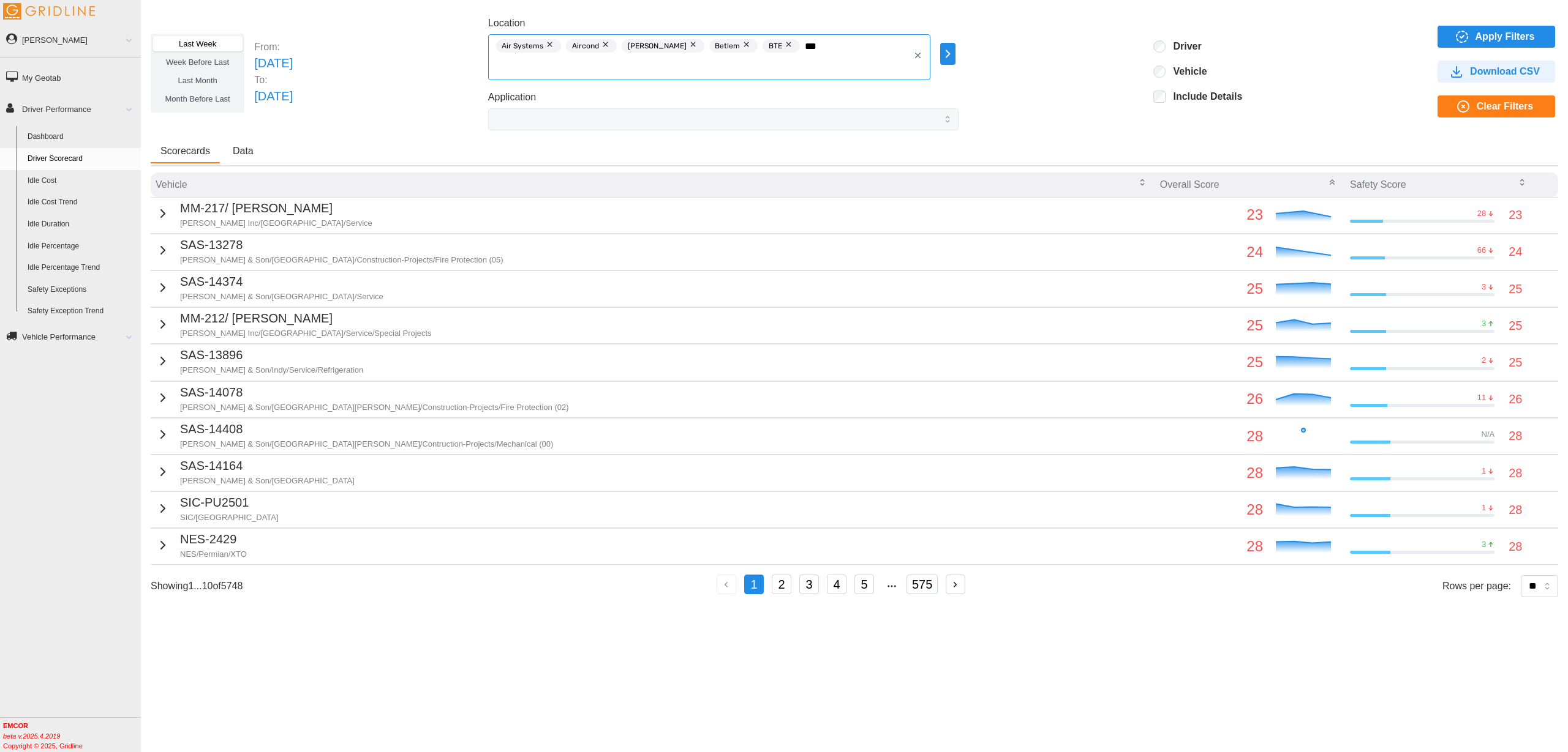
type input "**"
click at [715, 89] on div "CCI" at bounding box center [747, 99] width 438 height 22
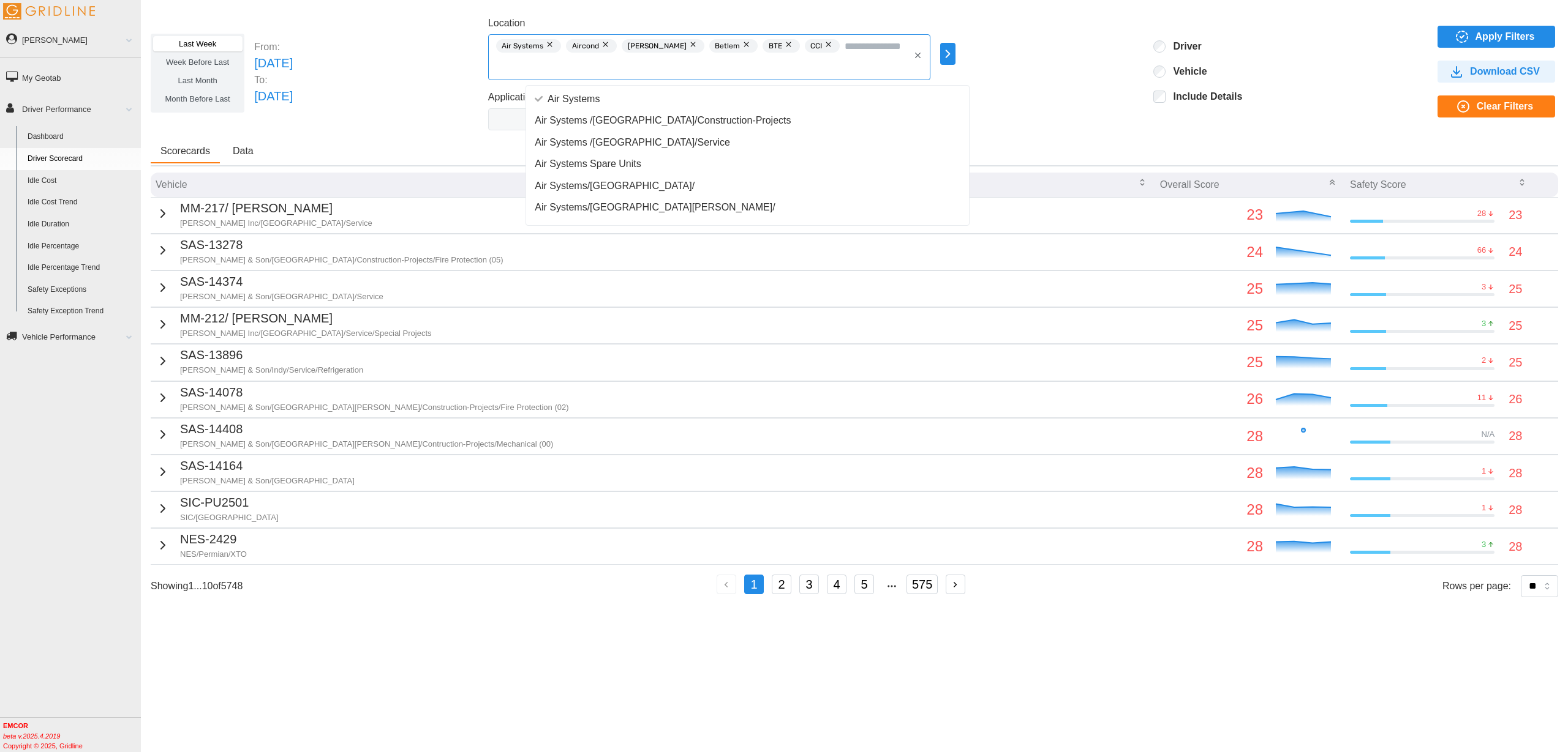
click at [874, 44] on input "Location" at bounding box center [877, 45] width 64 height 16
click at [717, 182] on div "Contra Costa" at bounding box center [747, 182] width 438 height 22
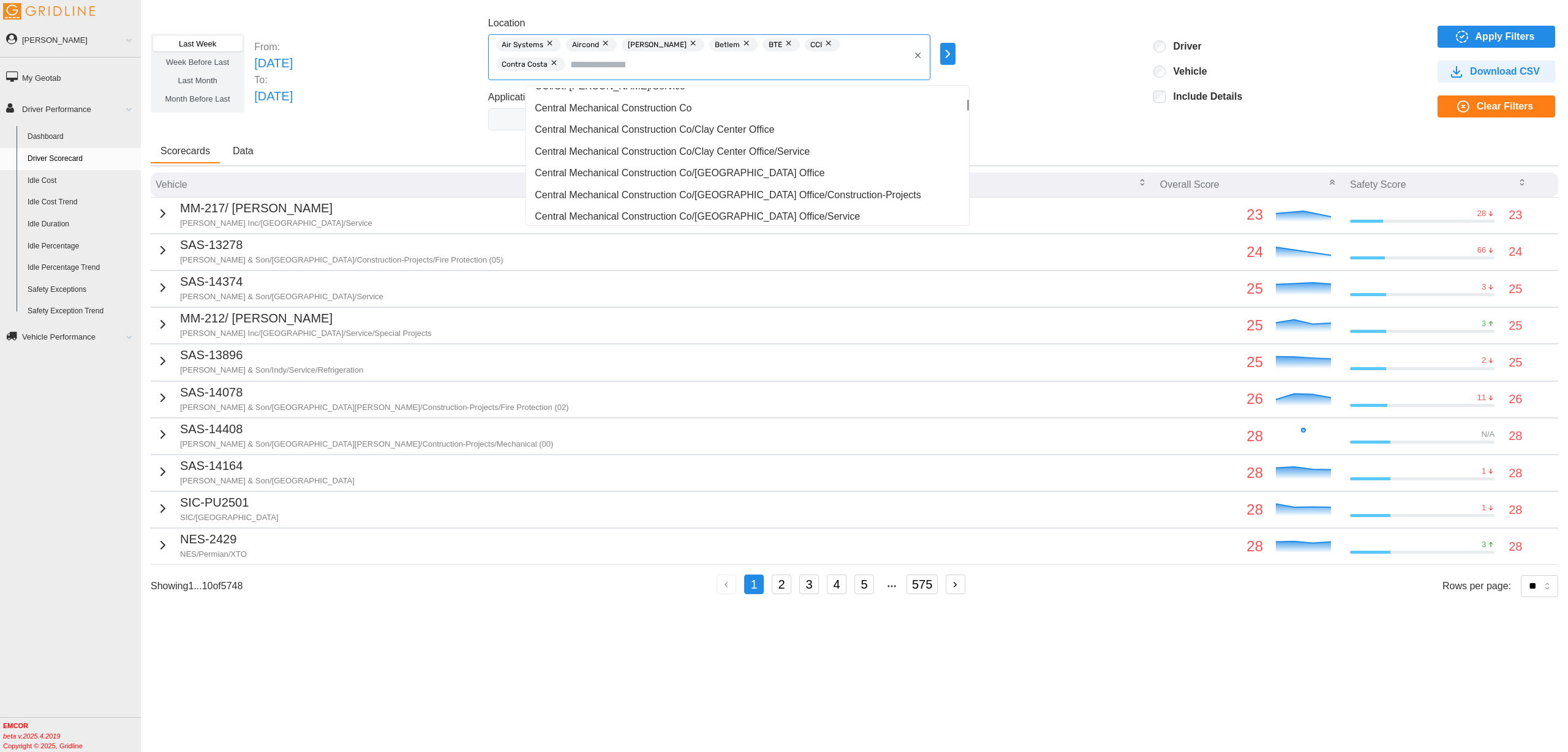
click at [624, 108] on span "Central Mechanical Construction Co" at bounding box center [613, 108] width 157 height 15
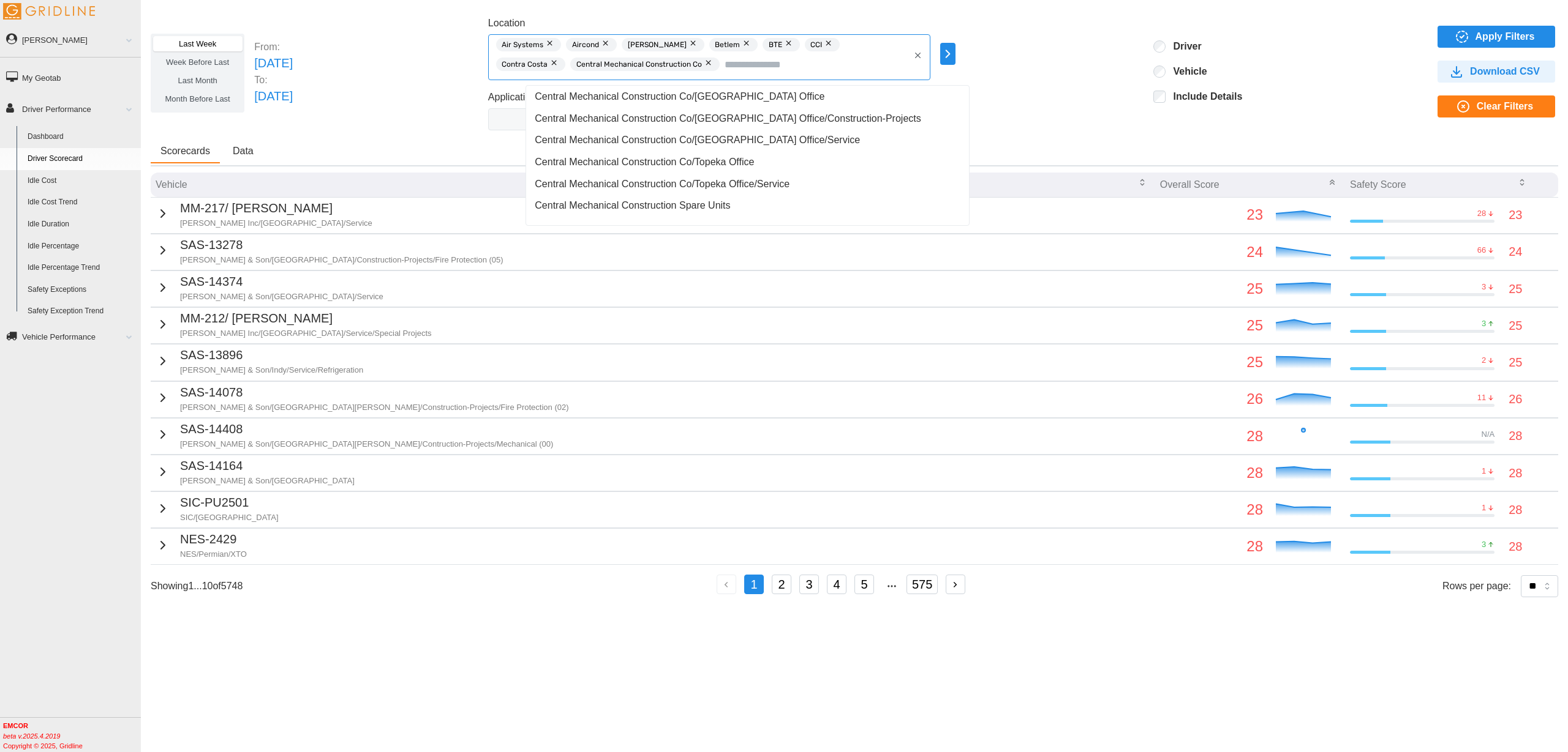
scroll to position [2601, 0]
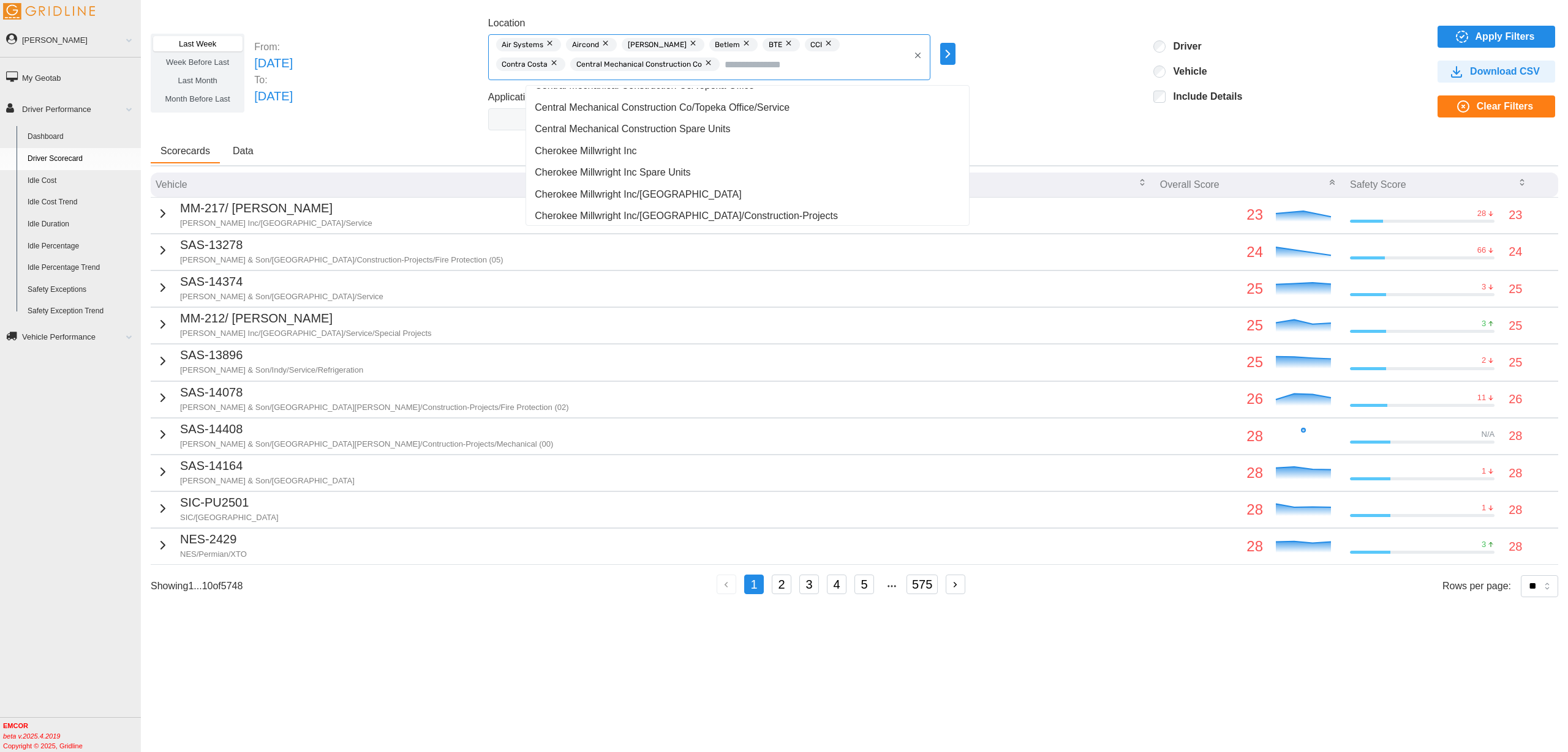
click at [654, 149] on div "Cherokee Millwright Inc" at bounding box center [747, 151] width 438 height 22
click at [1473, 32] on span "Apply Filters" at bounding box center [1494, 37] width 98 height 21
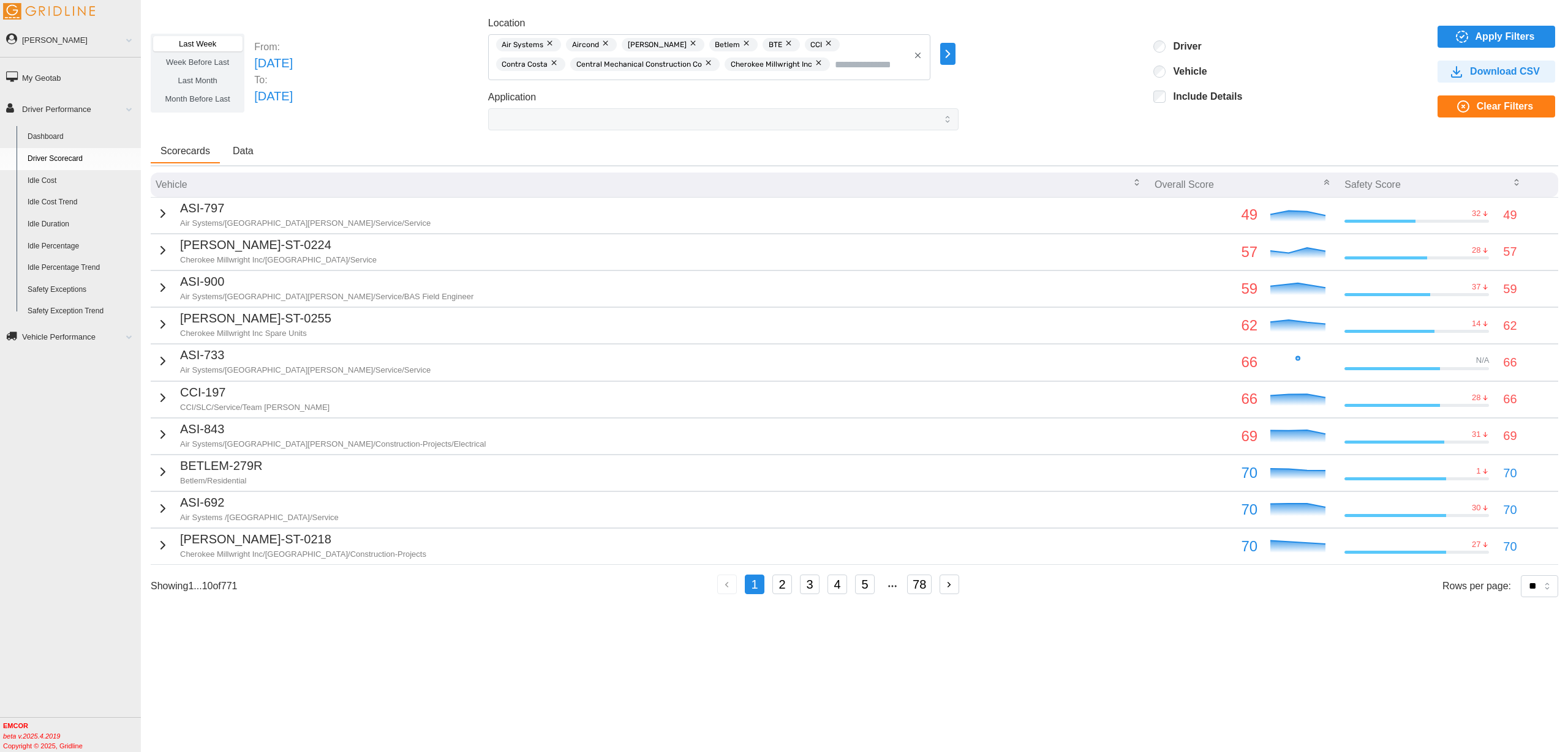
click at [241, 148] on span "Data" at bounding box center [243, 151] width 21 height 9
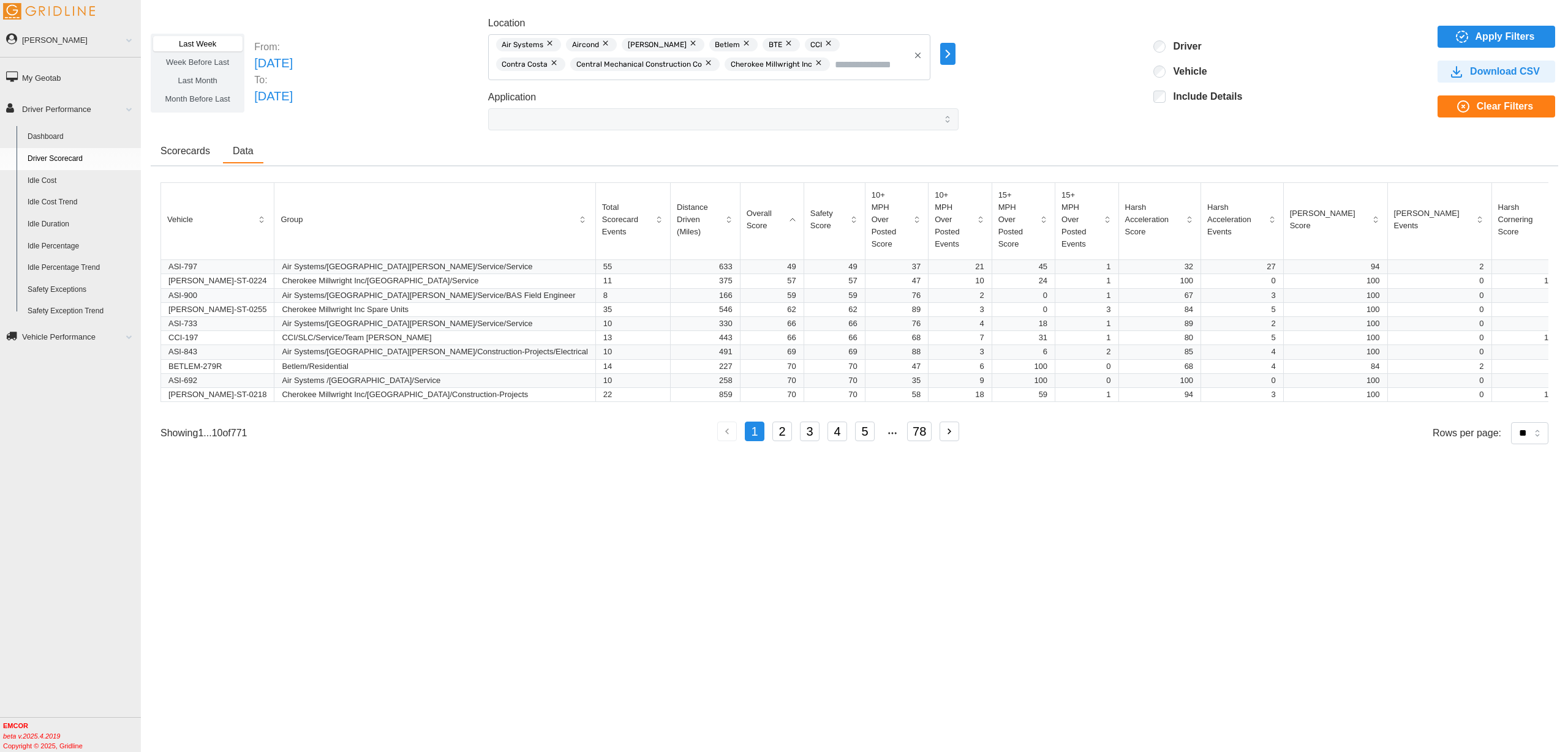
click at [185, 147] on span "Scorecards" at bounding box center [185, 151] width 50 height 9
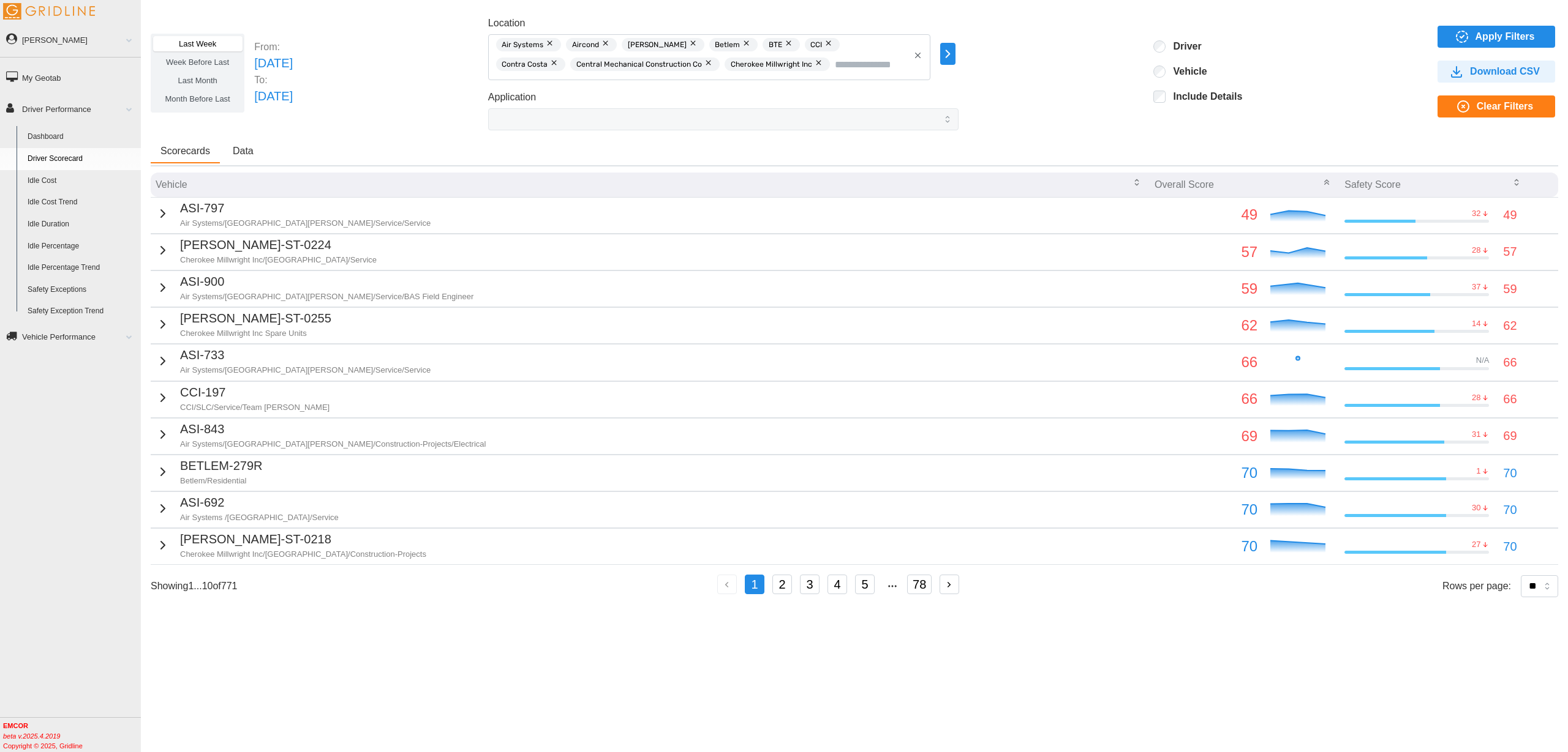
click at [235, 146] on span "Data" at bounding box center [243, 151] width 21 height 9
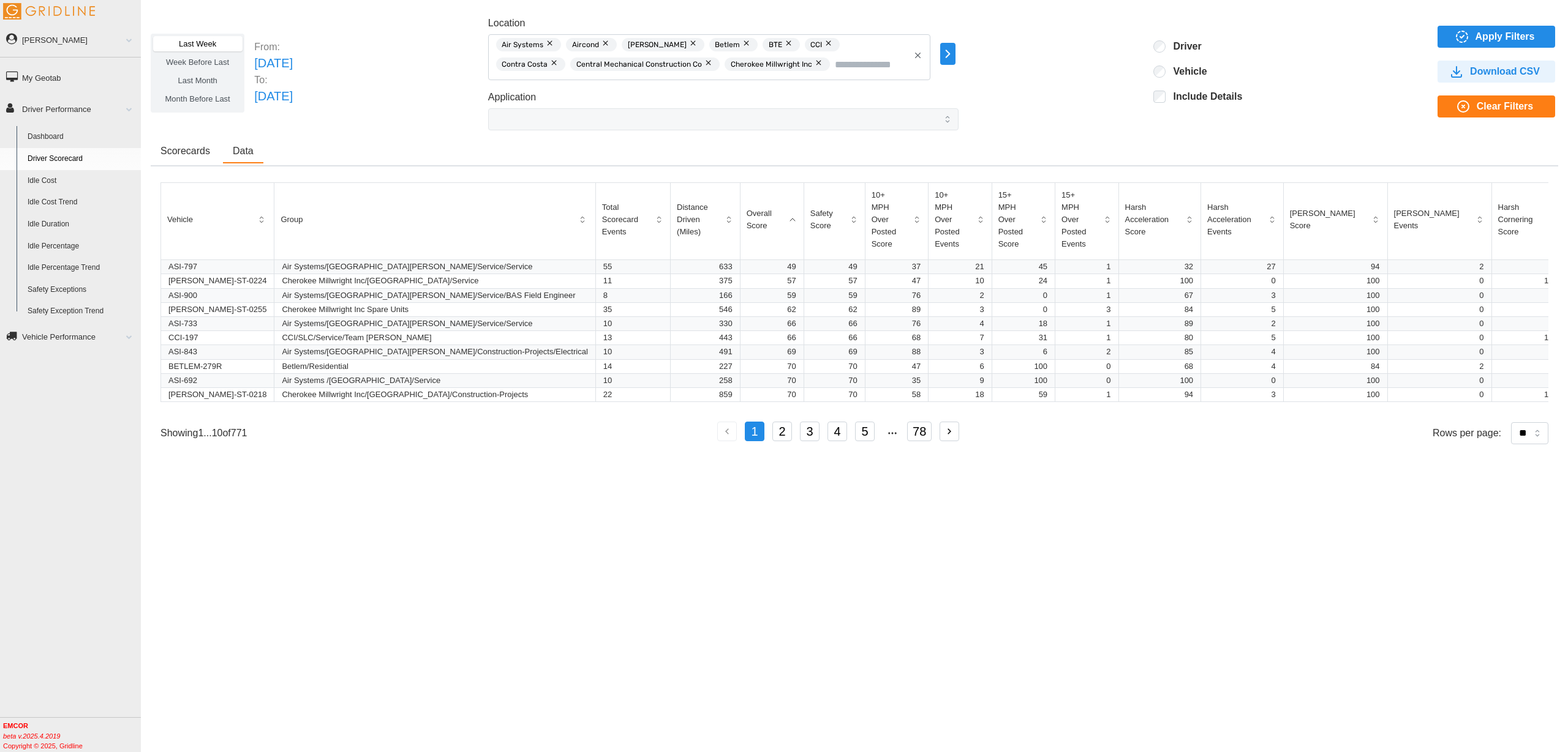
click at [184, 150] on span "Scorecards" at bounding box center [185, 151] width 50 height 9
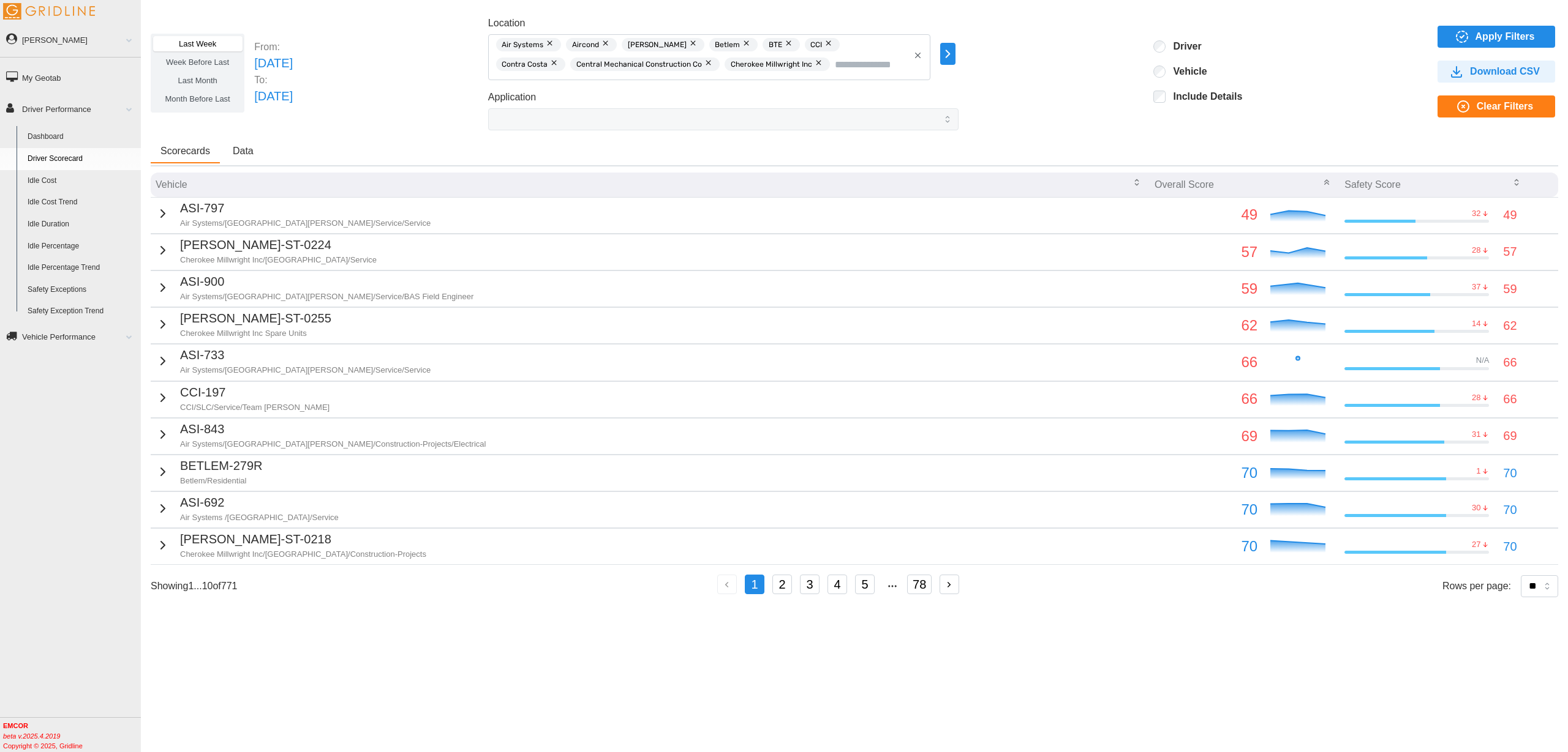
click at [1475, 40] on span "Apply Filters" at bounding box center [1494, 37] width 98 height 21
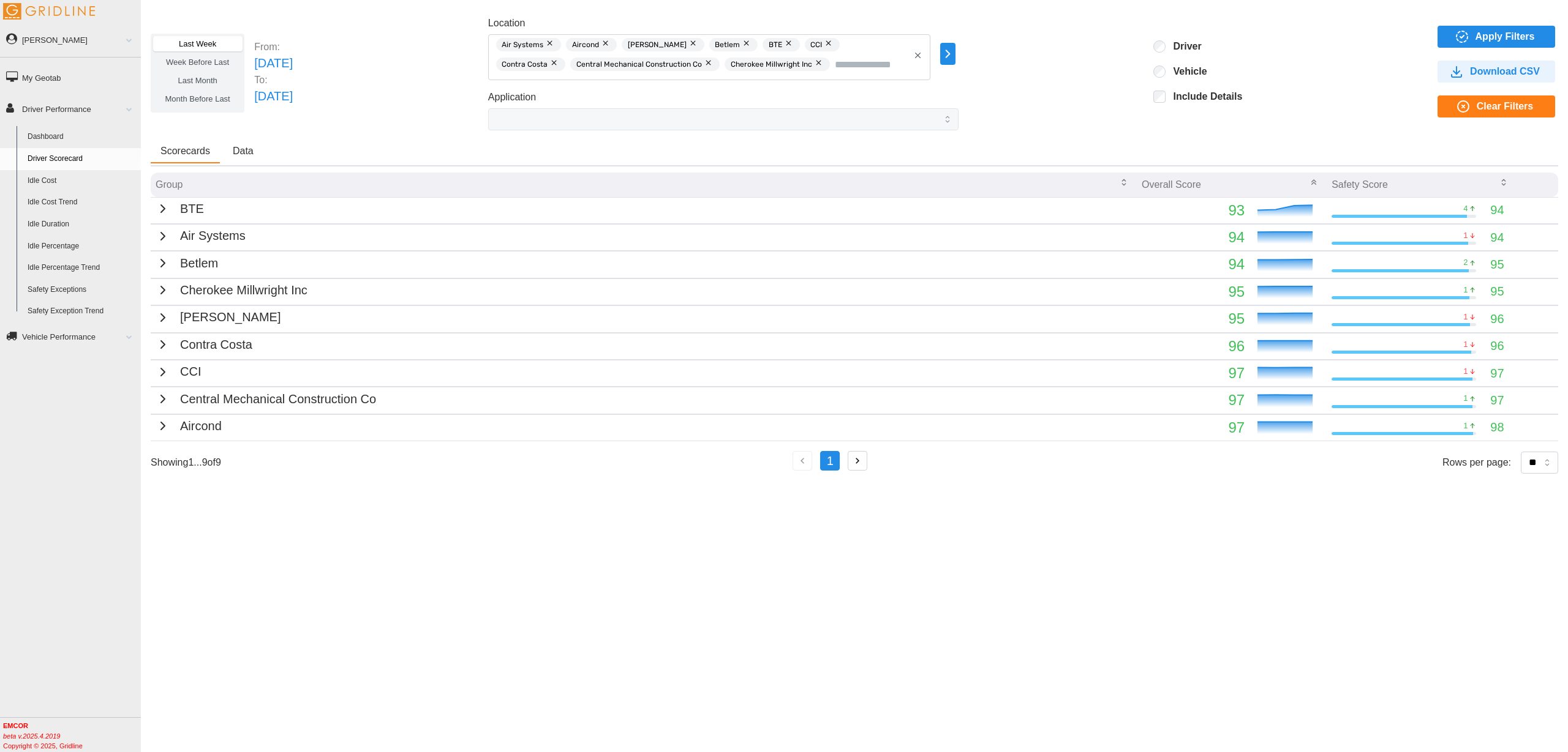
click at [235, 151] on span "Data" at bounding box center [243, 151] width 21 height 9
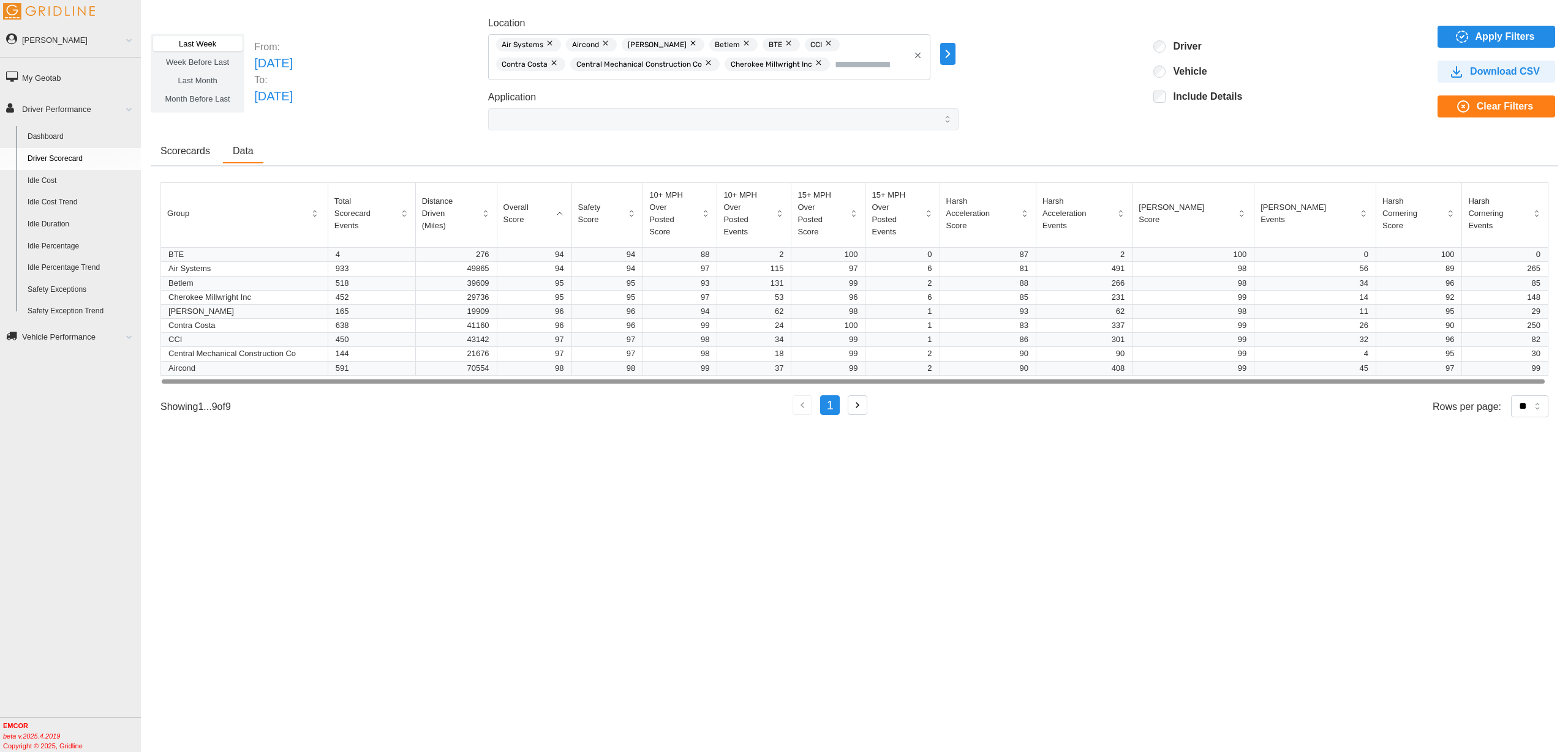
click at [173, 151] on span "Scorecards" at bounding box center [185, 151] width 50 height 9
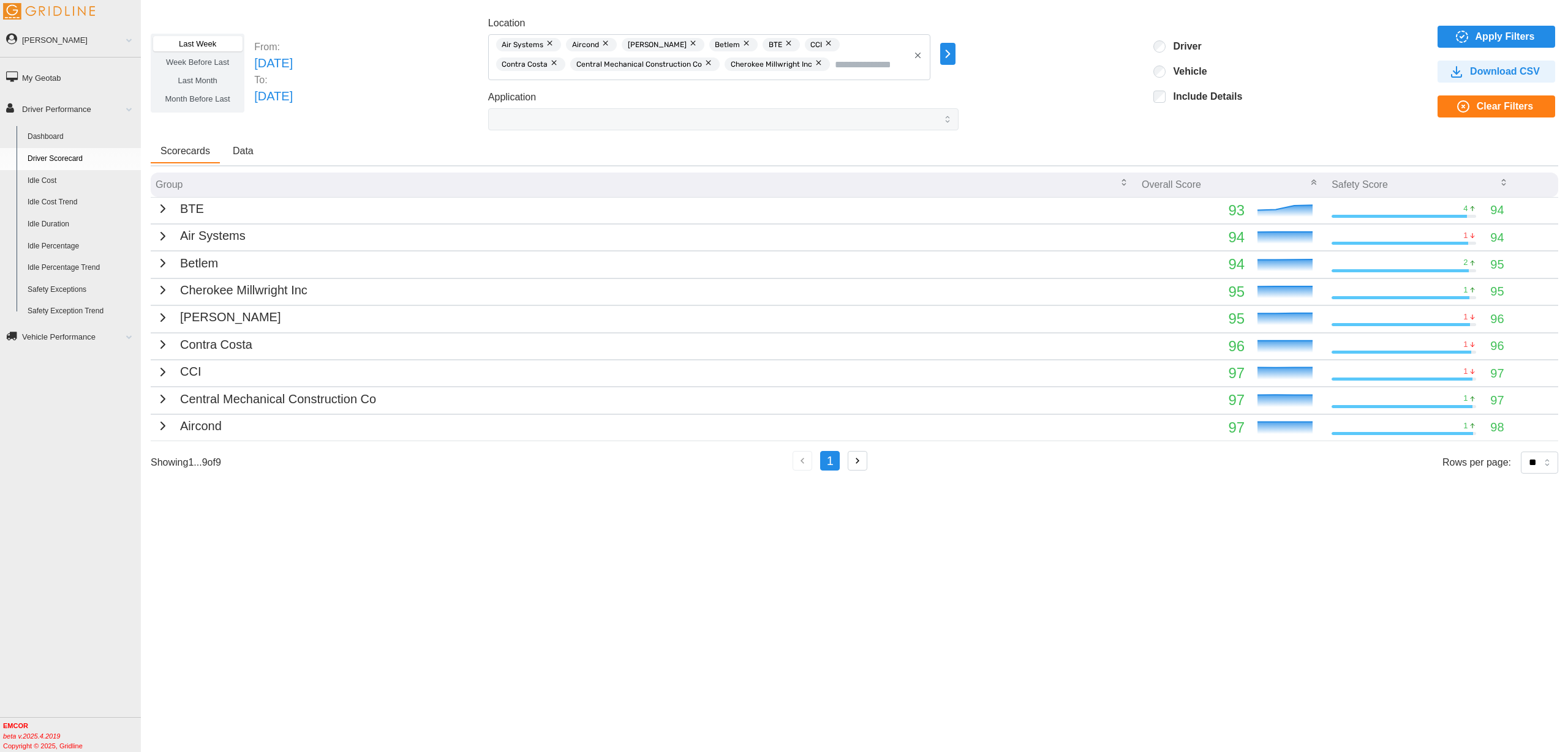
click at [161, 207] on icon "button" at bounding box center [162, 208] width 3 height 7
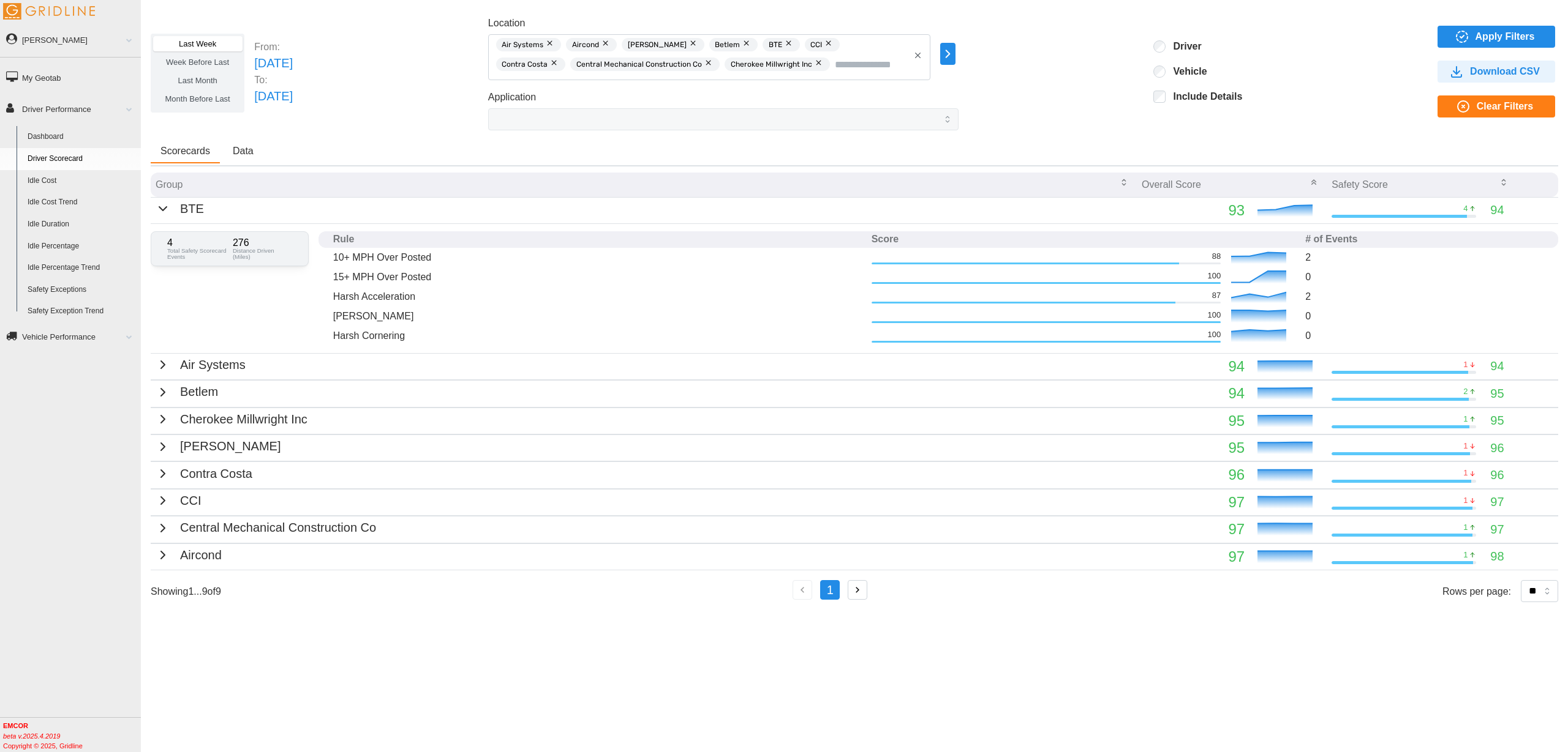
click at [159, 208] on icon "button" at bounding box center [163, 208] width 7 height 3
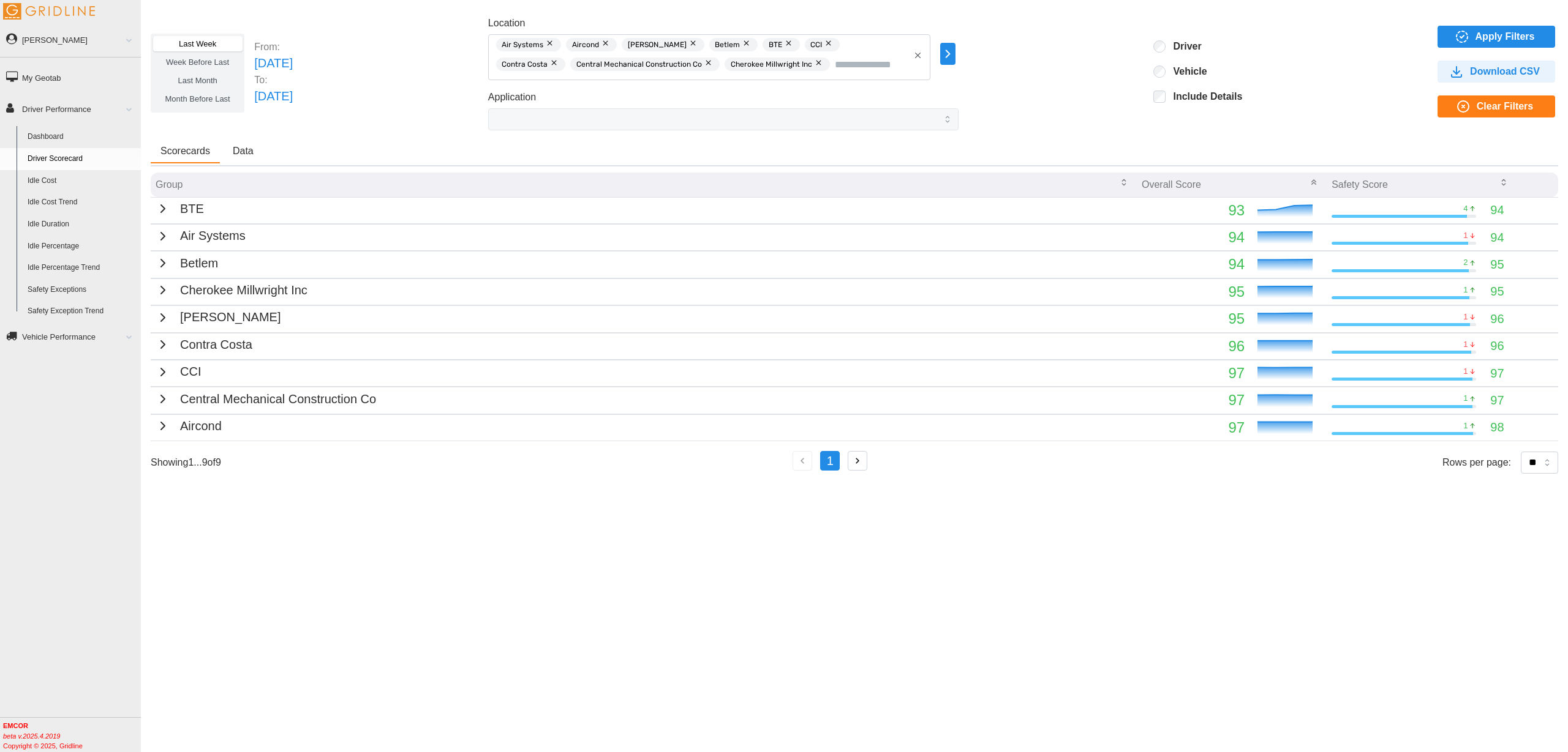
click at [1111, 205] on td "BTE" at bounding box center [643, 210] width 986 height 26
click at [155, 210] on icon "button" at bounding box center [163, 209] width 15 height 15
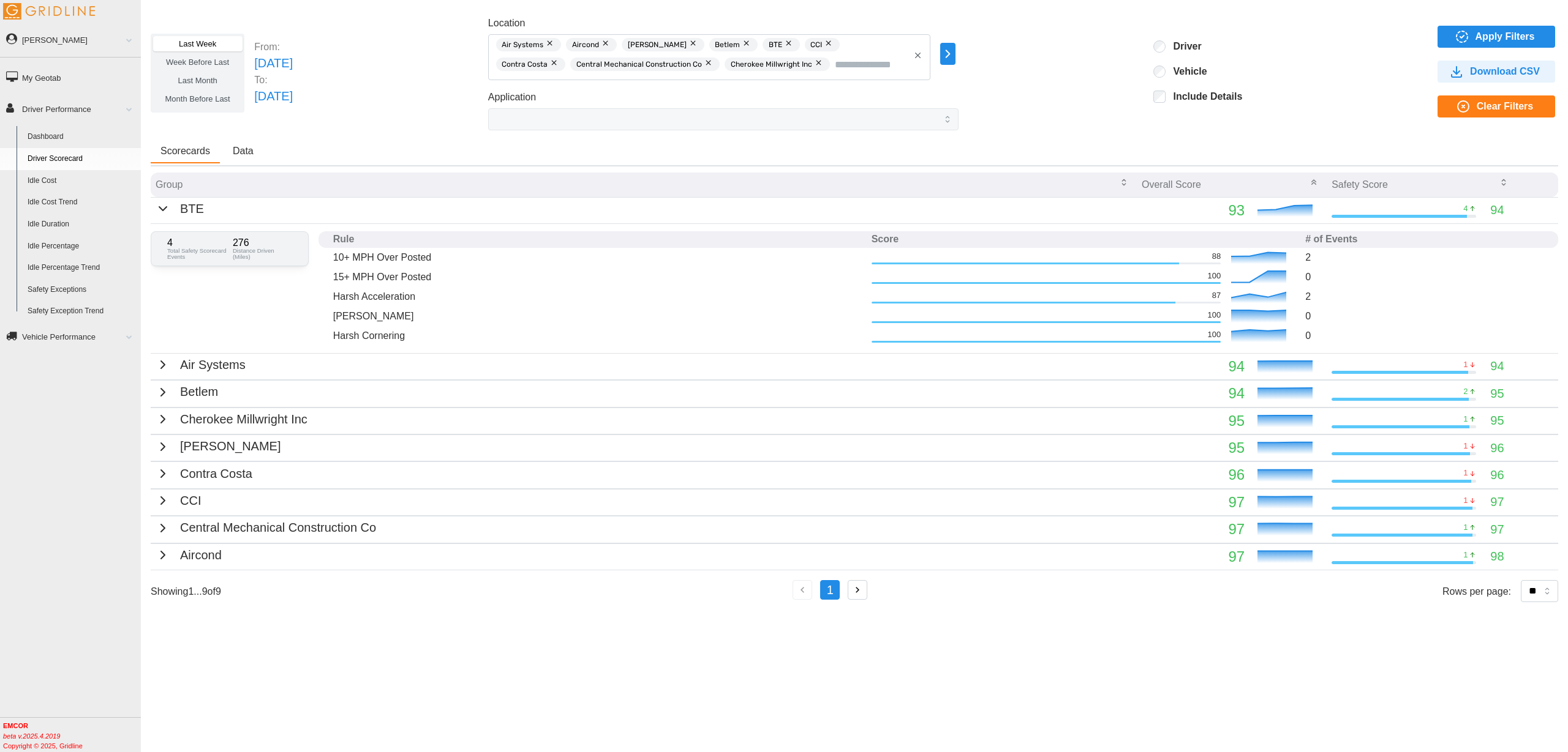
click at [159, 211] on icon "button" at bounding box center [163, 209] width 15 height 15
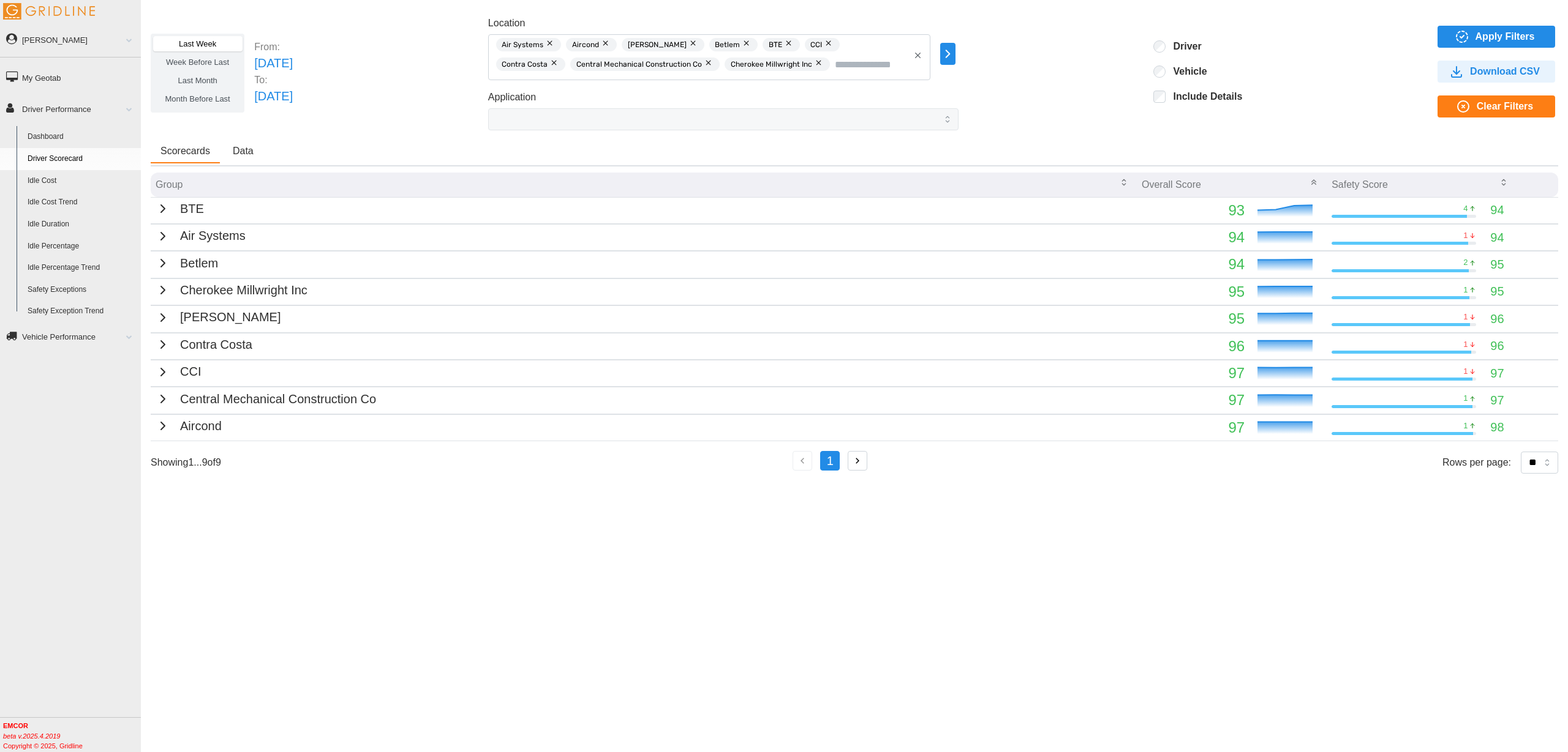
click at [242, 159] on button "Data" at bounding box center [244, 152] width 41 height 23
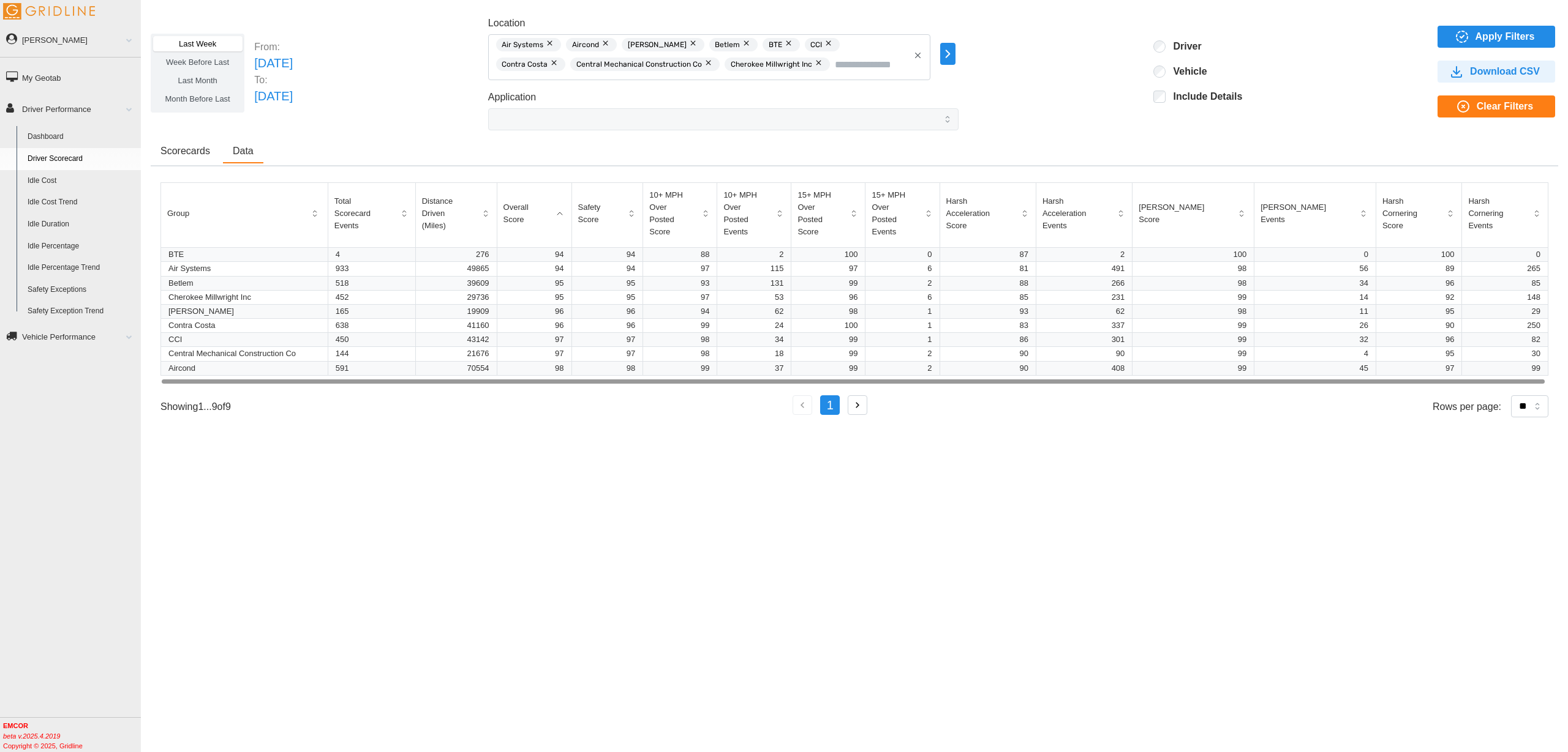
click at [200, 153] on span "Scorecards" at bounding box center [185, 151] width 50 height 9
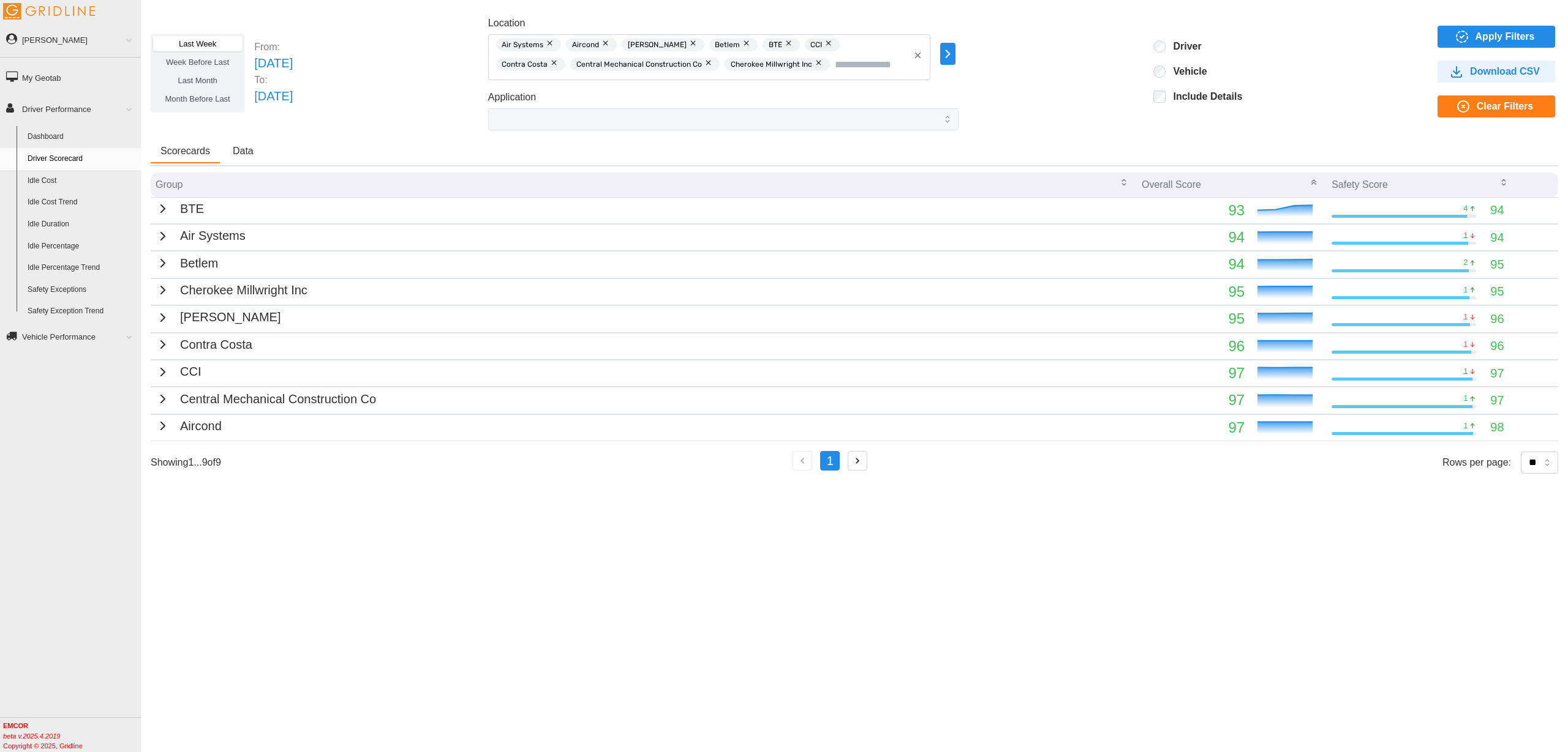
click at [253, 153] on button "Data" at bounding box center [244, 152] width 41 height 23
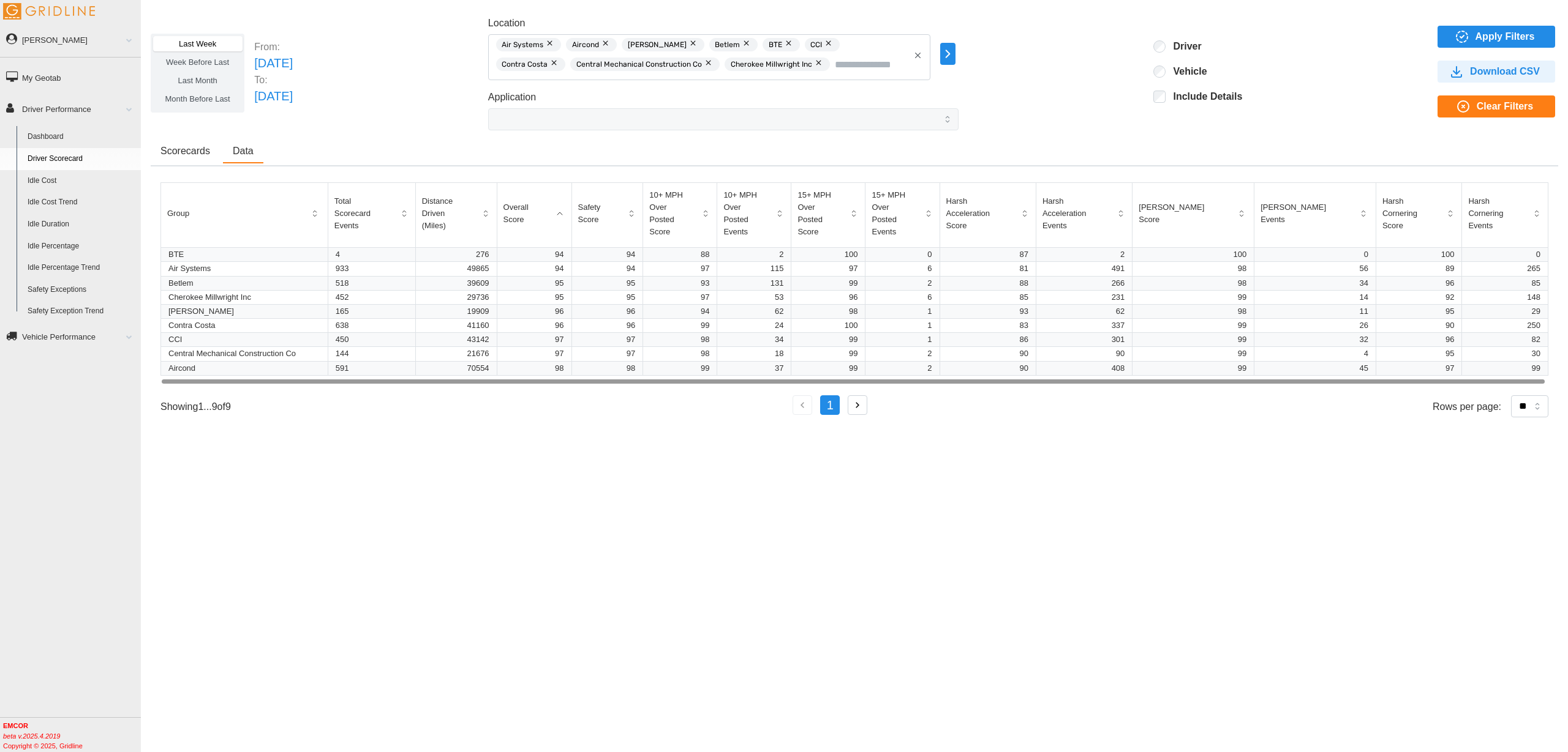
click at [174, 151] on span "Scorecards" at bounding box center [185, 151] width 50 height 9
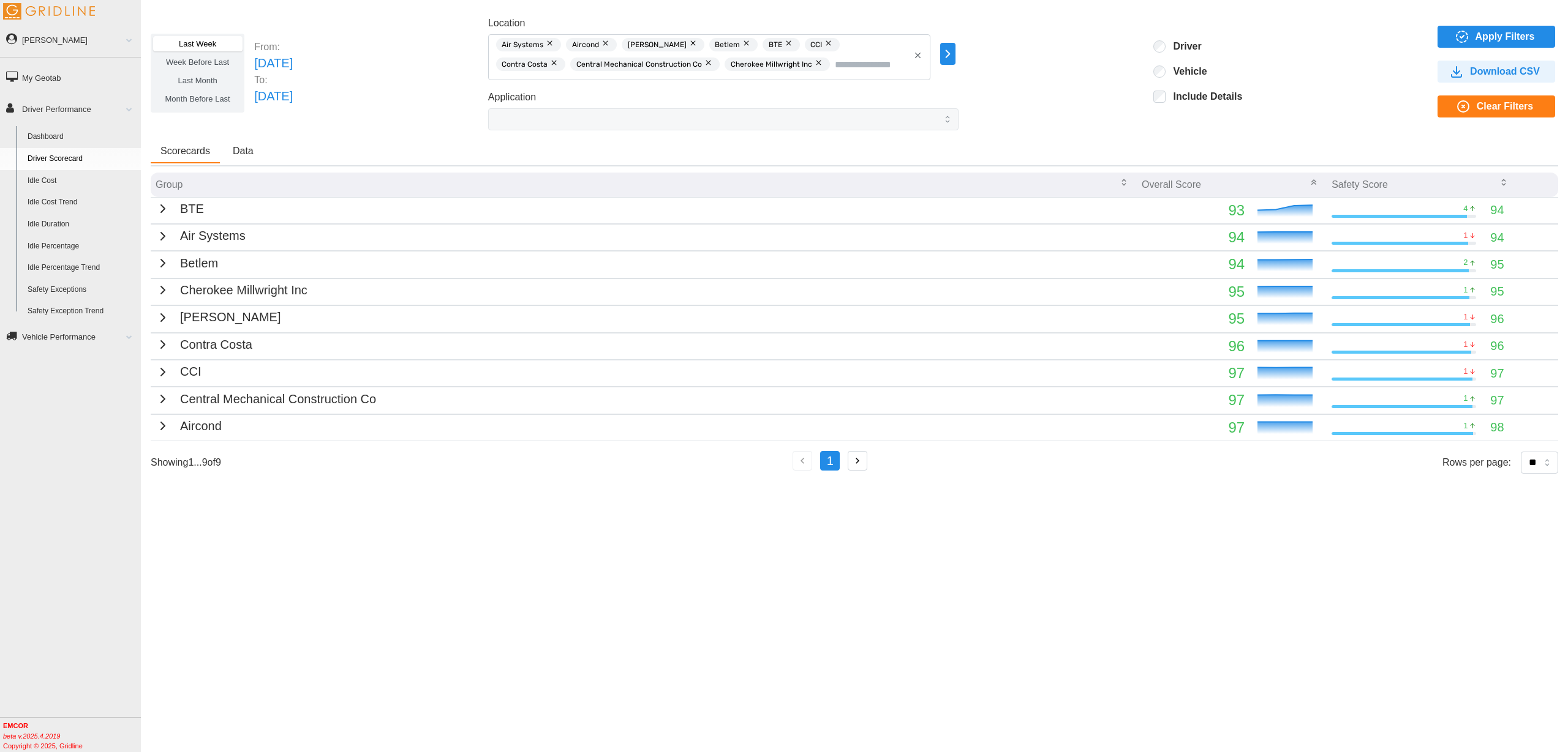
click at [242, 146] on span "Data" at bounding box center [243, 151] width 21 height 9
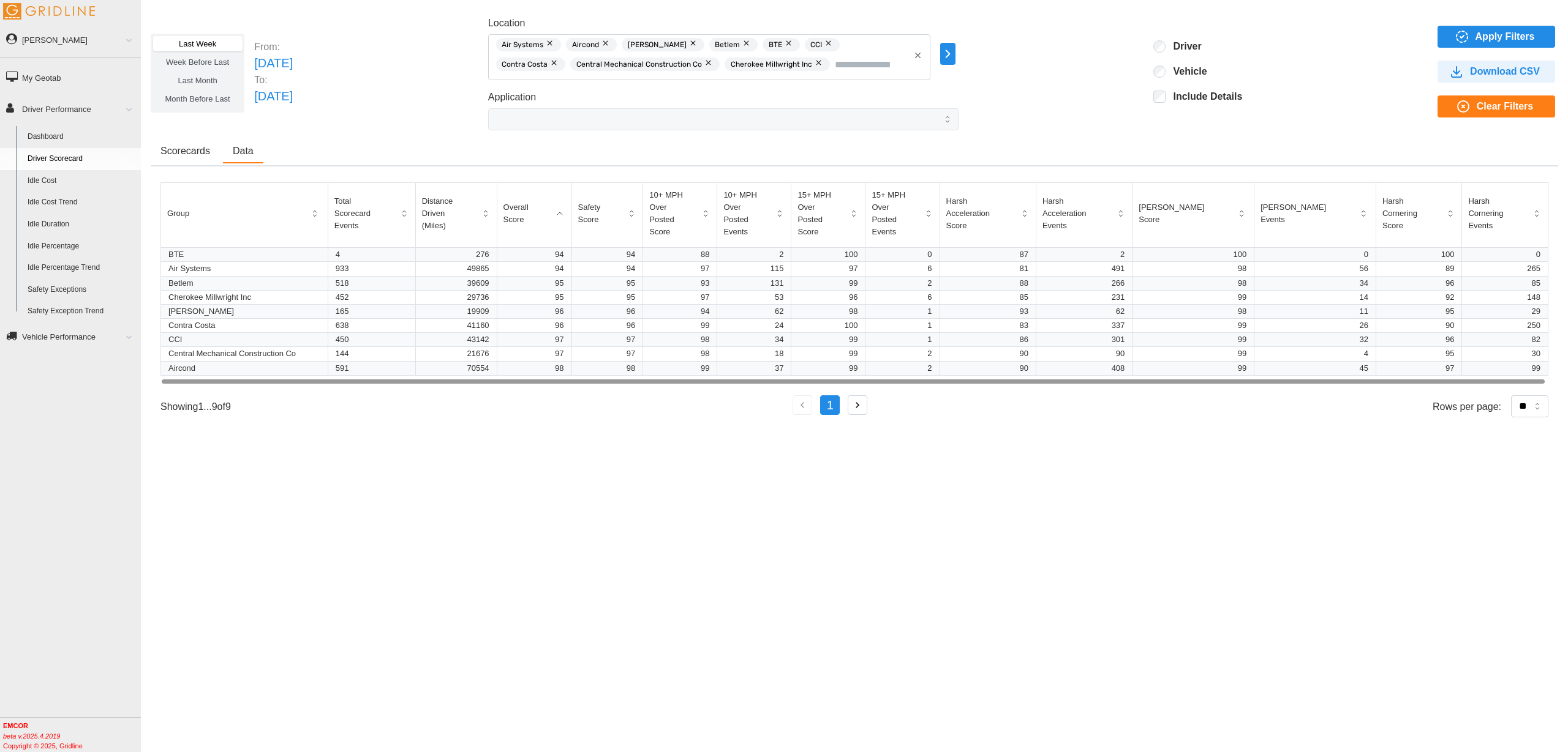
click at [178, 153] on span "Scorecards" at bounding box center [185, 151] width 50 height 9
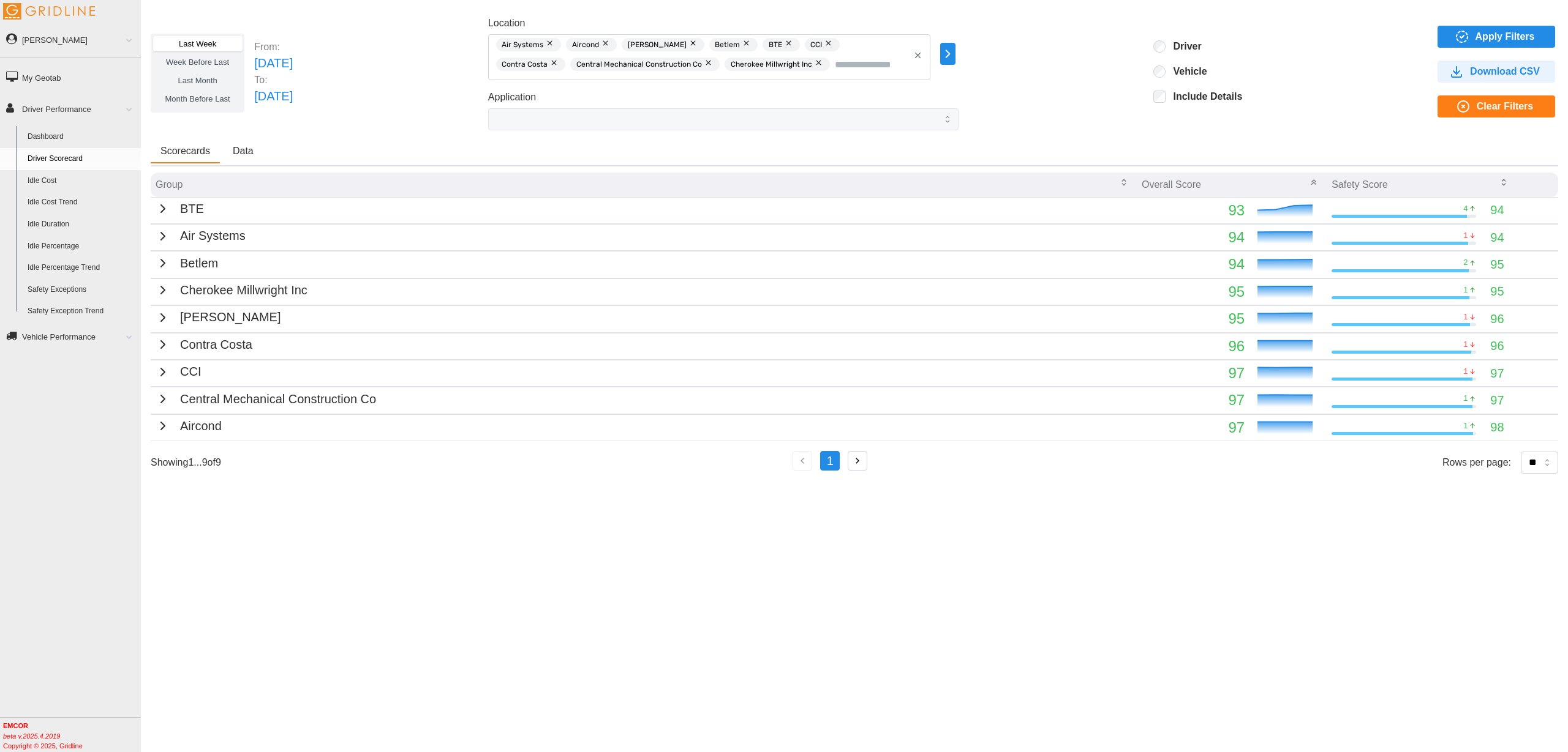
click at [39, 135] on link "Dashboard" at bounding box center [81, 137] width 119 height 22
